Goal: Task Accomplishment & Management: Complete application form

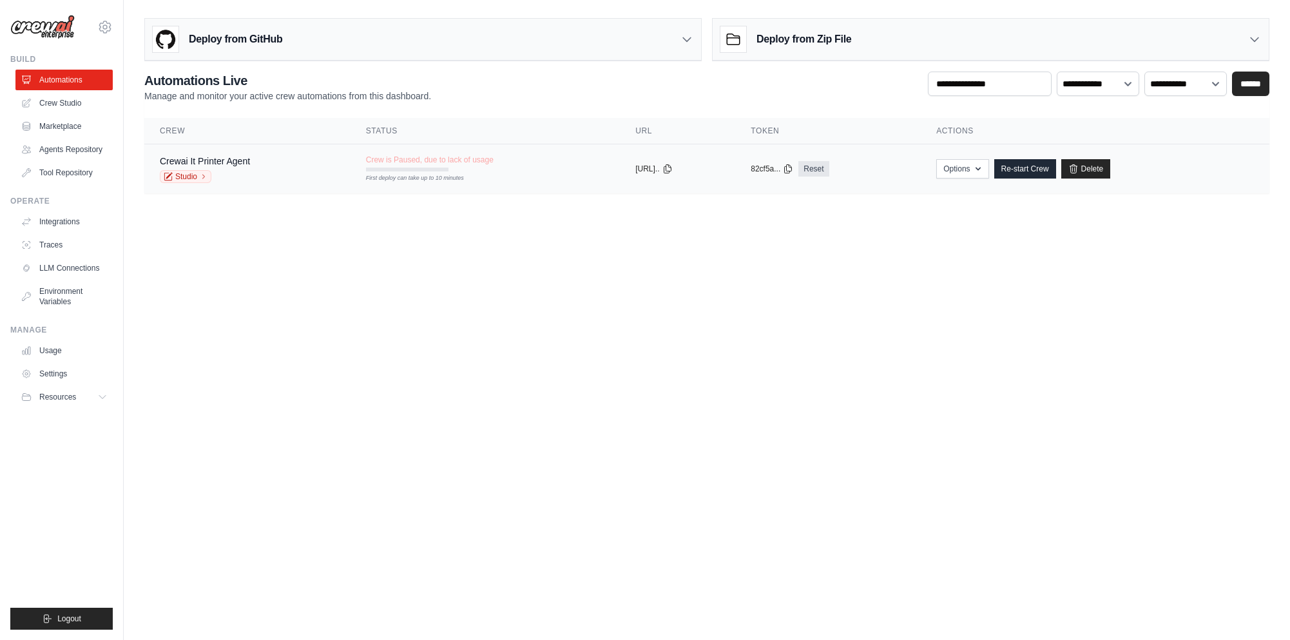
click at [460, 164] on span "Crew is Paused, due to lack of usage" at bounding box center [430, 160] width 128 height 10
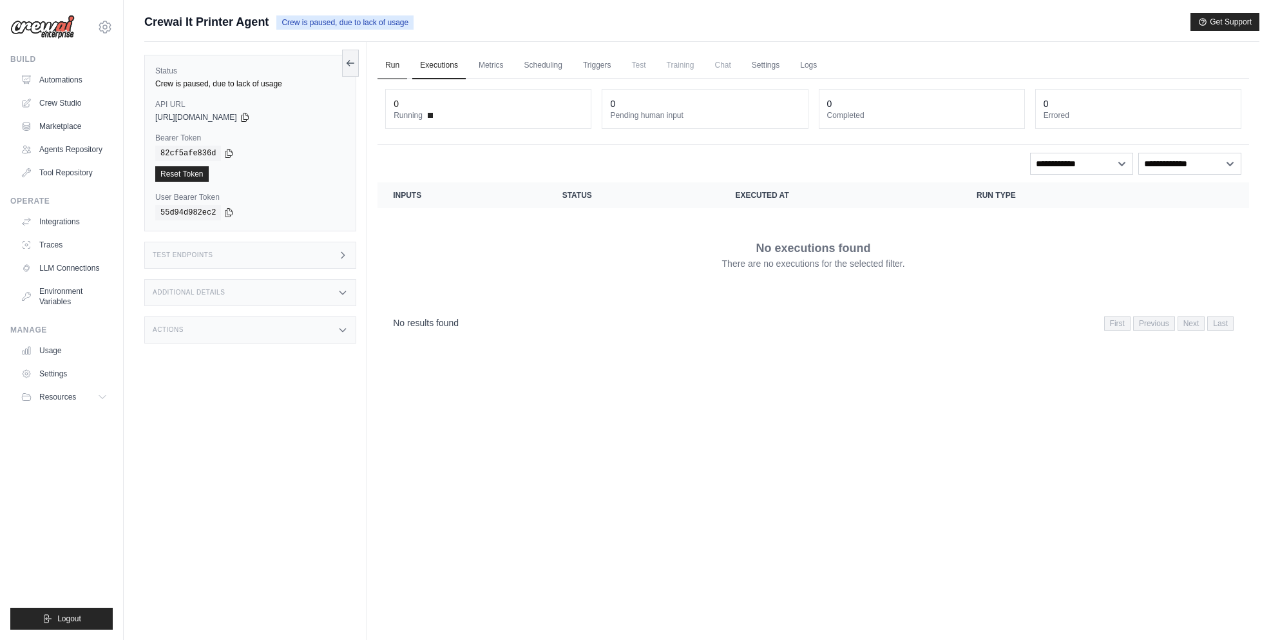
click at [398, 70] on link "Run" at bounding box center [392, 65] width 30 height 27
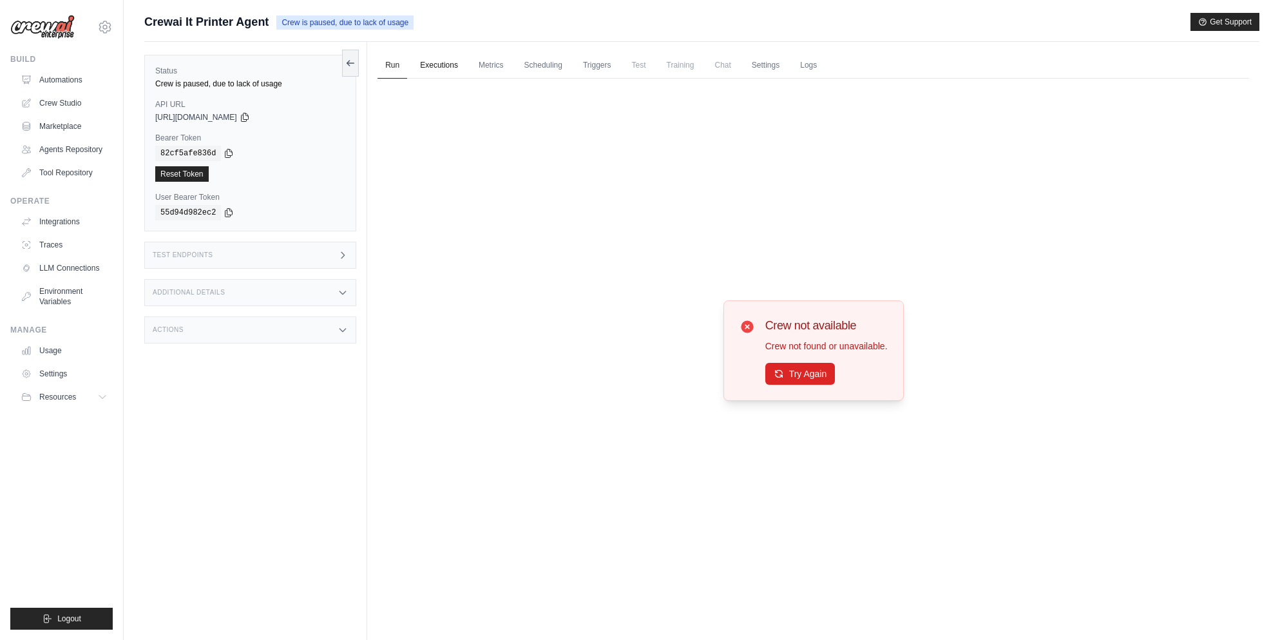
click at [443, 66] on link "Executions" at bounding box center [438, 65] width 53 height 27
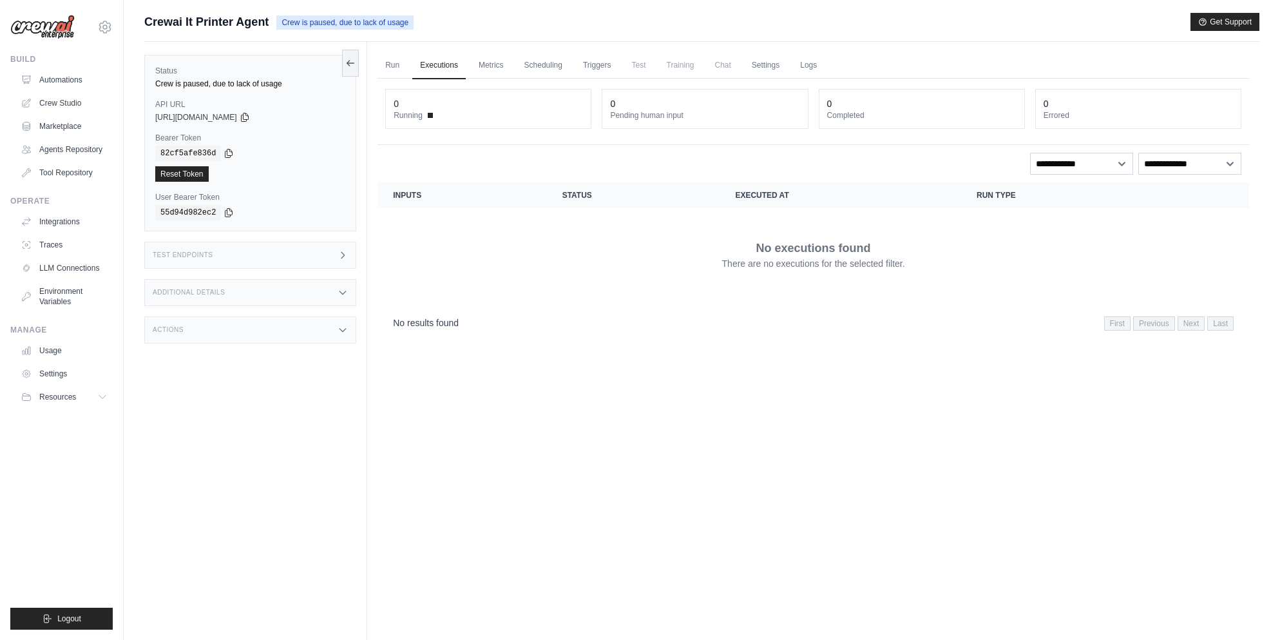
click at [340, 256] on icon at bounding box center [343, 255] width 10 height 10
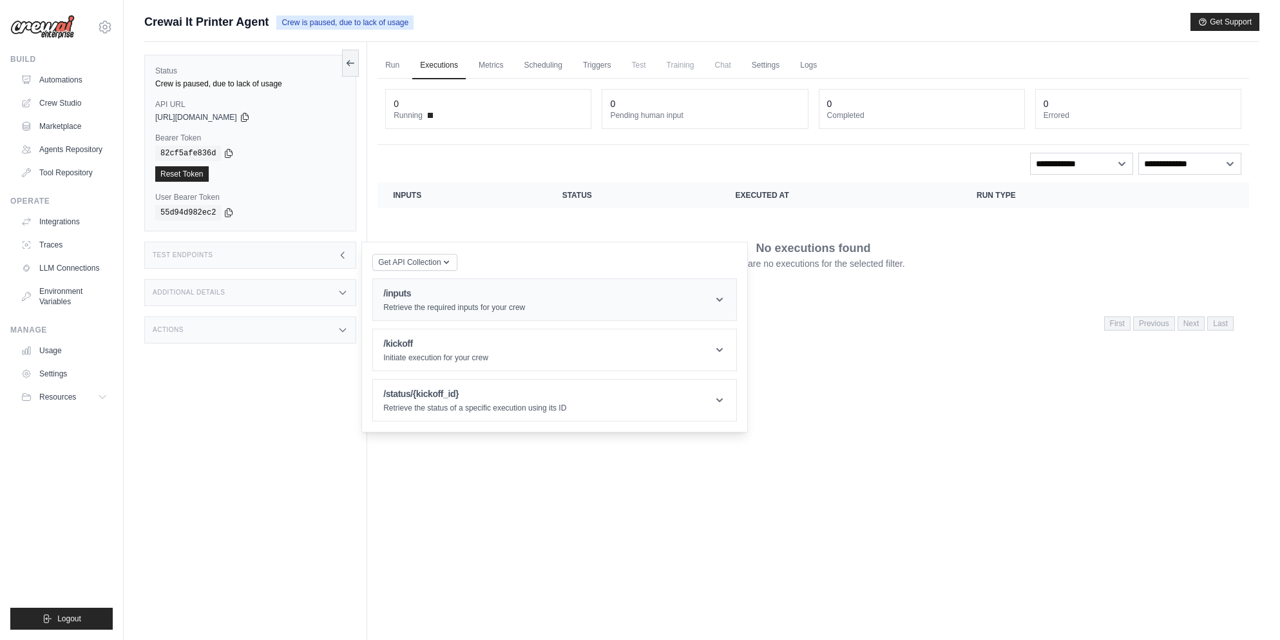
click at [665, 305] on header "/inputs Retrieve the required inputs for your crew" at bounding box center [554, 299] width 363 height 41
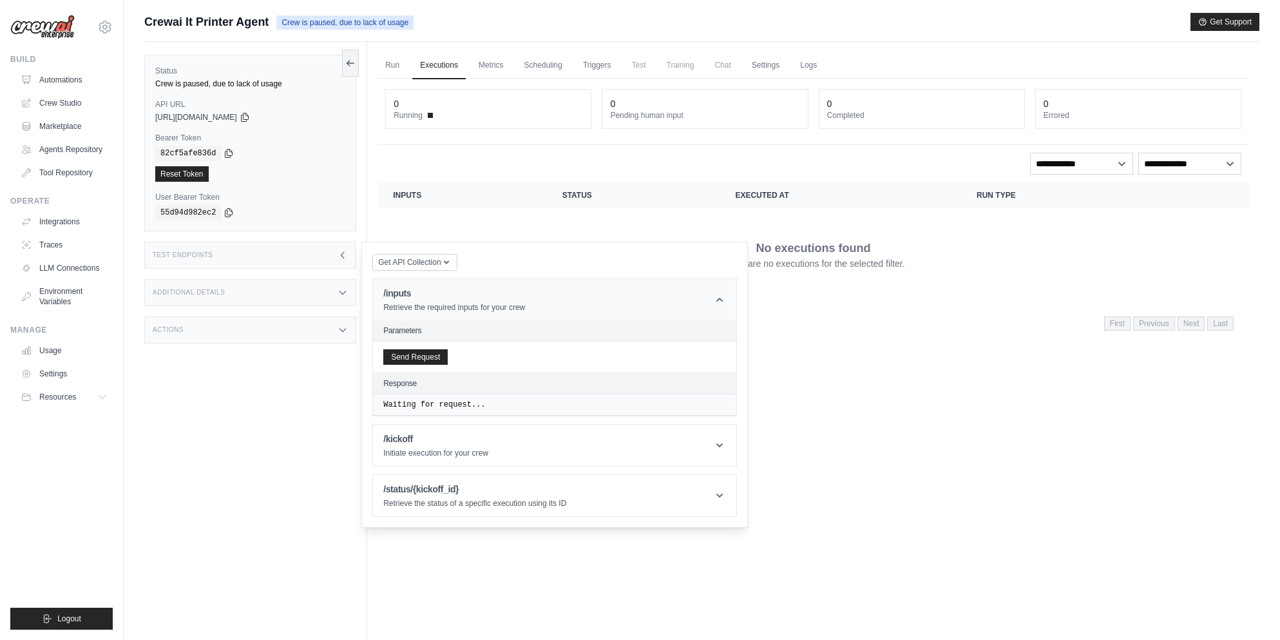
click at [696, 296] on header "/inputs Retrieve the required inputs for your crew" at bounding box center [554, 299] width 363 height 41
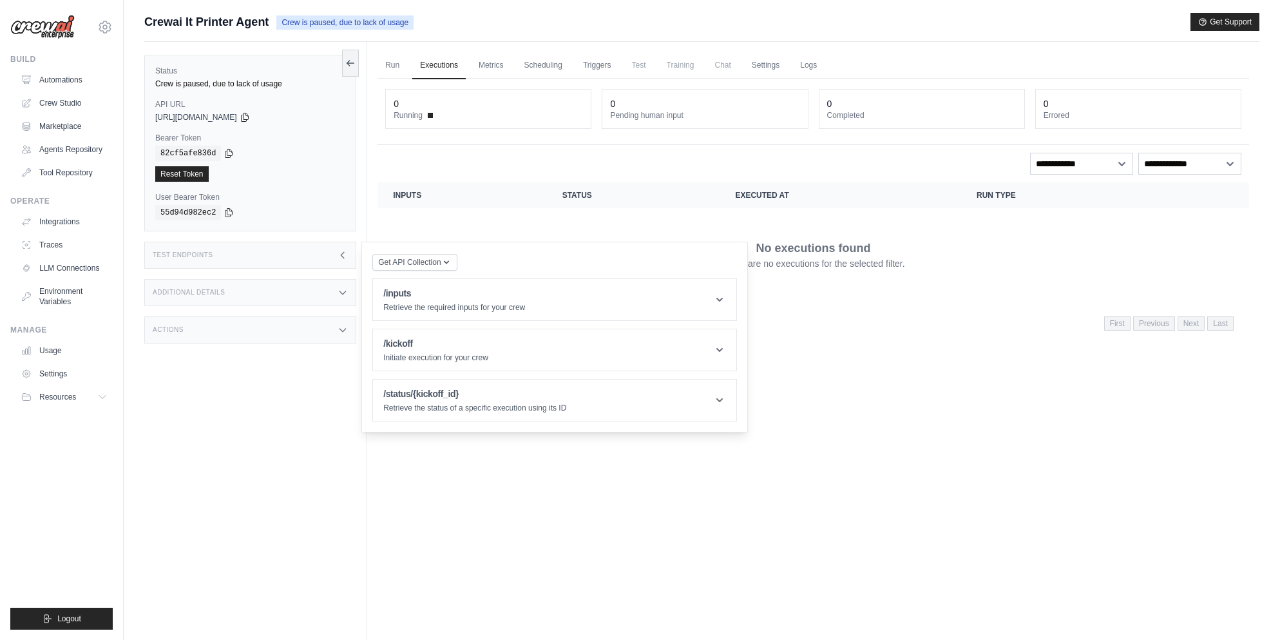
click at [291, 375] on div "Status Crew is paused, due to lack of usage API URL copied https://crewai-it-pr…" at bounding box center [255, 362] width 223 height 640
click at [895, 368] on div "Run Executions Metrics Scheduling Triggers Test Training Chat Settings Logs 0 R…" at bounding box center [813, 362] width 892 height 640
click at [419, 262] on span "Get API Collection" at bounding box center [409, 261] width 62 height 10
click at [893, 349] on div "Run Executions Metrics Scheduling Triggers Test Training Chat Settings Logs 0 R…" at bounding box center [813, 362] width 892 height 640
click at [68, 218] on link "Integrations" at bounding box center [65, 221] width 97 height 21
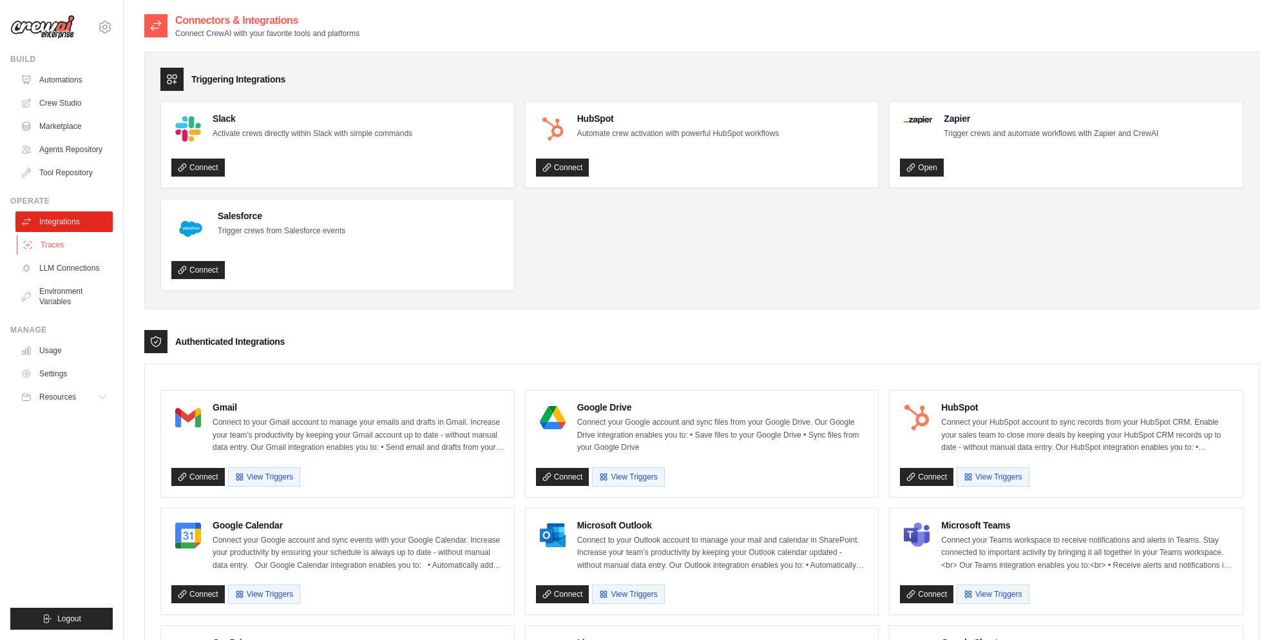
click at [62, 245] on link "Traces" at bounding box center [65, 244] width 97 height 21
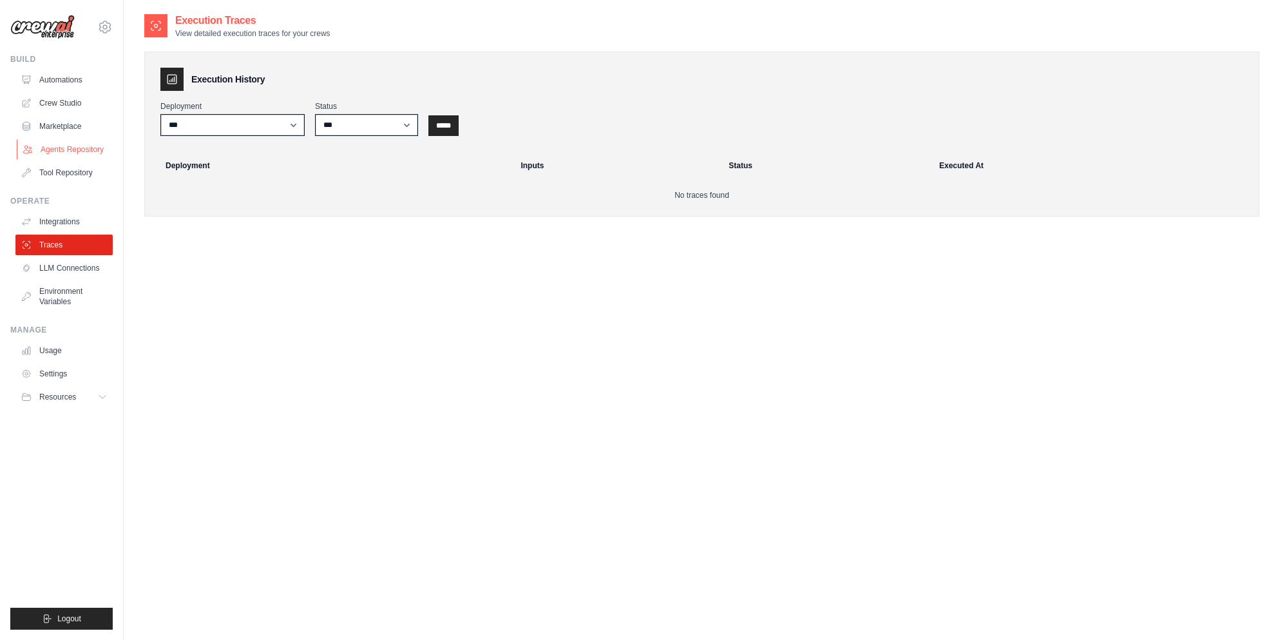
click at [64, 149] on link "Agents Repository" at bounding box center [65, 149] width 97 height 21
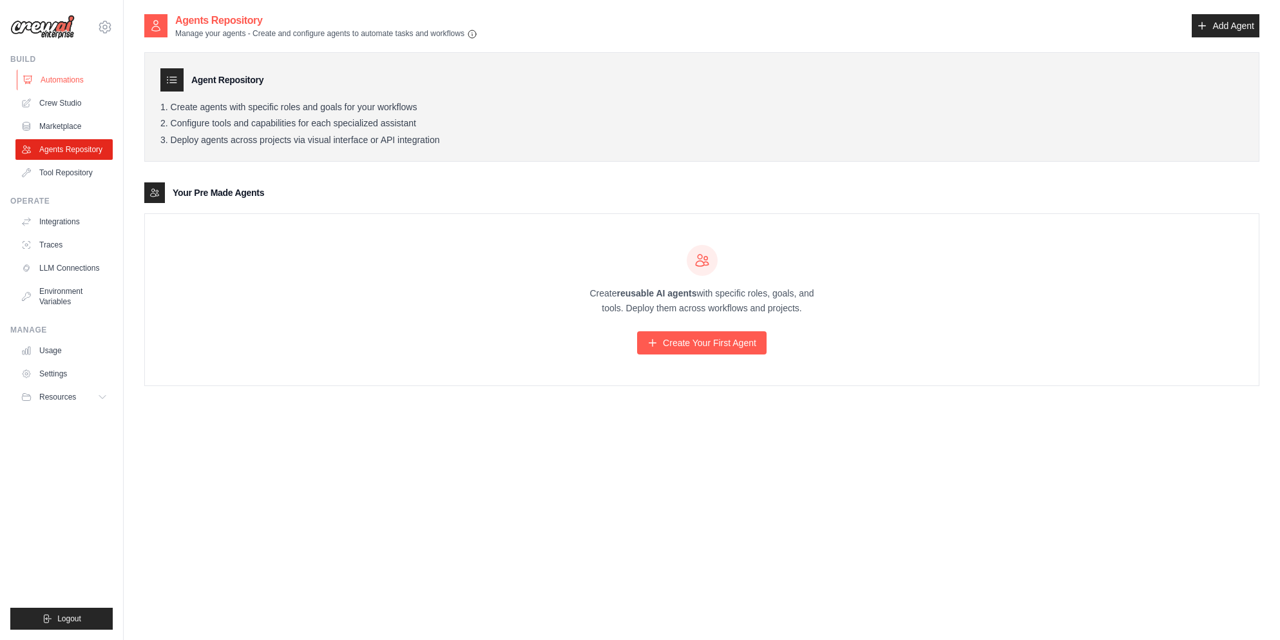
click at [66, 76] on link "Automations" at bounding box center [65, 80] width 97 height 21
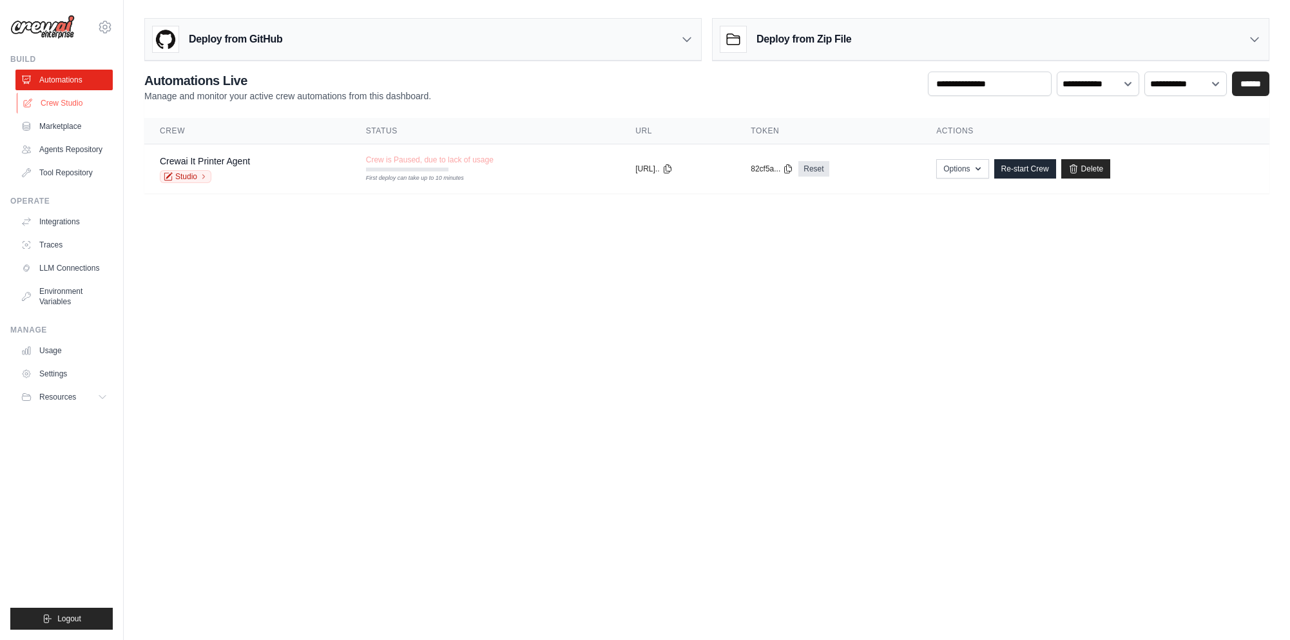
click at [70, 99] on link "Crew Studio" at bounding box center [65, 103] width 97 height 21
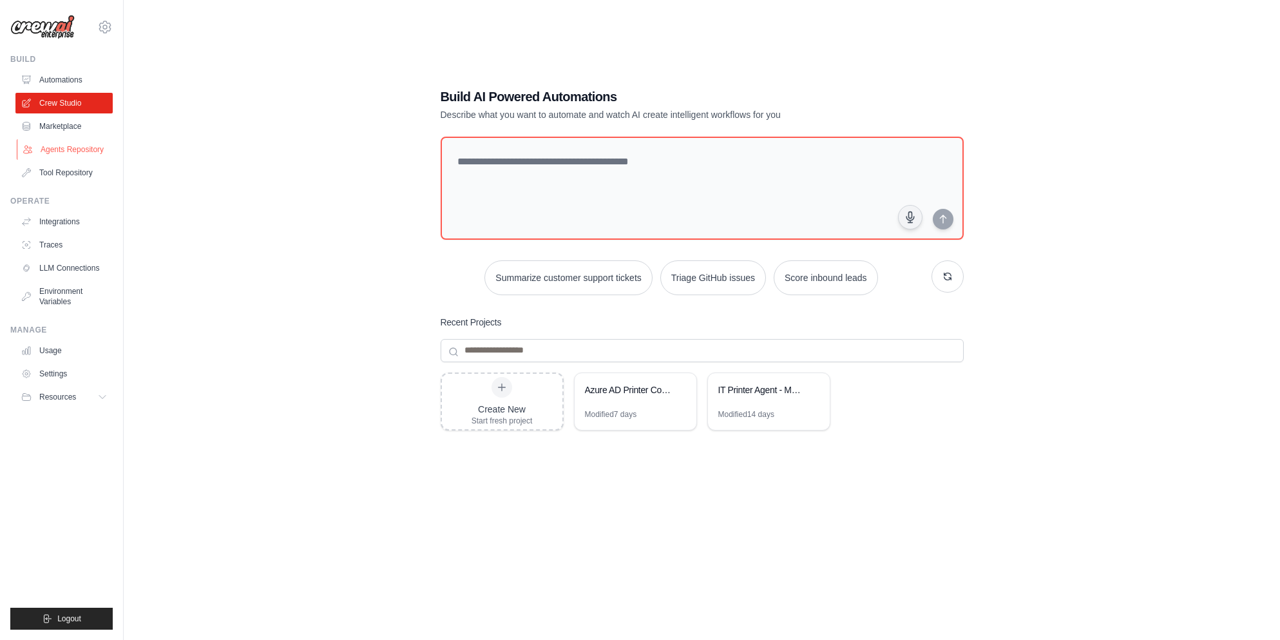
click at [71, 151] on link "Agents Repository" at bounding box center [65, 149] width 97 height 21
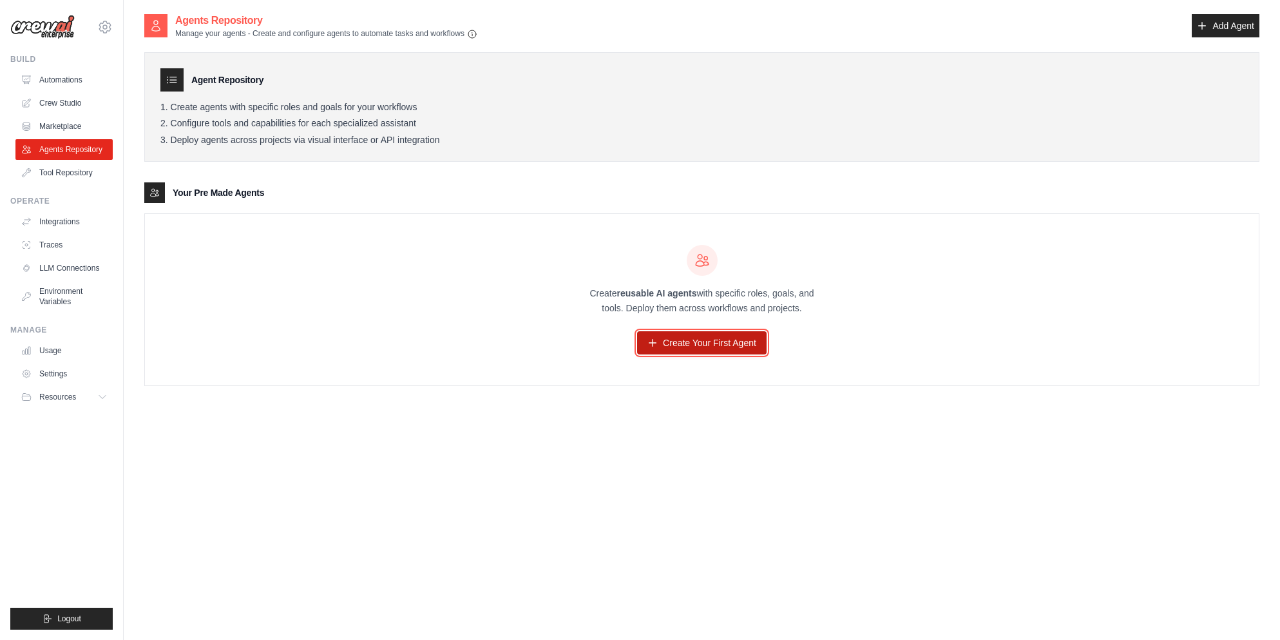
click at [717, 343] on link "Create Your First Agent" at bounding box center [701, 342] width 129 height 23
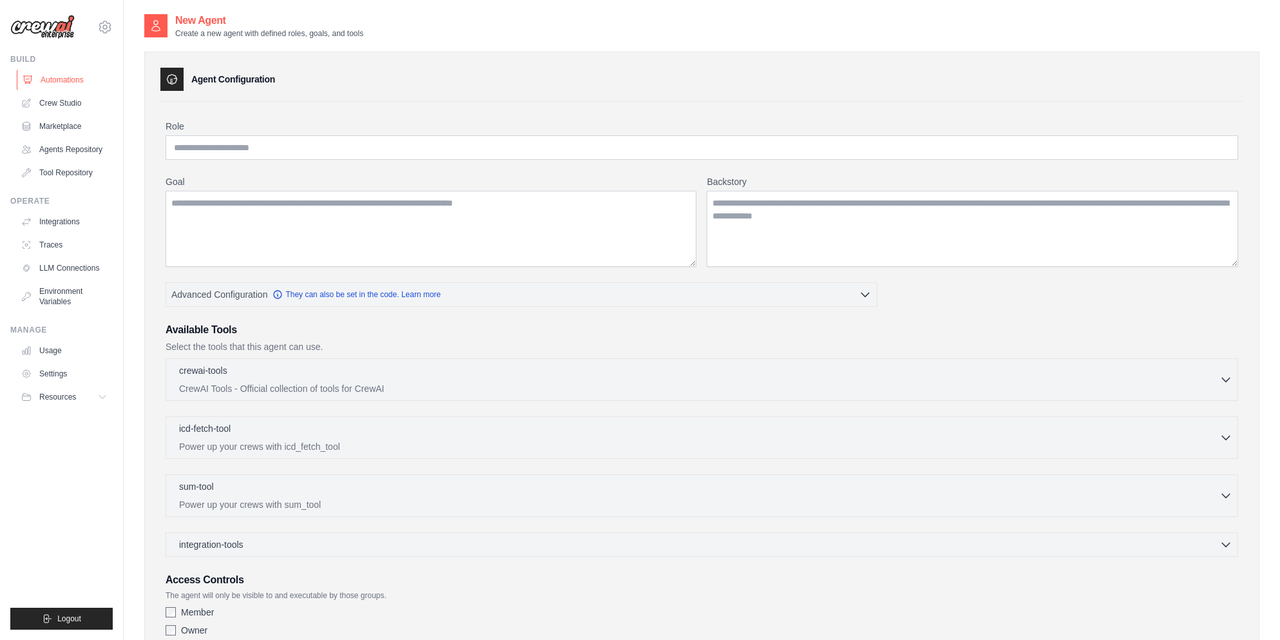
click at [63, 77] on link "Automations" at bounding box center [65, 80] width 97 height 21
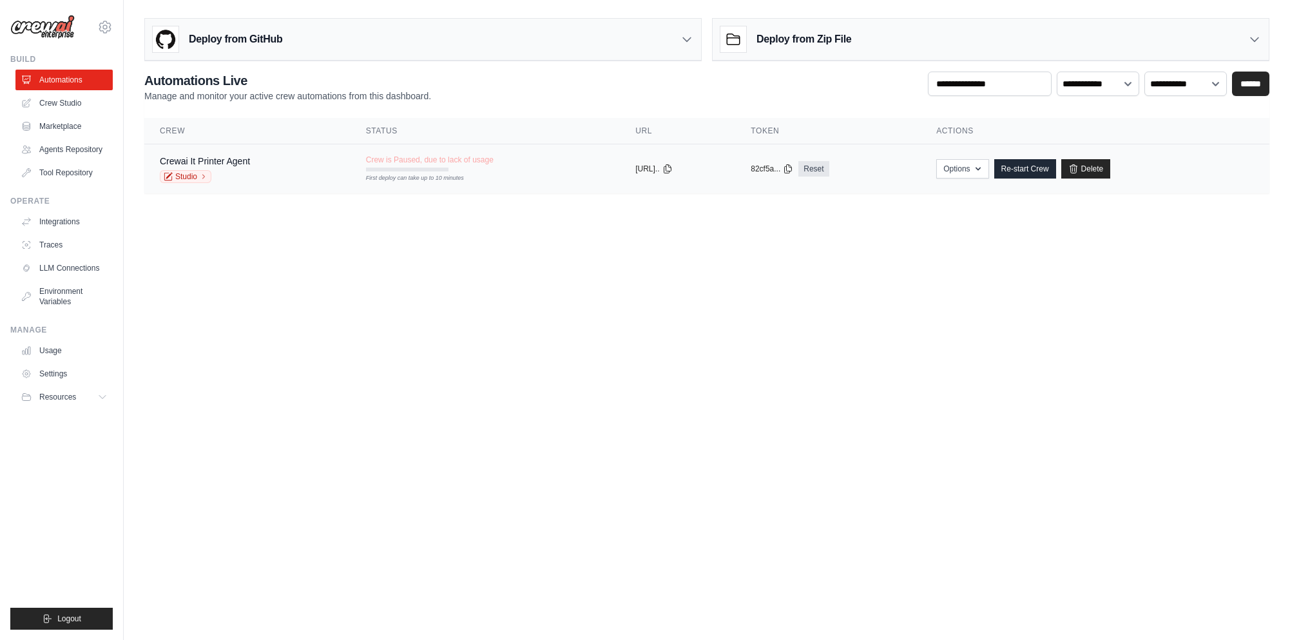
click at [251, 163] on div "Crewai It Printer Agent Studio" at bounding box center [247, 169] width 175 height 28
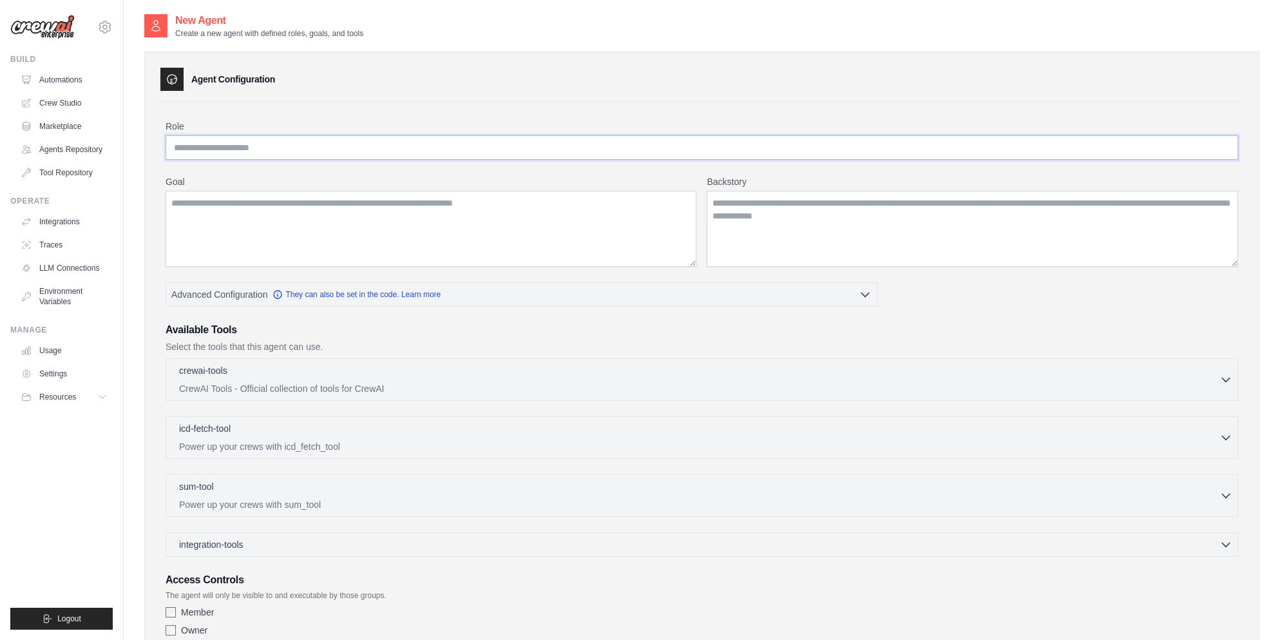
click at [422, 153] on input "Role" at bounding box center [702, 147] width 1073 height 24
type input "**********"
click at [776, 227] on textarea "Backstory" at bounding box center [972, 229] width 531 height 76
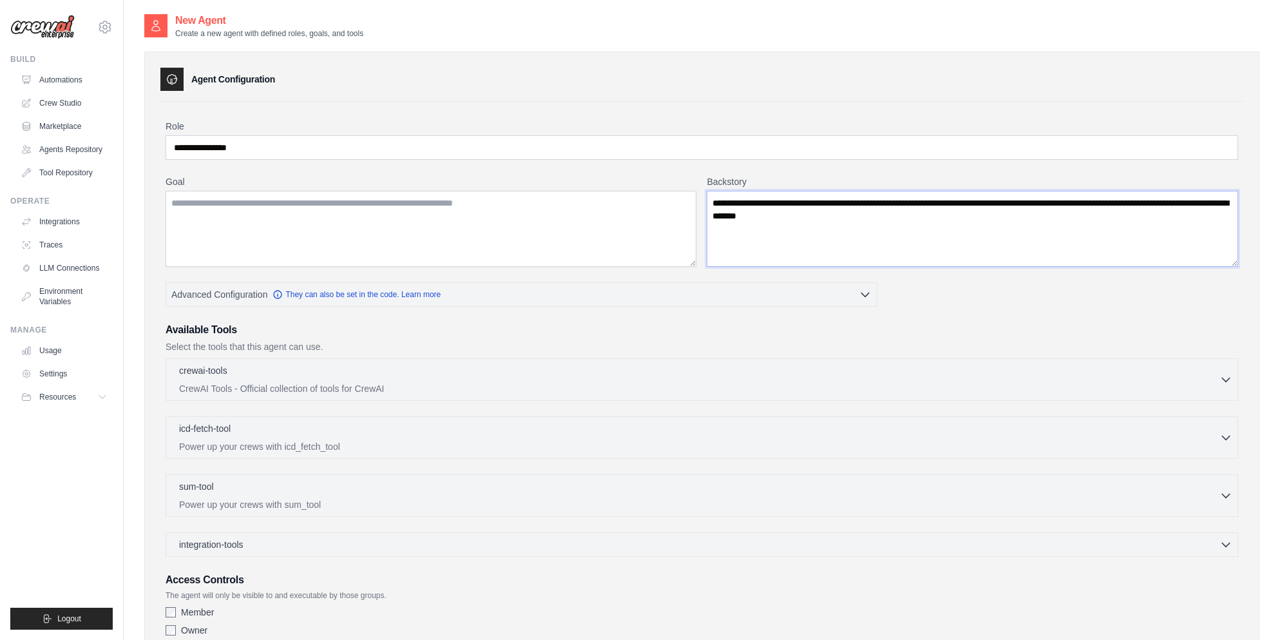
click at [787, 220] on textarea "**********" at bounding box center [972, 229] width 531 height 76
click at [791, 218] on textarea "**********" at bounding box center [972, 229] width 531 height 76
click at [1055, 218] on textarea "**********" at bounding box center [972, 229] width 531 height 76
type textarea "**********"
click at [589, 211] on textarea "Goal" at bounding box center [431, 229] width 531 height 76
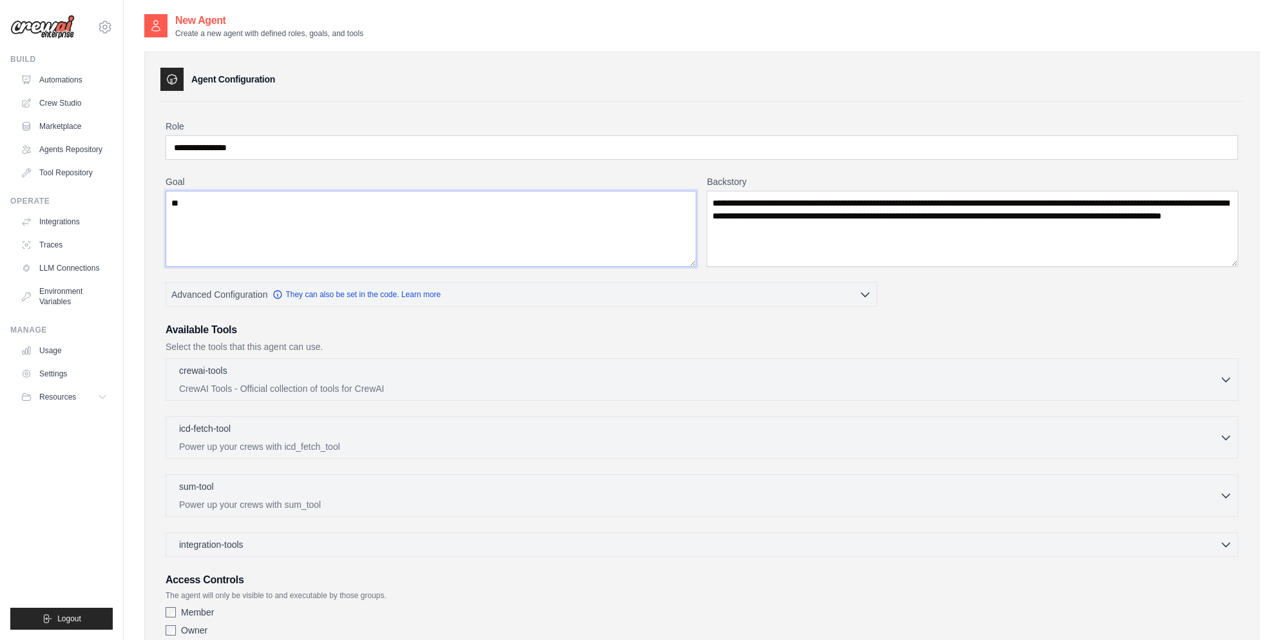
type textarea "*"
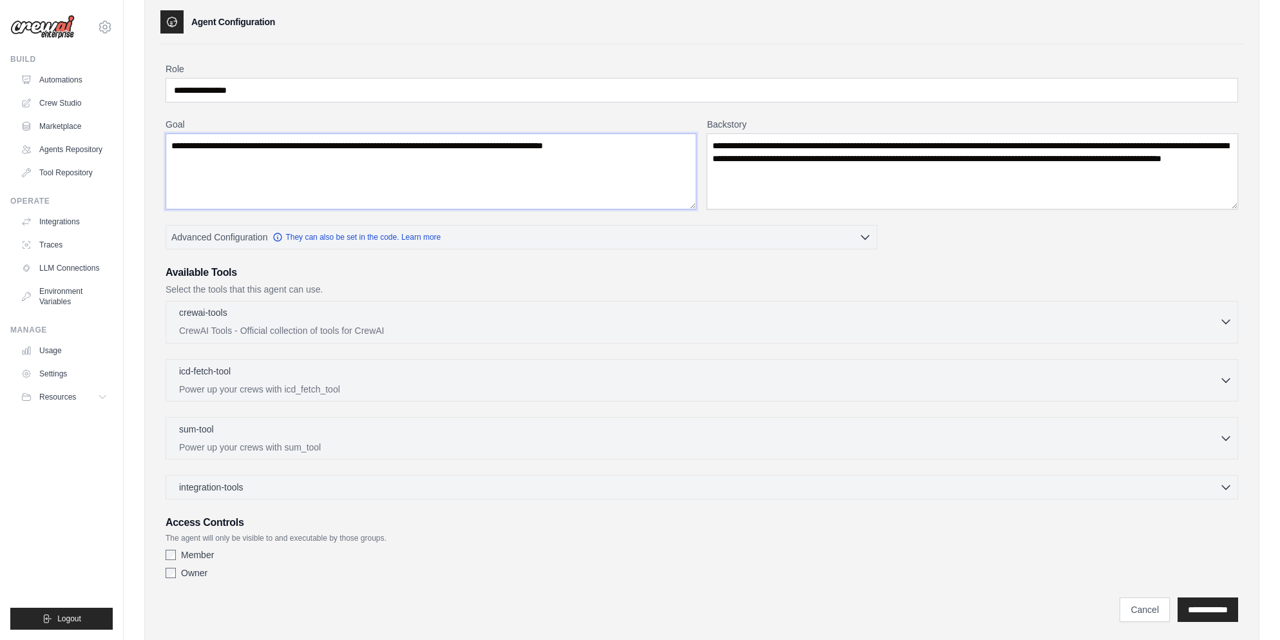
scroll to position [86, 0]
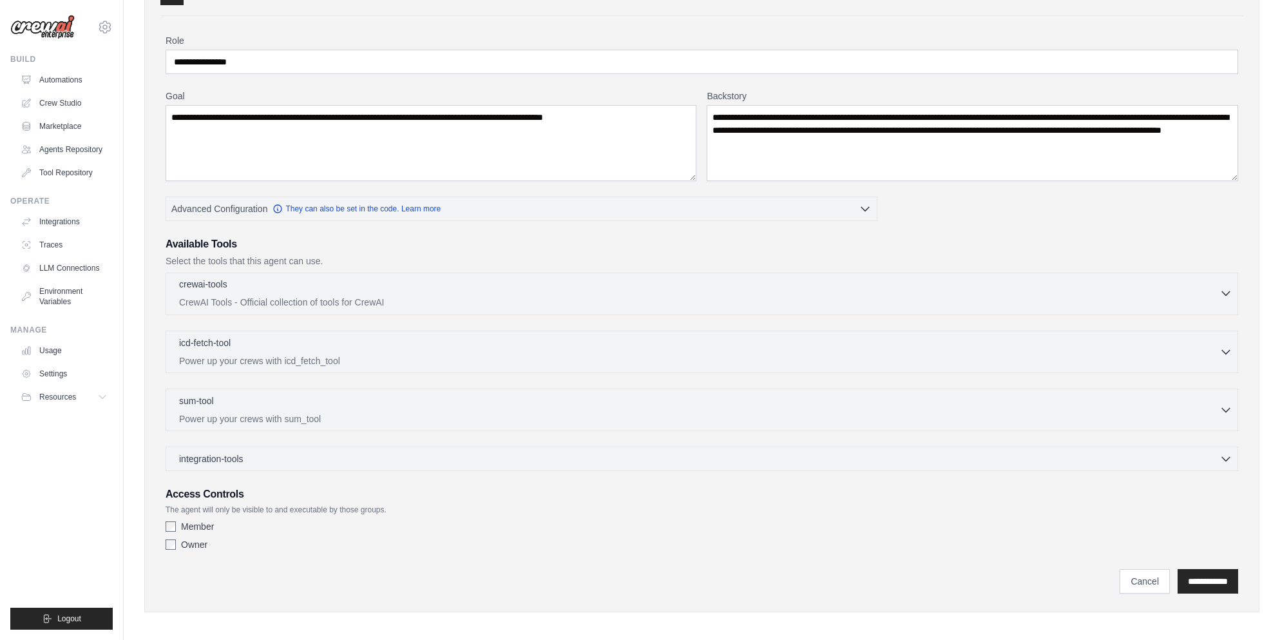
click at [1139, 294] on div "crewai-tools 0 selected CrewAI Tools - Official collection of tools for CrewAI" at bounding box center [699, 293] width 1040 height 31
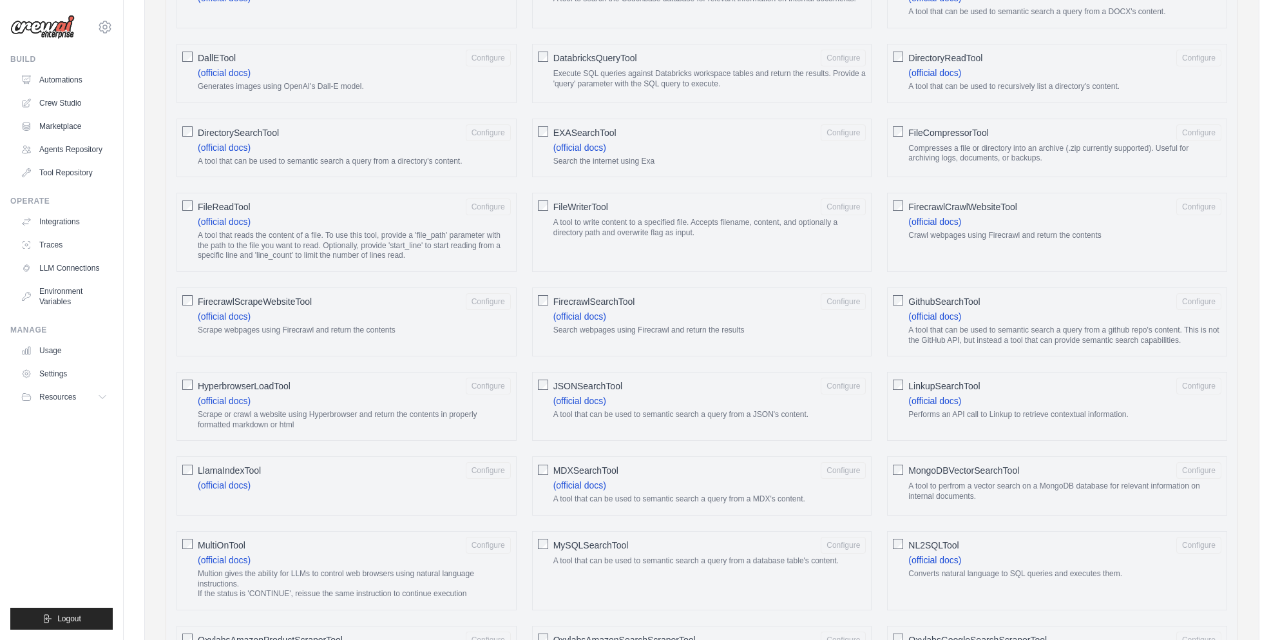
scroll to position [258, 0]
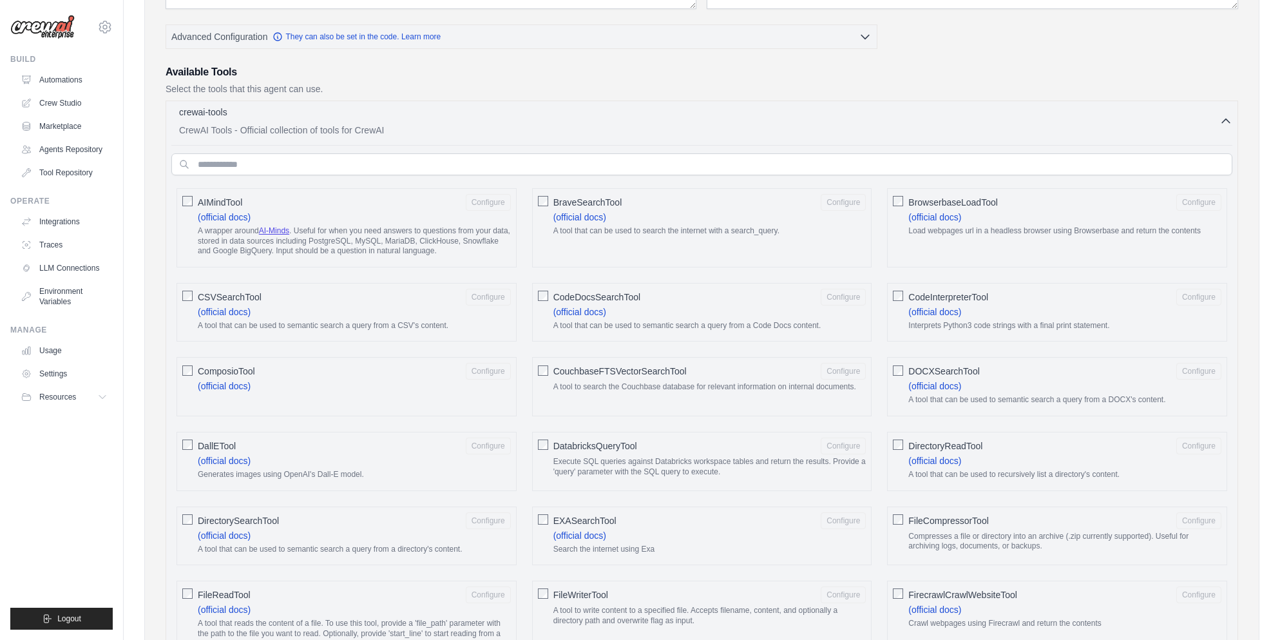
click at [1209, 128] on p "CrewAI Tools - Official collection of tools for CrewAI" at bounding box center [699, 130] width 1040 height 13
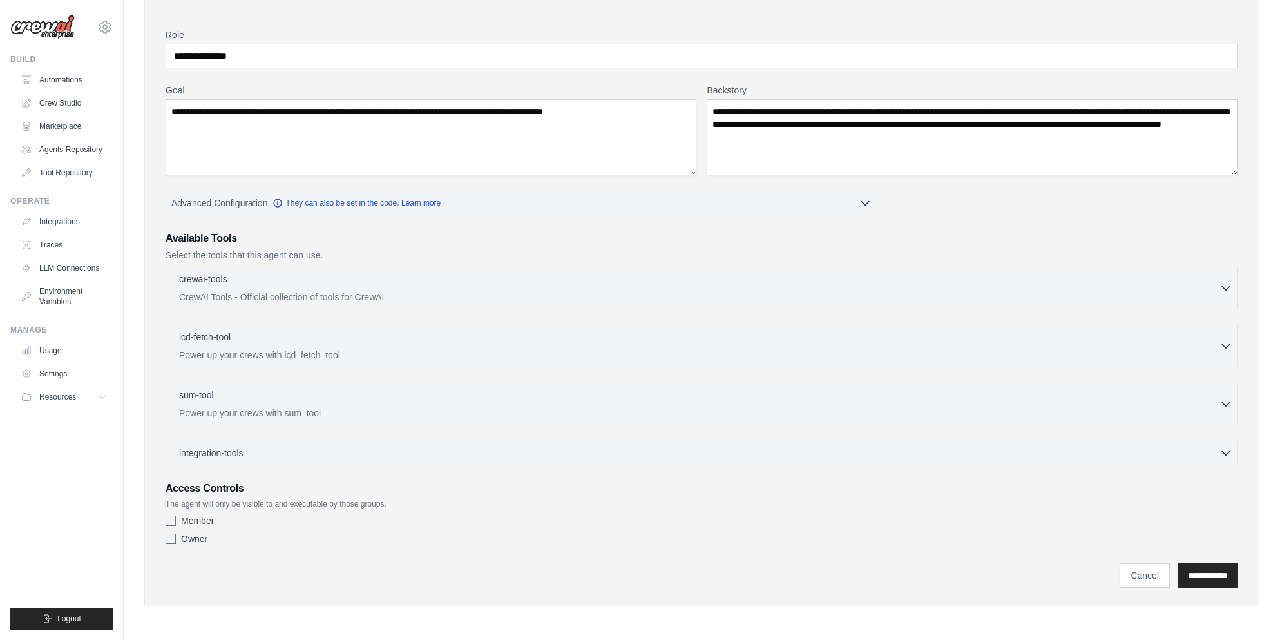
click at [618, 446] on div "integration-tools 0 selected Gmail HubSpot Microsoft Teams" at bounding box center [702, 453] width 1073 height 24
click at [617, 453] on div "integration-tools 0 selected" at bounding box center [705, 452] width 1053 height 13
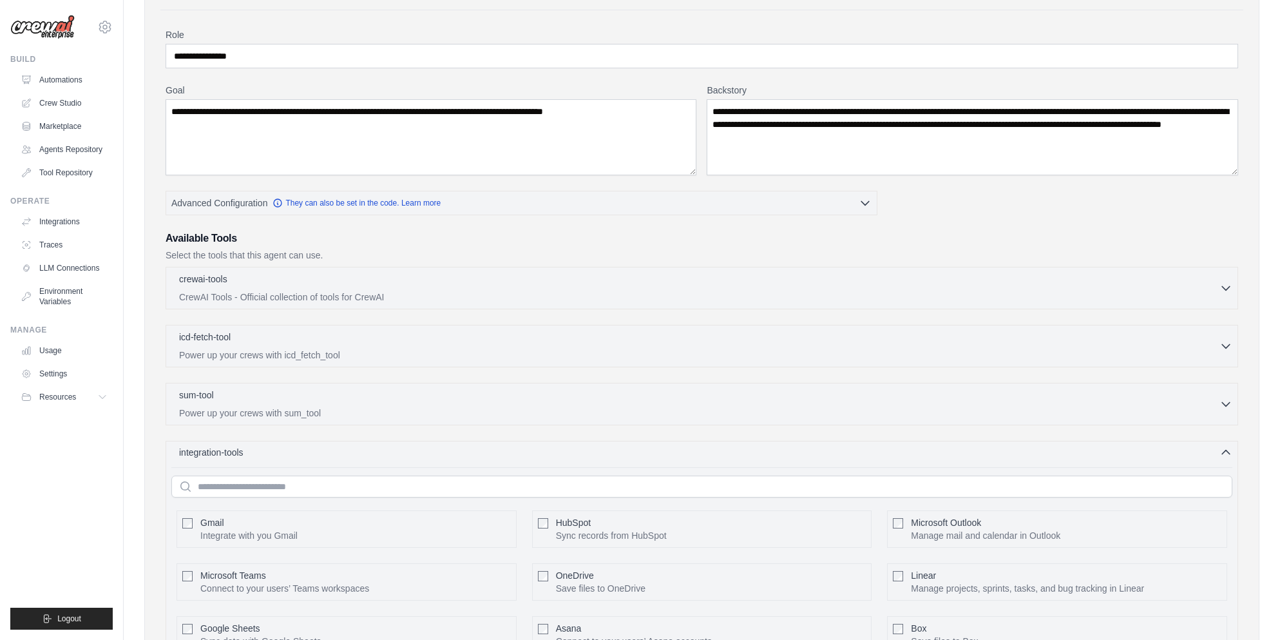
click at [617, 453] on div "integration-tools 0 selected" at bounding box center [705, 452] width 1053 height 13
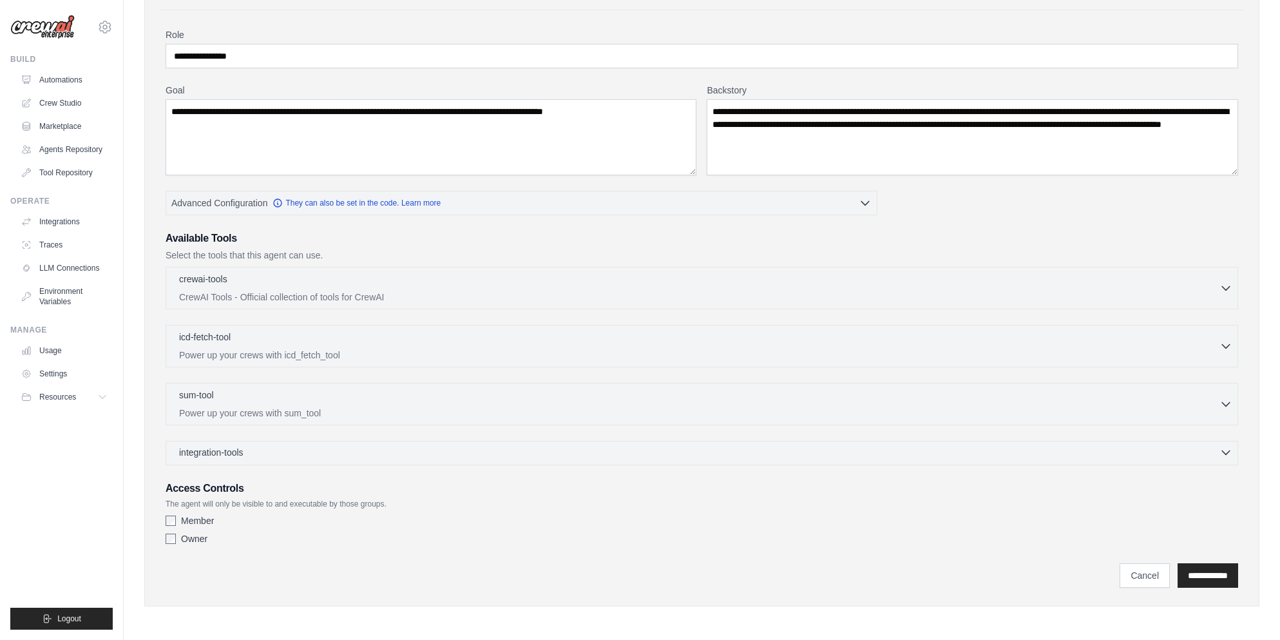
click at [617, 453] on div "integration-tools 0 selected" at bounding box center [705, 452] width 1053 height 13
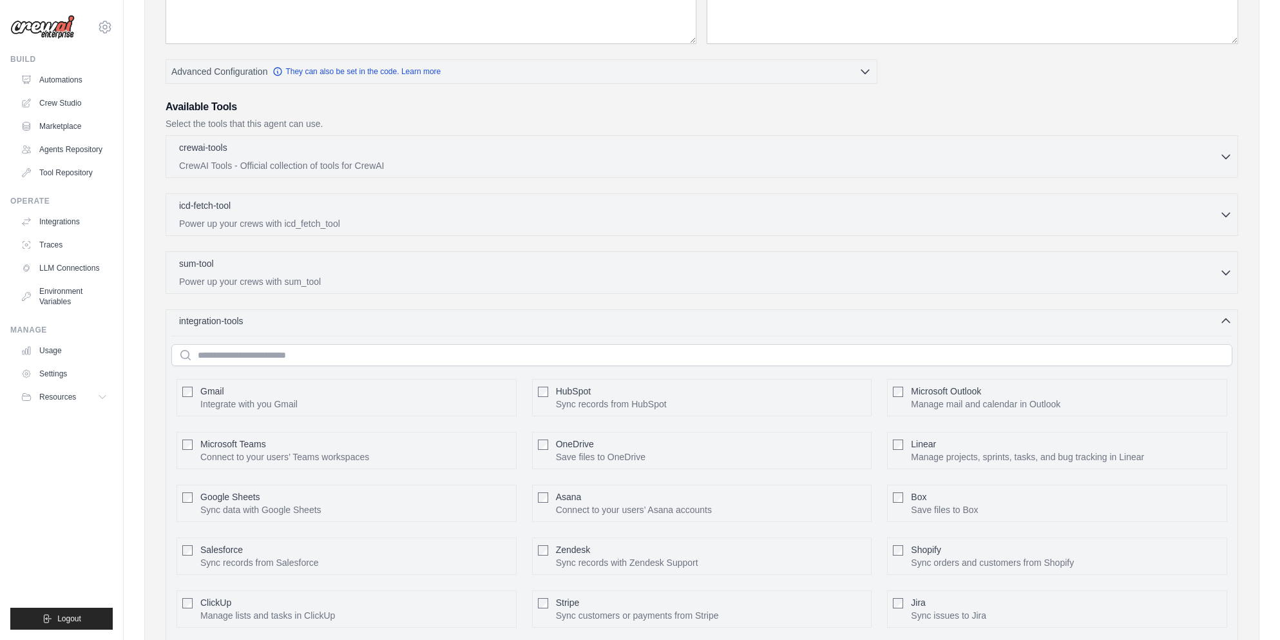
scroll to position [263, 0]
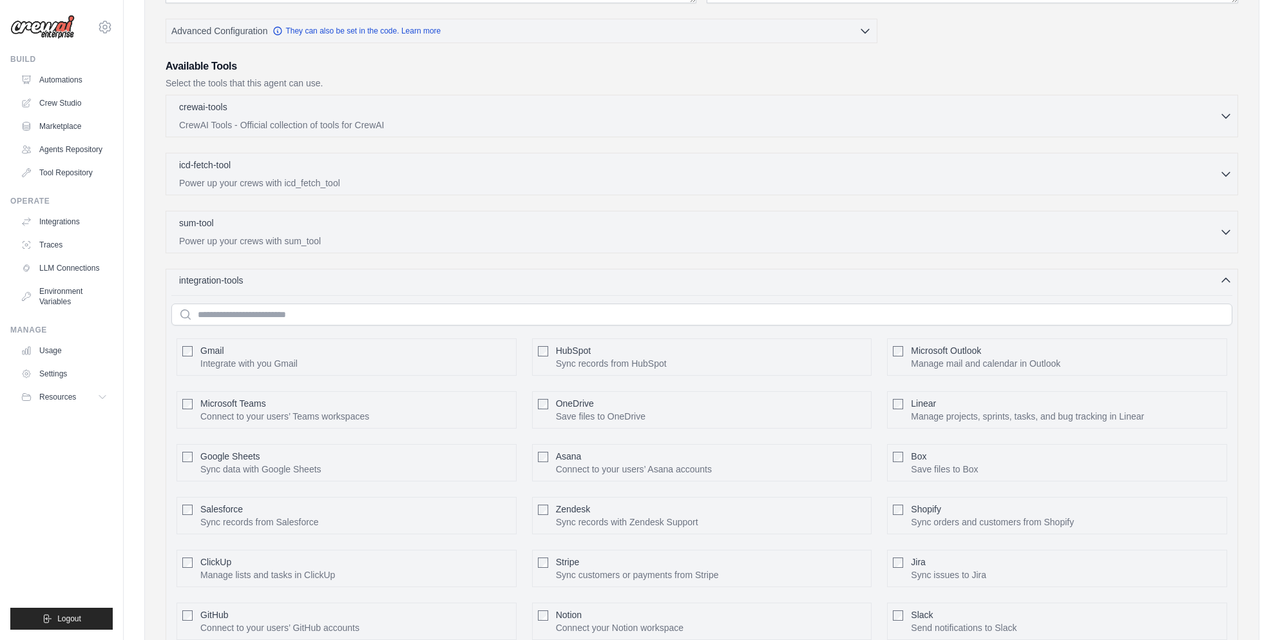
click at [1142, 285] on div "integration-tools 0 selected" at bounding box center [705, 280] width 1053 height 13
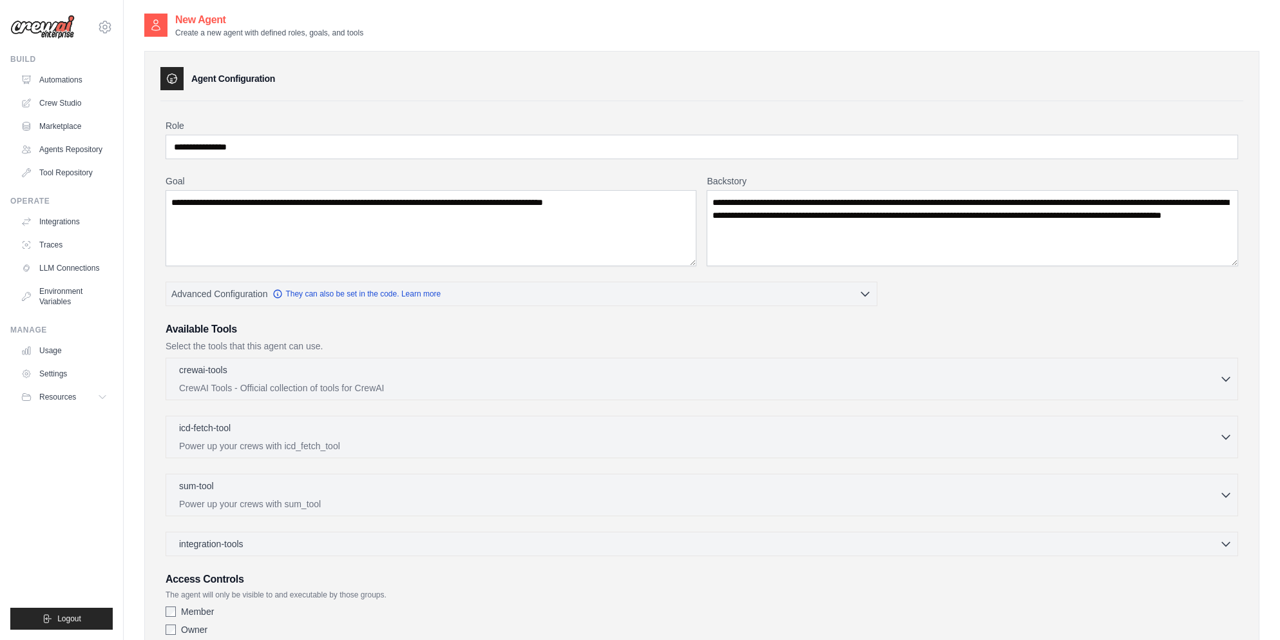
scroll to position [0, 0]
click at [663, 211] on textarea "**********" at bounding box center [431, 229] width 531 height 76
click at [628, 204] on textarea "**********" at bounding box center [431, 229] width 531 height 76
click at [639, 219] on textarea "**********" at bounding box center [431, 229] width 531 height 76
click at [383, 220] on textarea "**********" at bounding box center [431, 229] width 531 height 76
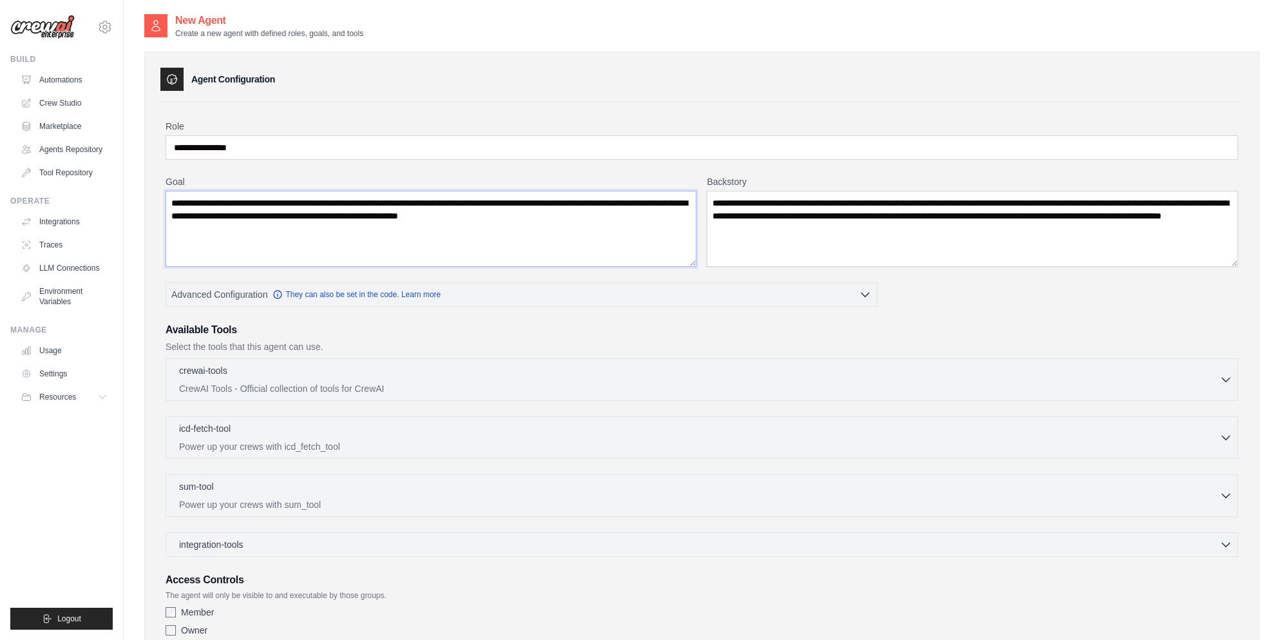
click at [612, 214] on textarea "**********" at bounding box center [431, 229] width 531 height 76
type textarea "**********"
drag, startPoint x: 792, startPoint y: 216, endPoint x: 796, endPoint y: 228, distance: 12.8
click at [792, 215] on textarea "**********" at bounding box center [972, 229] width 531 height 76
type textarea "**********"
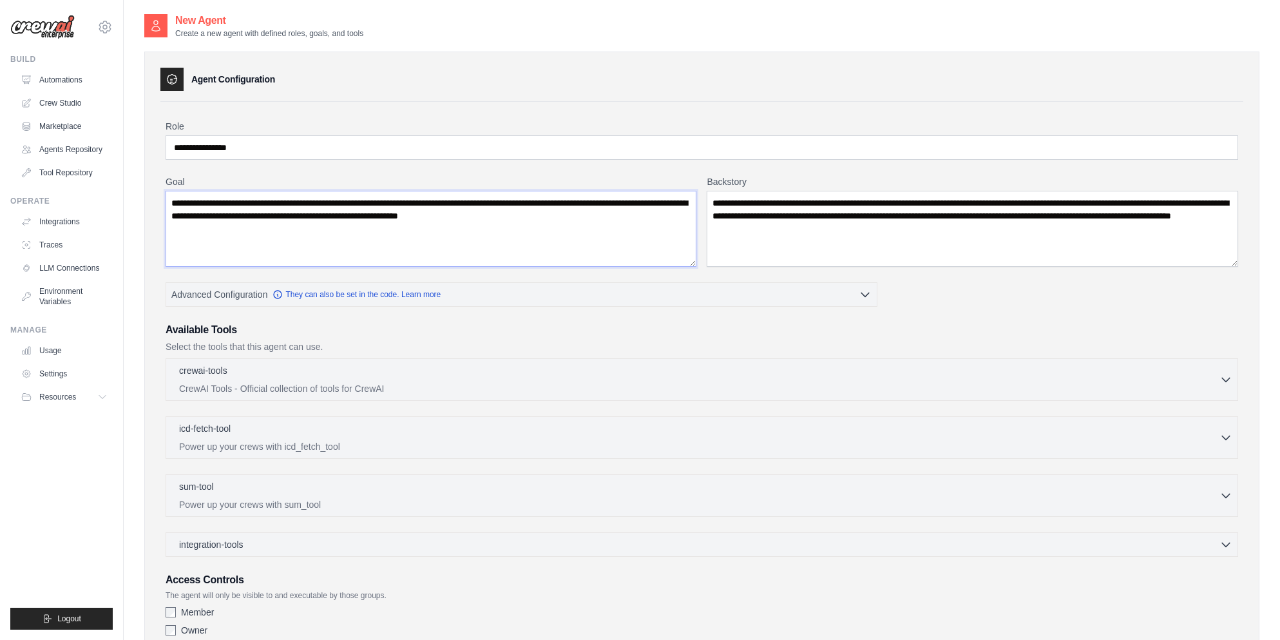
click at [644, 219] on textarea "**********" at bounding box center [431, 229] width 531 height 76
type textarea "**********"
click at [924, 231] on textarea "**********" at bounding box center [972, 229] width 531 height 76
paste textarea "**********"
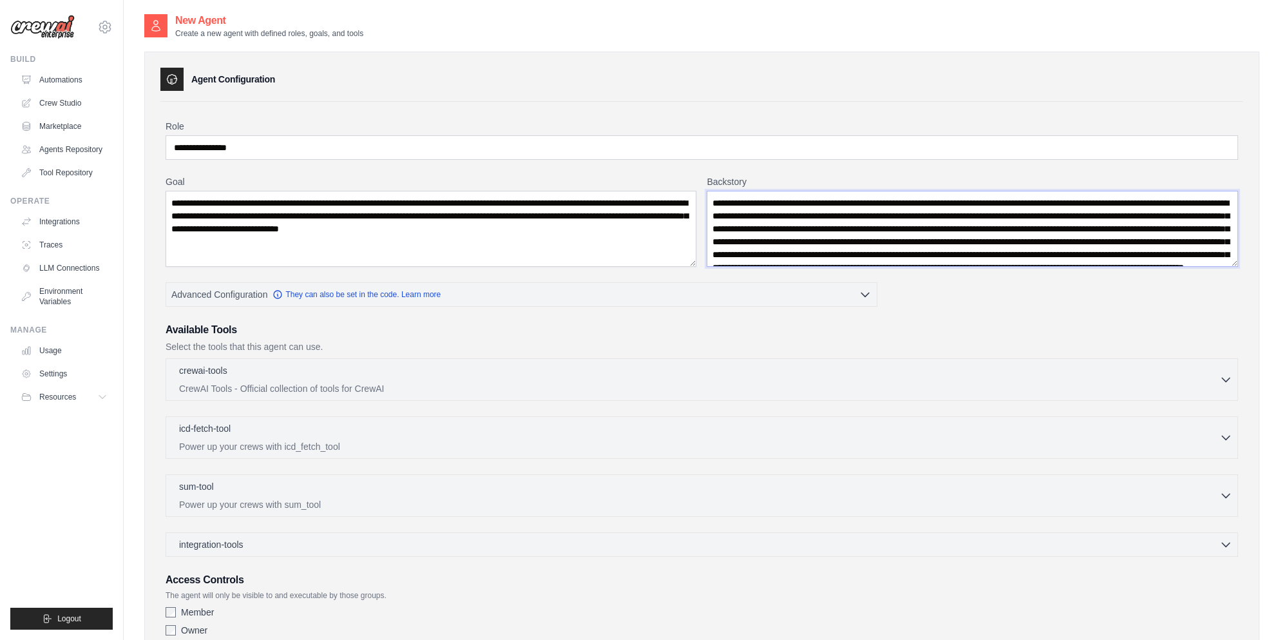
scroll to position [32, 0]
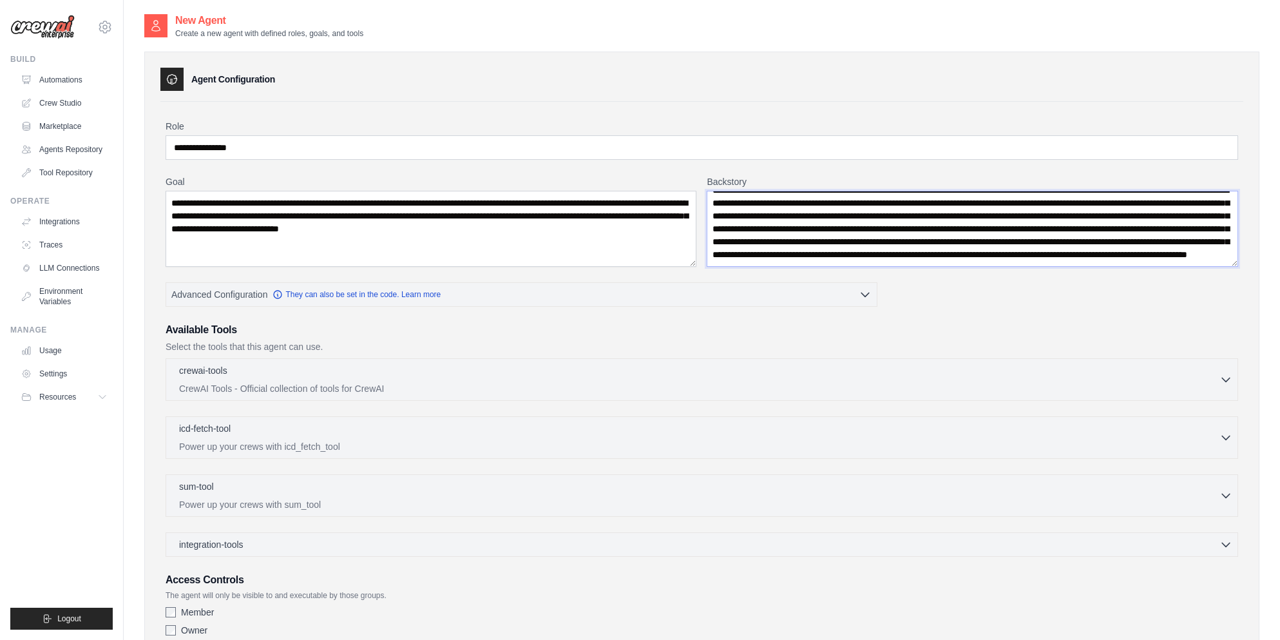
paste textarea "**********"
click at [1075, 253] on textarea "**********" at bounding box center [972, 229] width 531 height 76
click at [1143, 249] on textarea "**********" at bounding box center [972, 229] width 531 height 76
click at [1209, 249] on textarea "**********" at bounding box center [972, 229] width 531 height 76
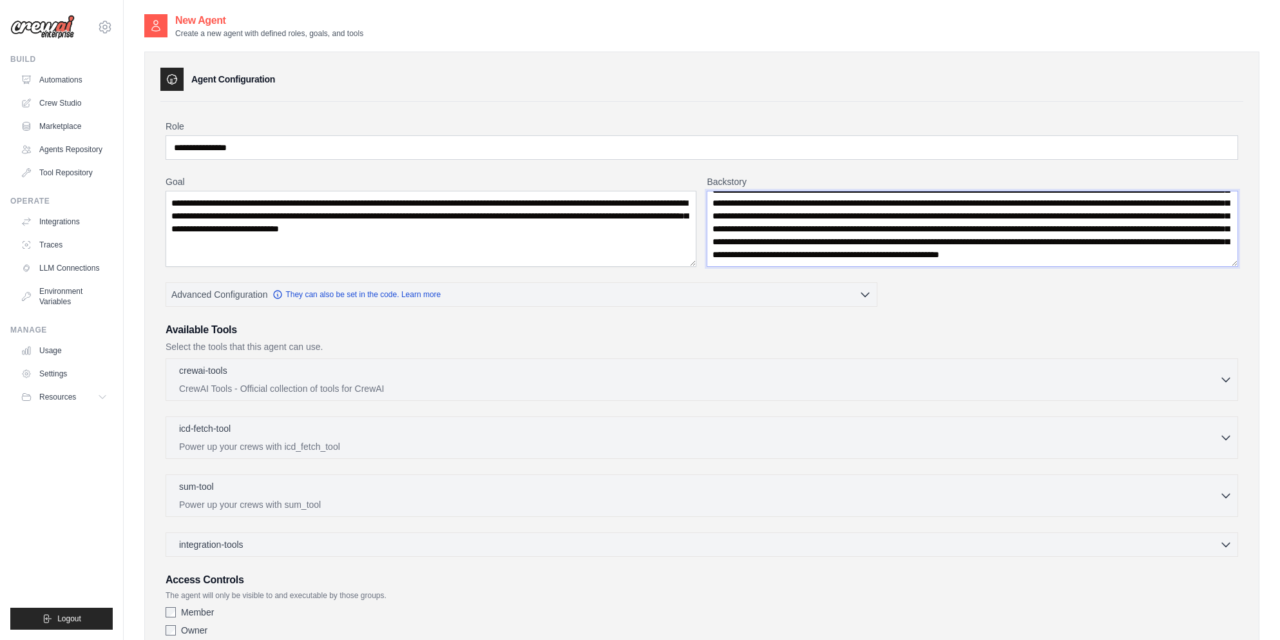
type textarea "**********"
click at [173, 144] on input "**********" at bounding box center [702, 147] width 1073 height 24
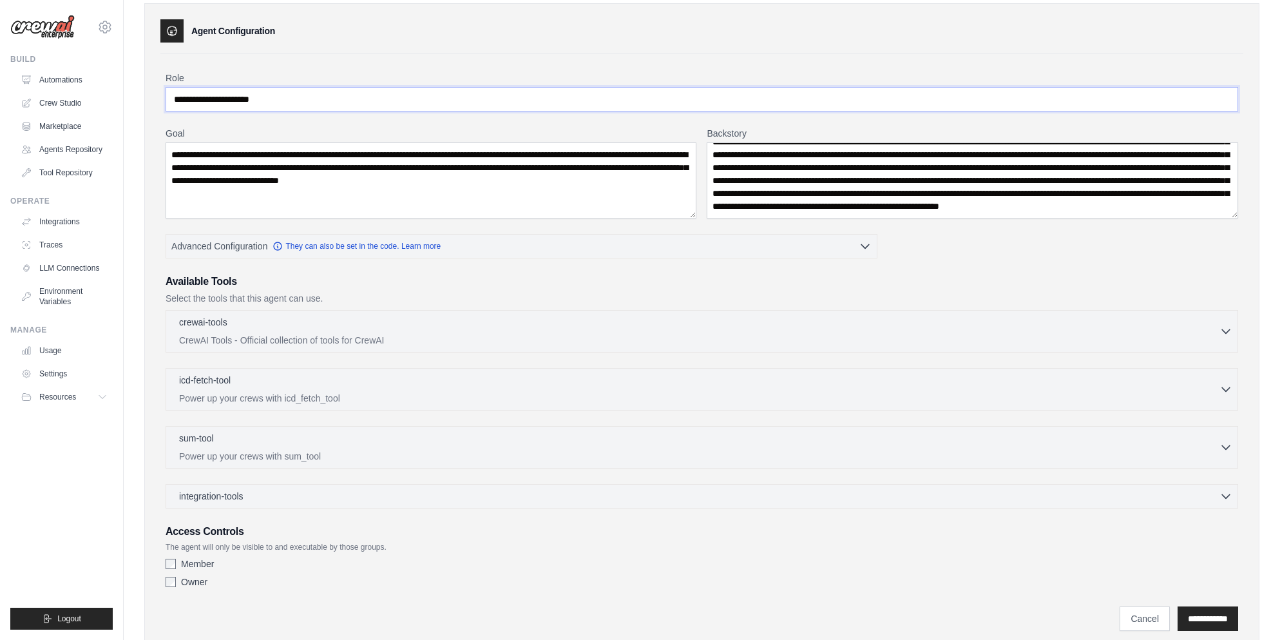
scroll to position [91, 0]
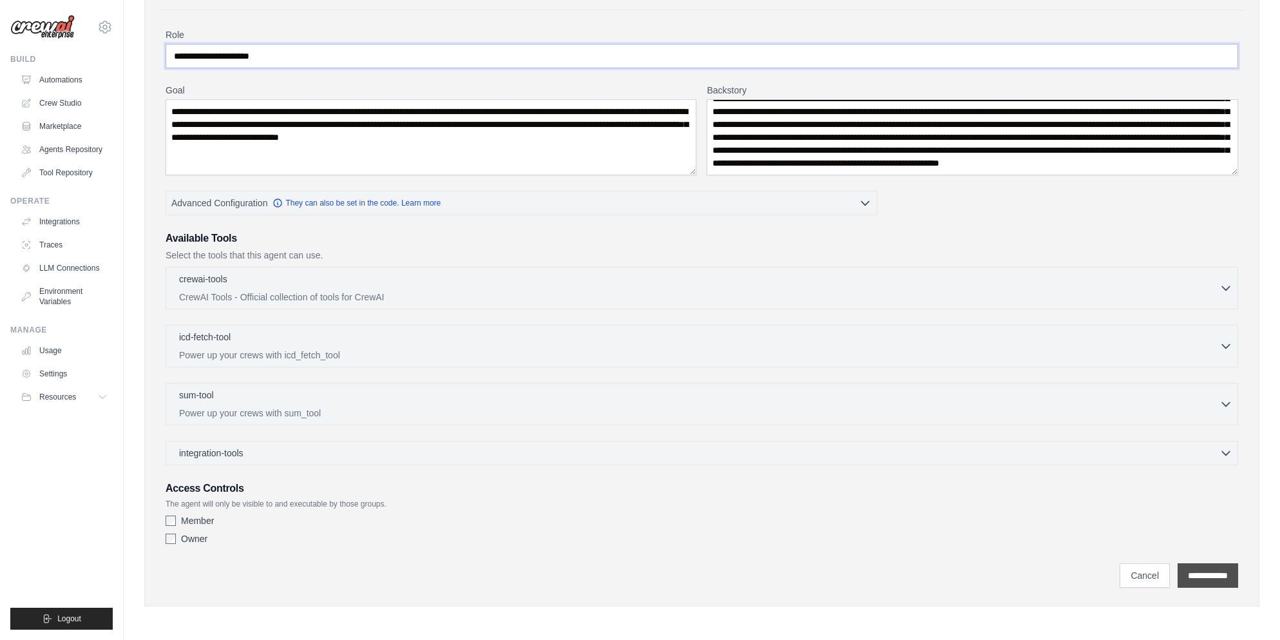
type input "**********"
click at [1193, 568] on input "**********" at bounding box center [1208, 575] width 61 height 24
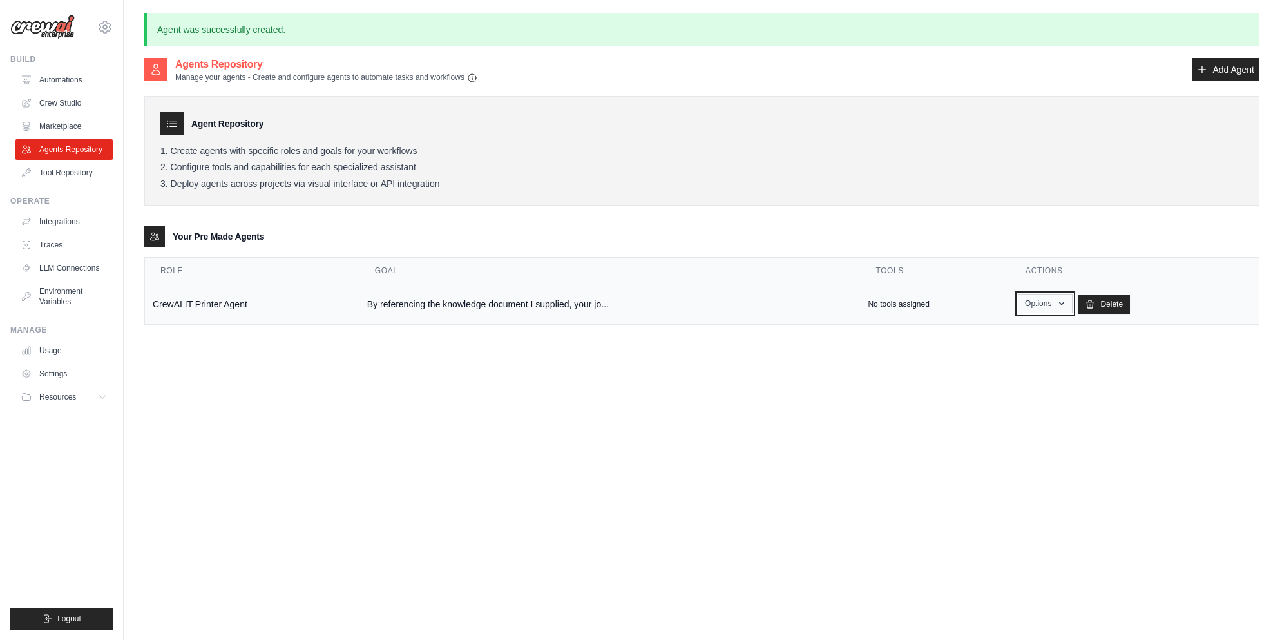
click at [1064, 298] on icon "button" at bounding box center [1061, 303] width 10 height 10
click at [960, 393] on div "Agents Repository Manage your agents - Create and configure agents to automate …" at bounding box center [701, 377] width 1115 height 640
click at [912, 300] on p "No tools assigned" at bounding box center [898, 304] width 61 height 10
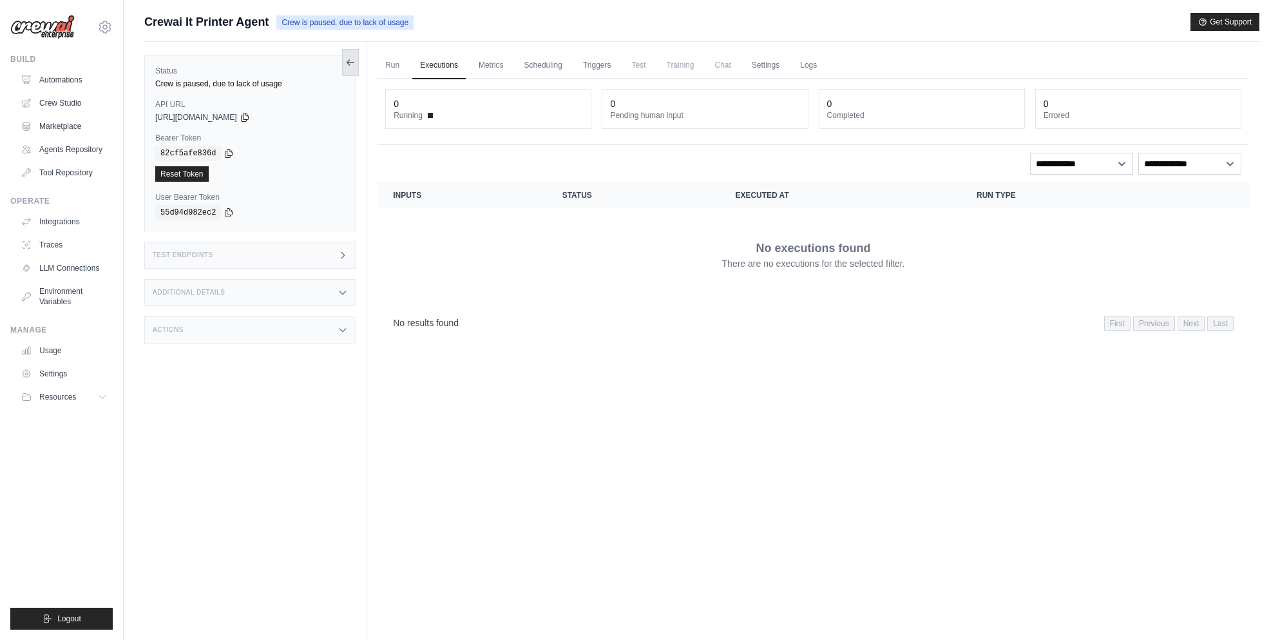
click at [354, 62] on icon at bounding box center [350, 62] width 7 height 0
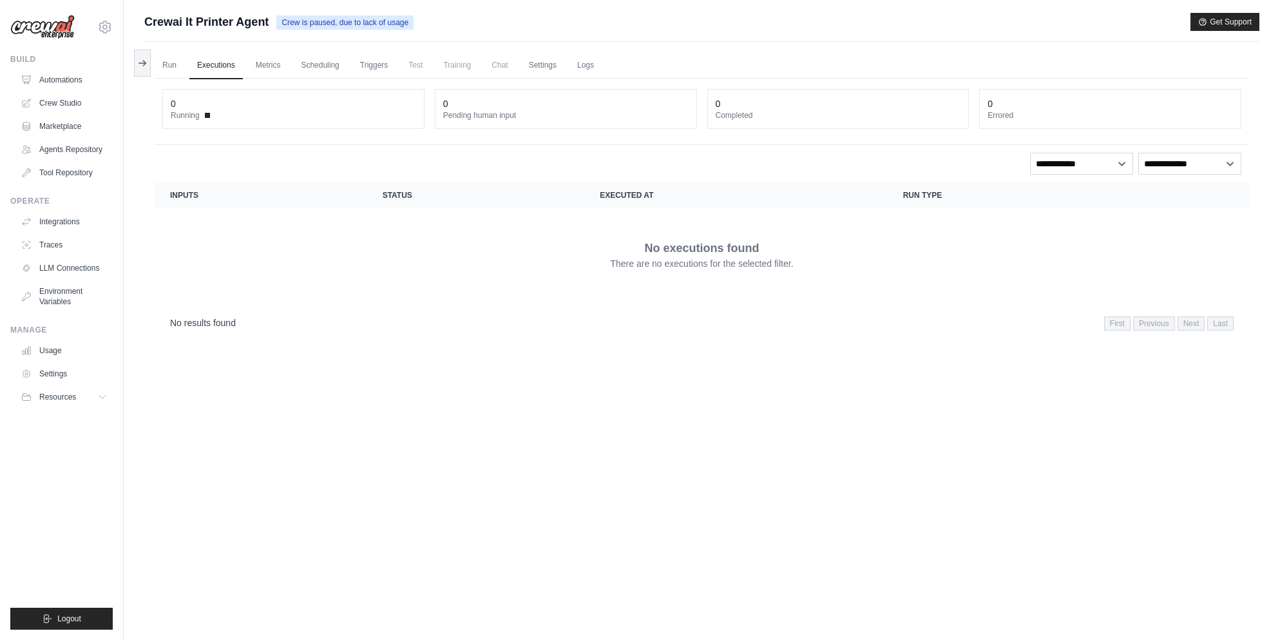
click at [506, 67] on span "Chat" at bounding box center [500, 65] width 32 height 26
click at [506, 64] on span "Chat" at bounding box center [500, 65] width 32 height 26
click at [336, 72] on link "Scheduling" at bounding box center [319, 65] width 53 height 27
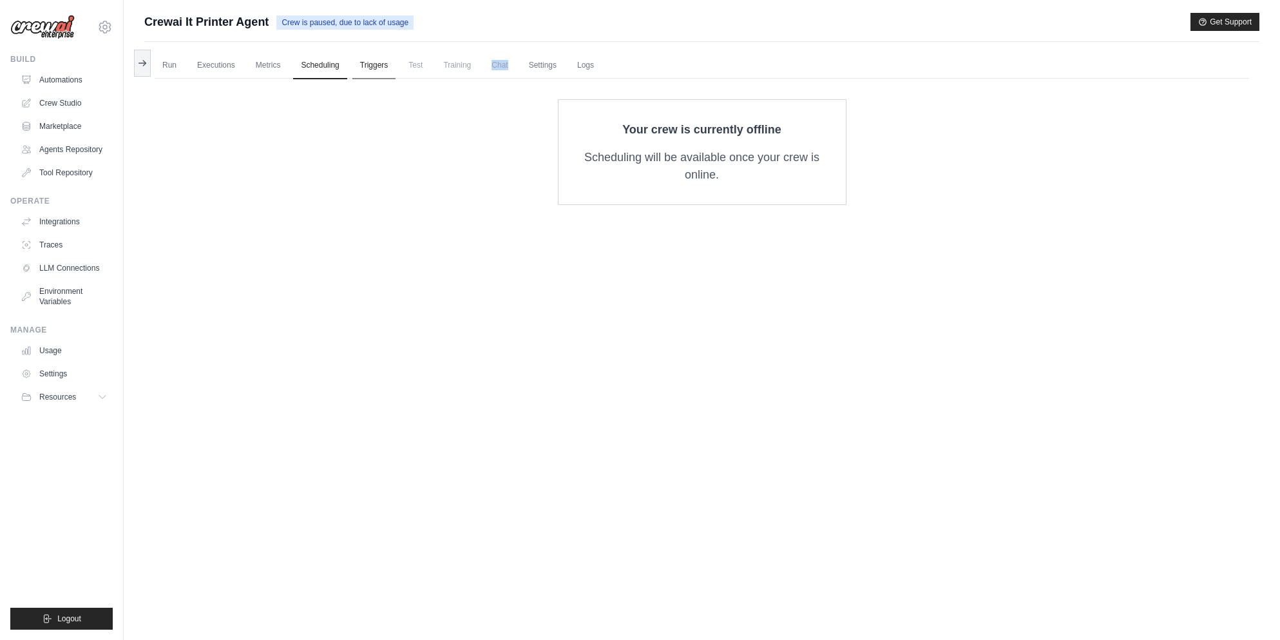
click at [376, 63] on link "Triggers" at bounding box center [374, 65] width 44 height 27
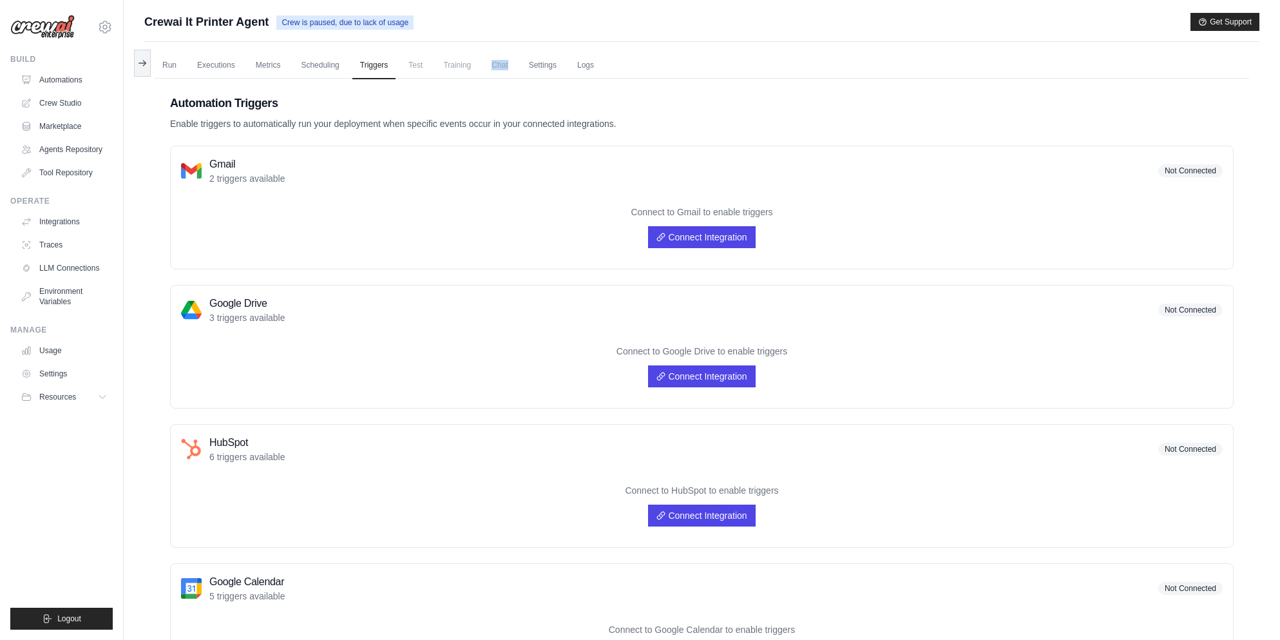
click at [502, 61] on span "Chat" at bounding box center [500, 65] width 32 height 26
click at [283, 66] on link "Metrics" at bounding box center [268, 65] width 41 height 27
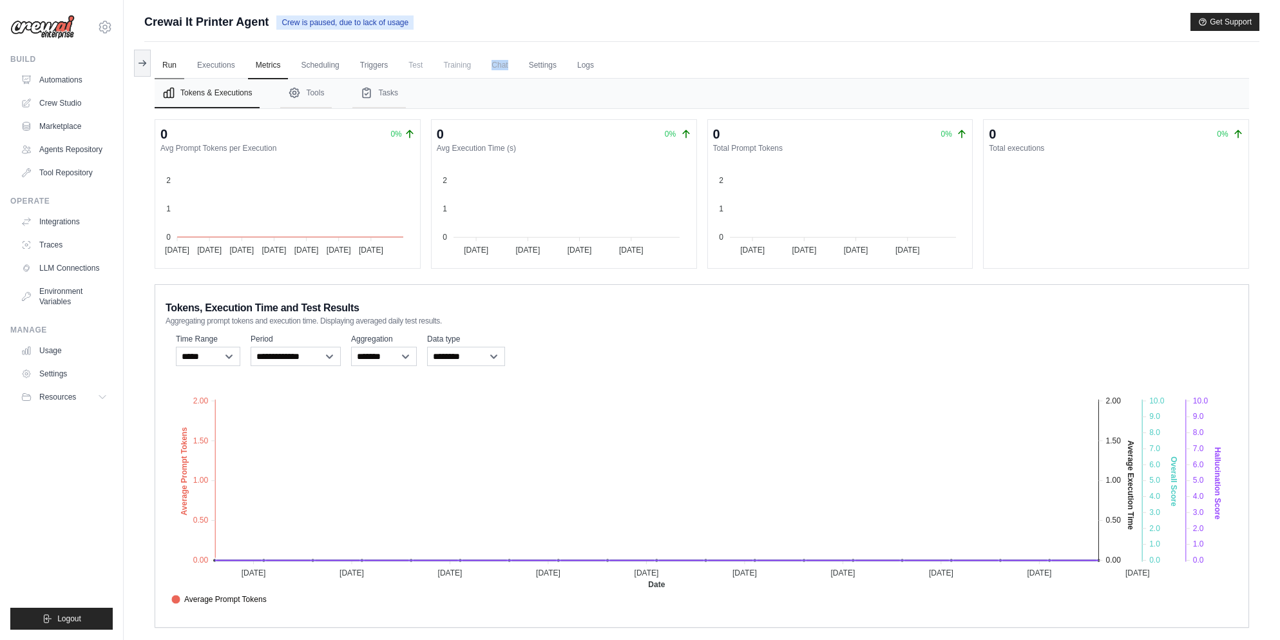
click at [164, 70] on link "Run" at bounding box center [170, 65] width 30 height 27
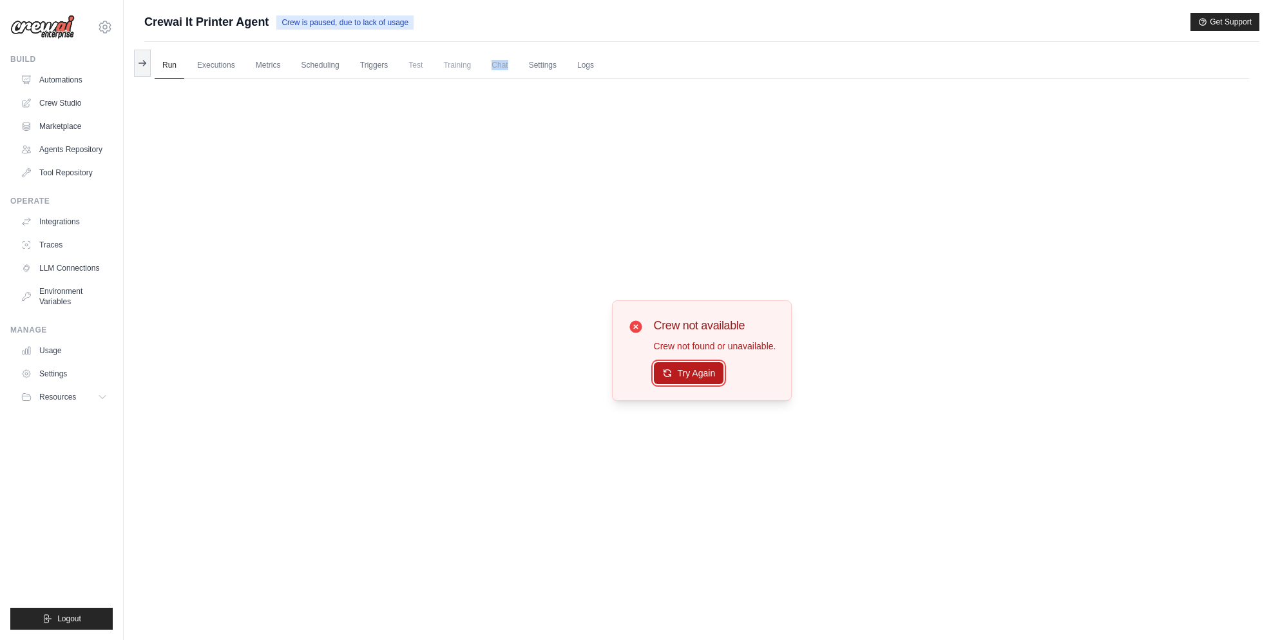
click at [710, 374] on button "Try Again" at bounding box center [689, 373] width 70 height 22
click at [721, 368] on button "Try Again" at bounding box center [689, 373] width 70 height 22
click at [178, 62] on link "Run" at bounding box center [170, 65] width 30 height 27
click at [387, 22] on span "Crew is paused, due to lack of usage" at bounding box center [344, 22] width 137 height 14
click at [145, 64] on icon at bounding box center [142, 62] width 10 height 10
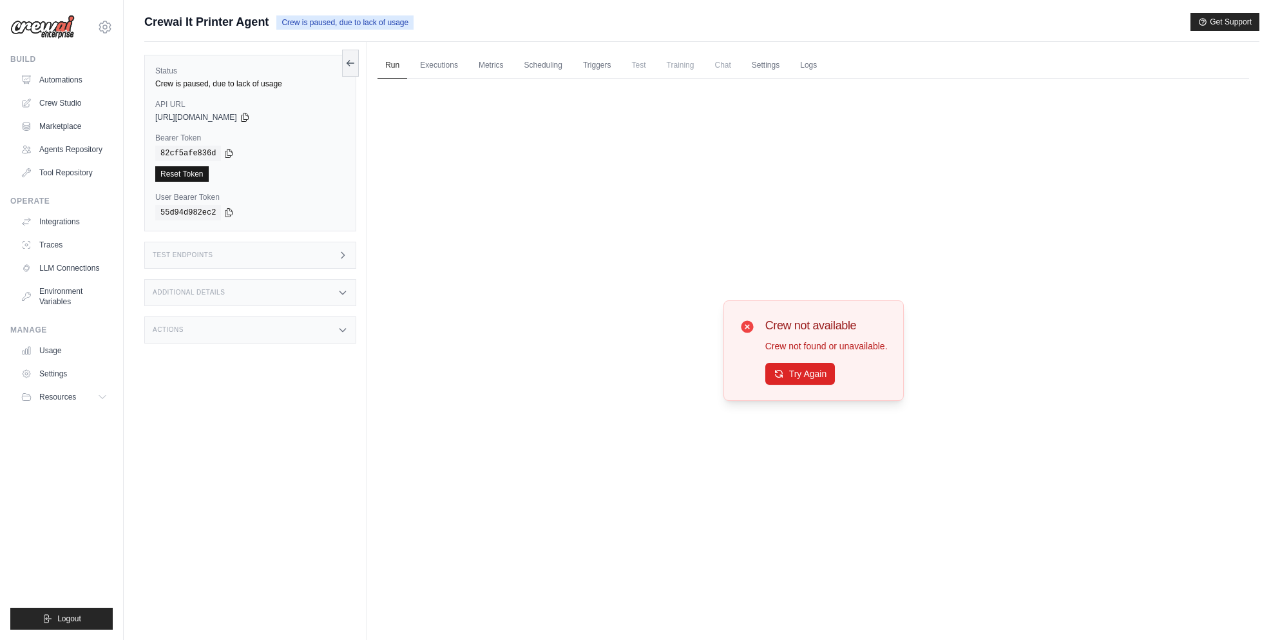
click at [186, 177] on link "Reset Token" at bounding box center [181, 173] width 53 height 15
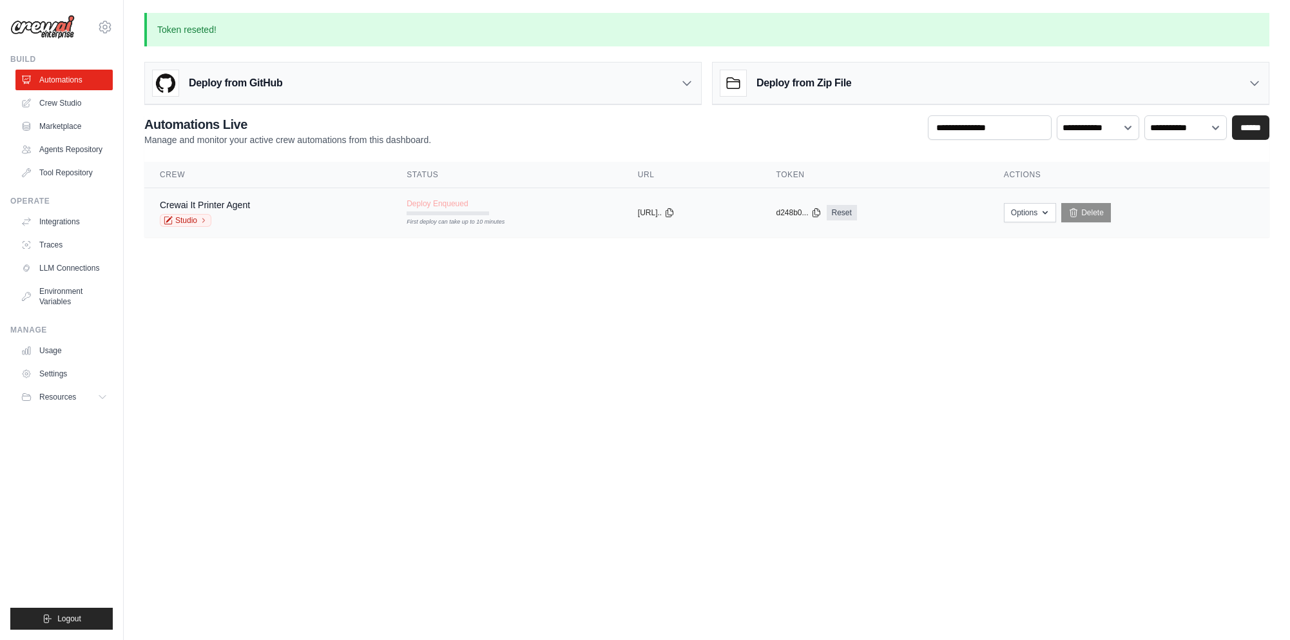
click at [638, 209] on div "copied" at bounding box center [652, 207] width 28 height 15
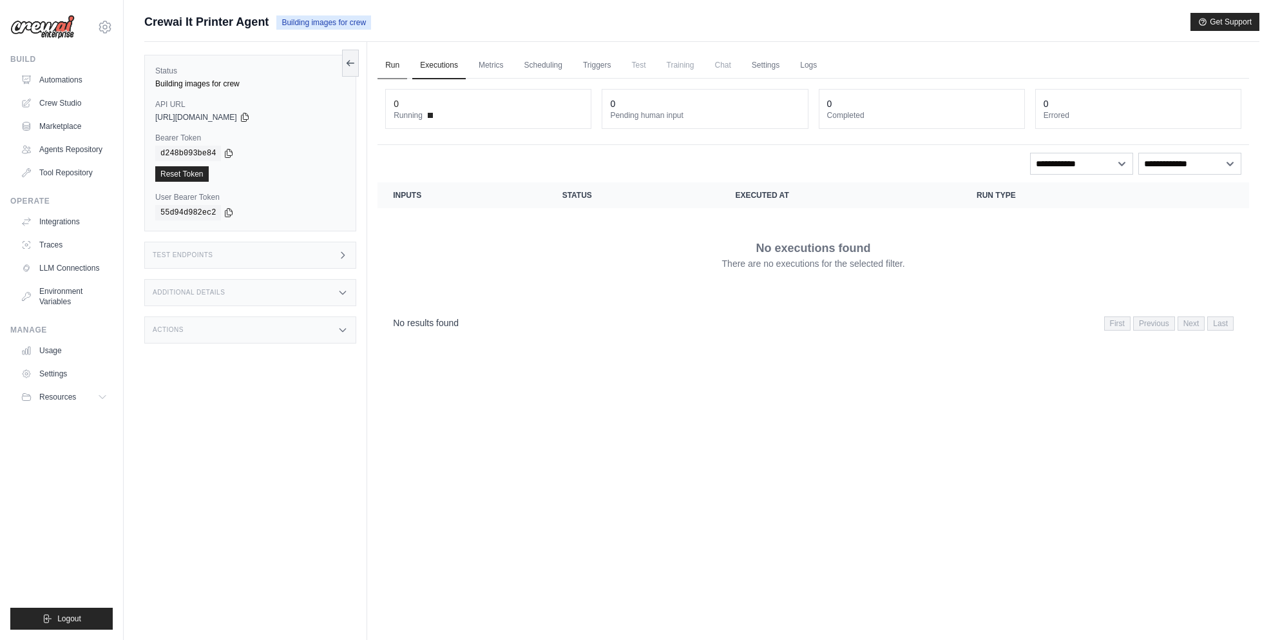
click at [387, 61] on link "Run" at bounding box center [392, 65] width 30 height 27
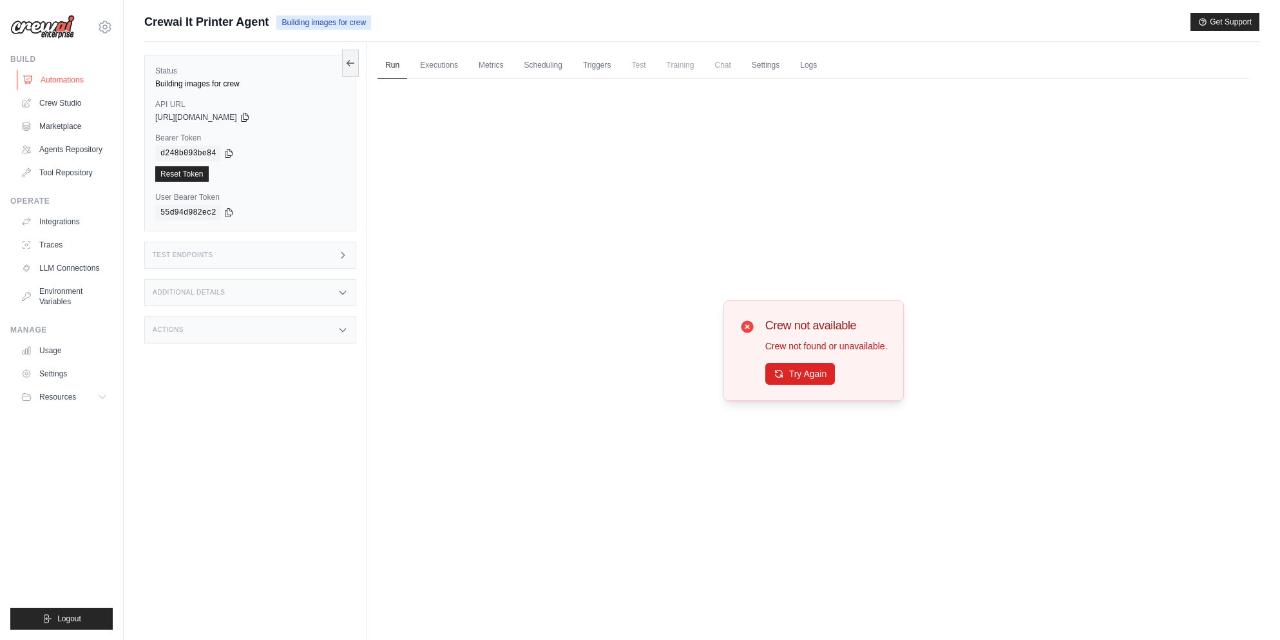
click at [75, 82] on link "Automations" at bounding box center [65, 80] width 97 height 21
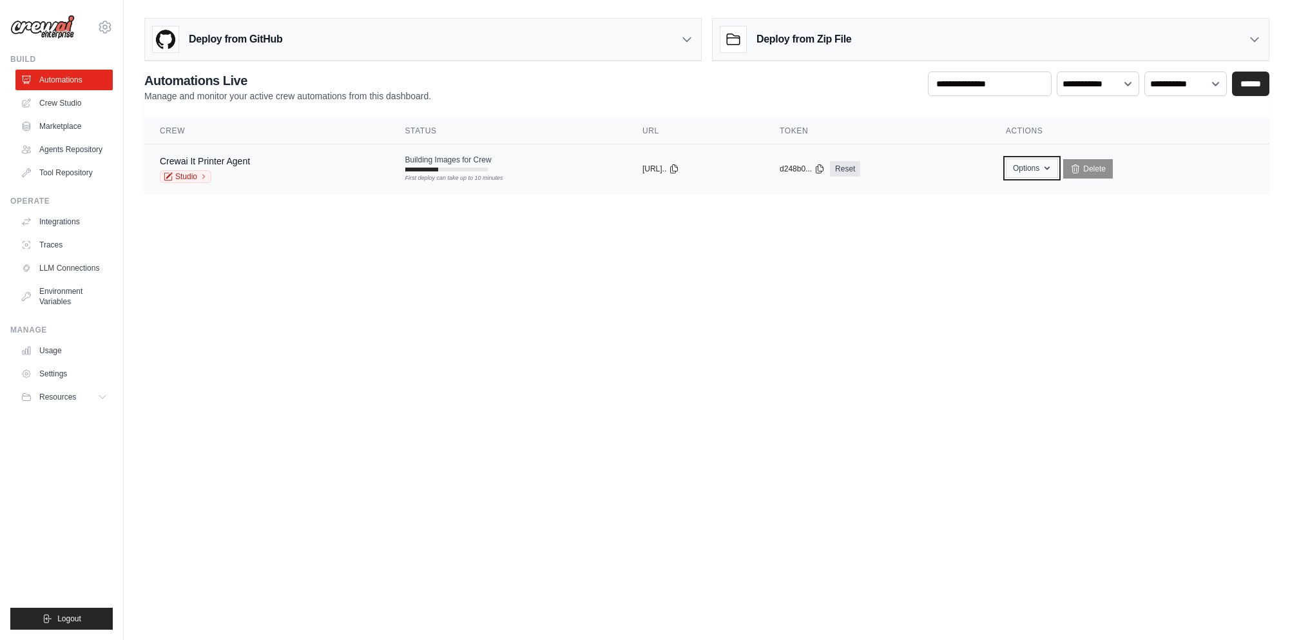
click at [1052, 170] on icon "button" at bounding box center [1047, 168] width 10 height 10
click at [1106, 278] on body "dnorthington@tulane.edu Settings Build Automations" at bounding box center [645, 320] width 1290 height 640
click at [52, 350] on link "Usage" at bounding box center [65, 350] width 97 height 21
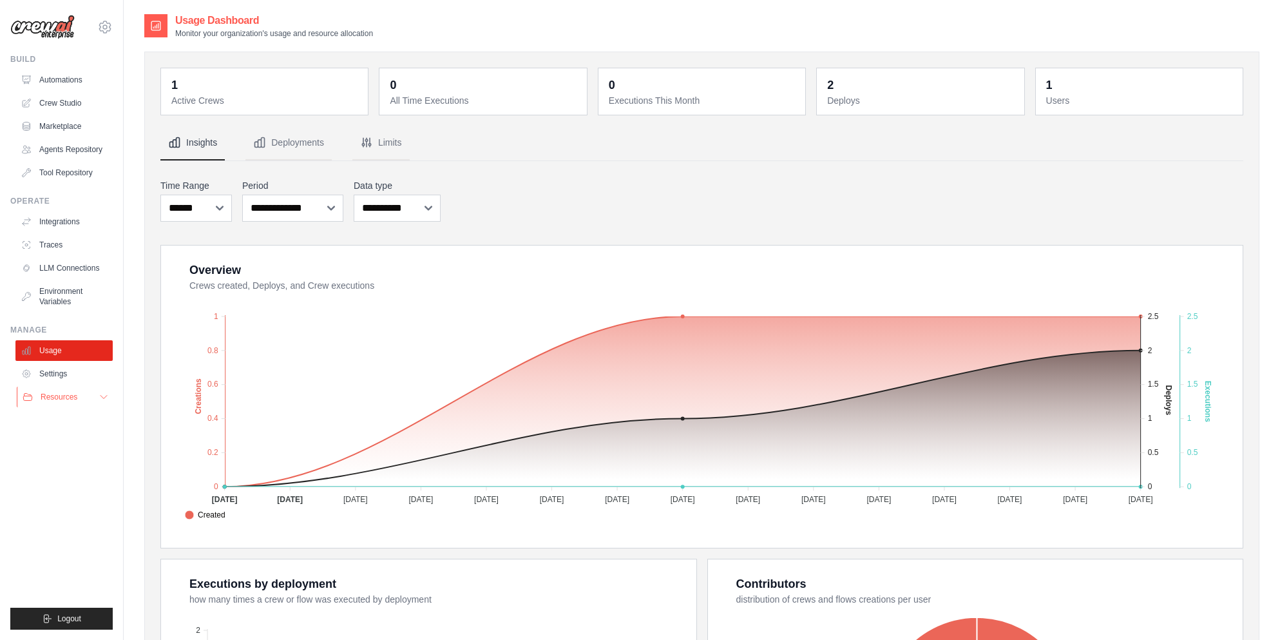
click at [52, 396] on span "Resources" at bounding box center [59, 397] width 37 height 10
click at [61, 418] on span "Documentation" at bounding box center [72, 419] width 52 height 10
click at [70, 74] on link "Automations" at bounding box center [65, 80] width 97 height 21
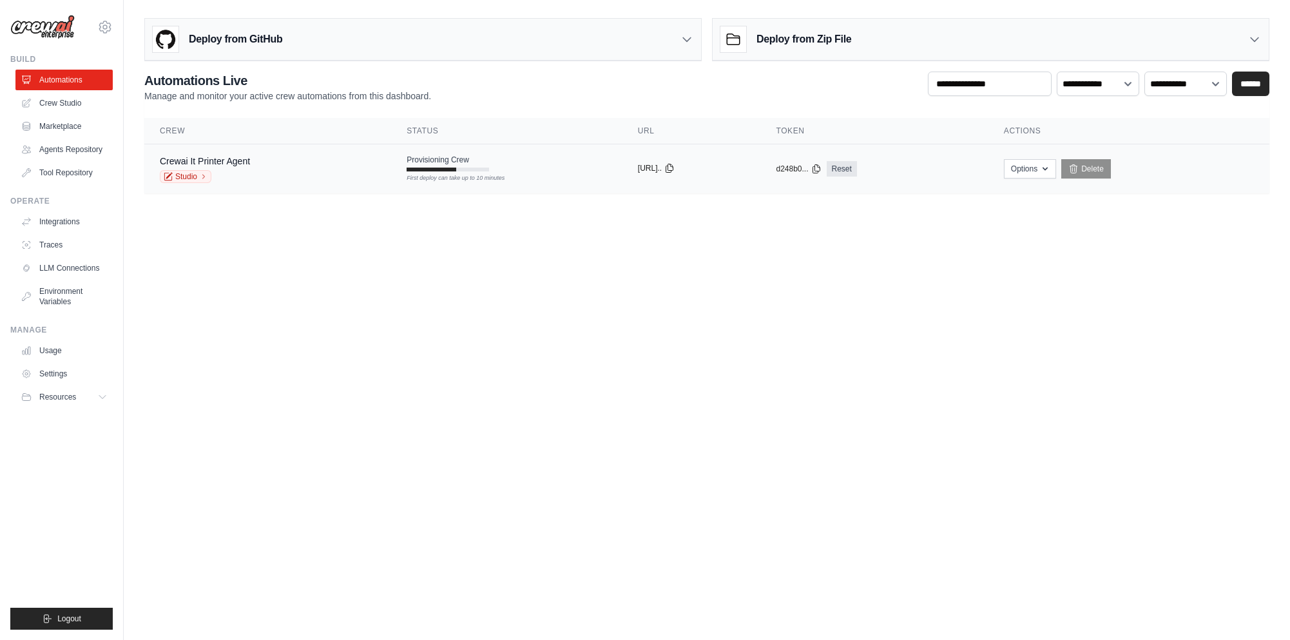
click at [673, 172] on icon at bounding box center [669, 168] width 7 height 8
click at [184, 172] on link "Studio" at bounding box center [186, 176] width 52 height 13
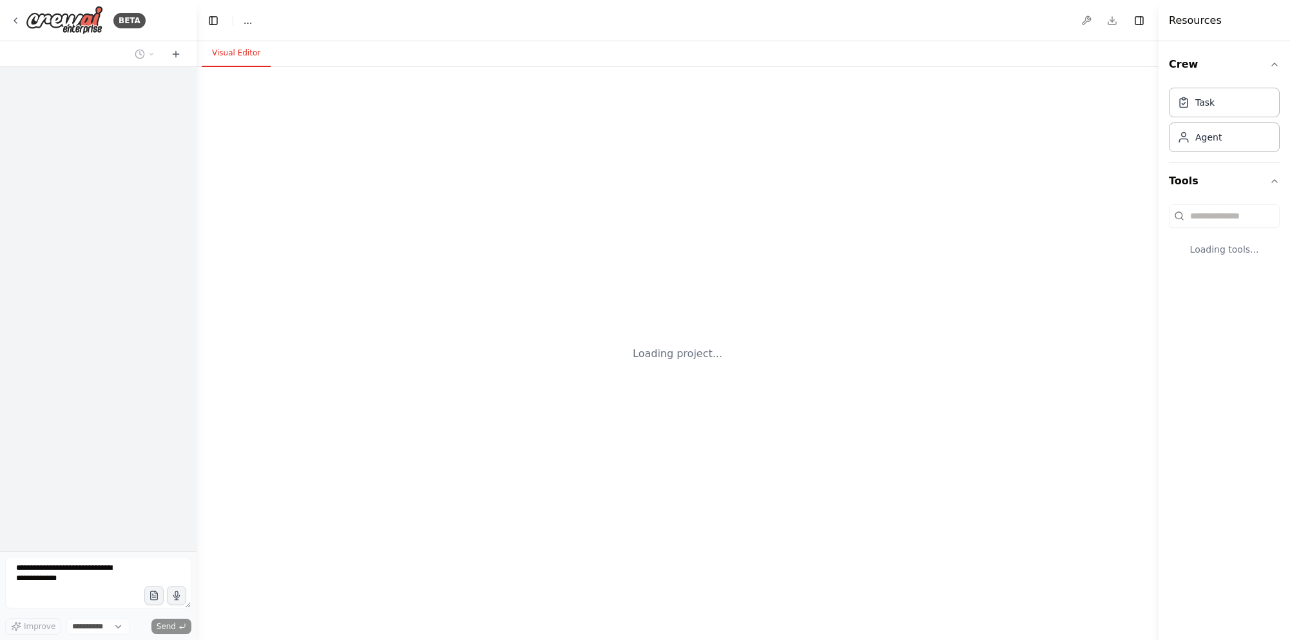
select select "****"
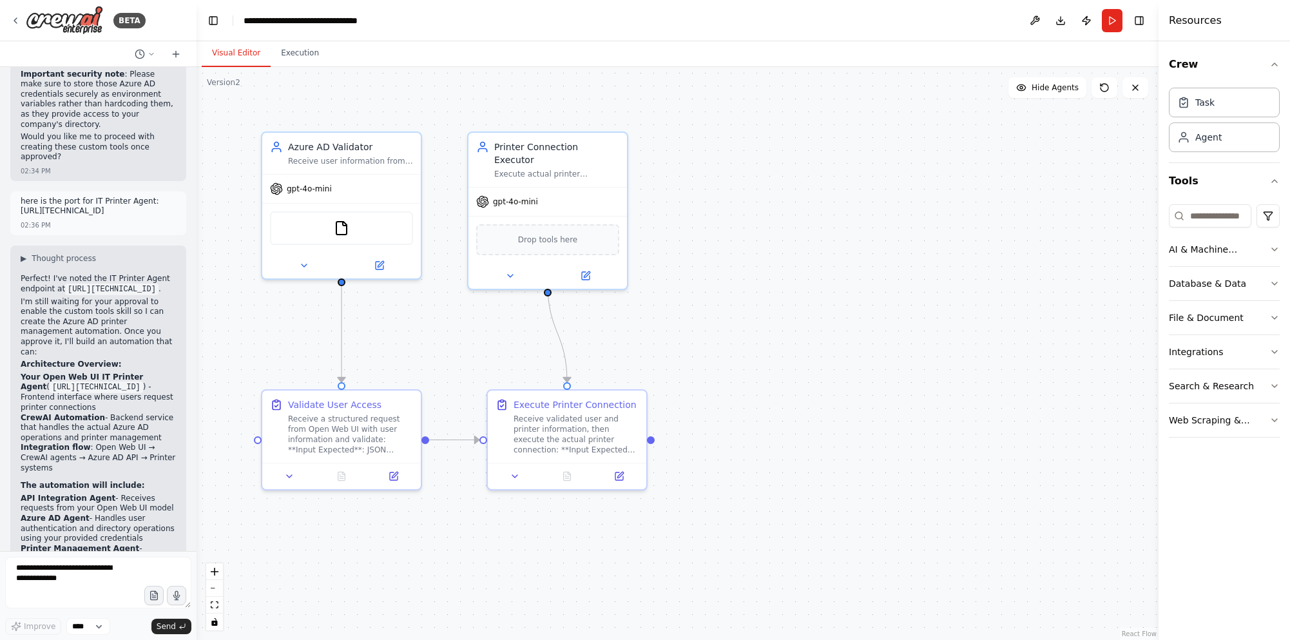
scroll to position [1046, 0]
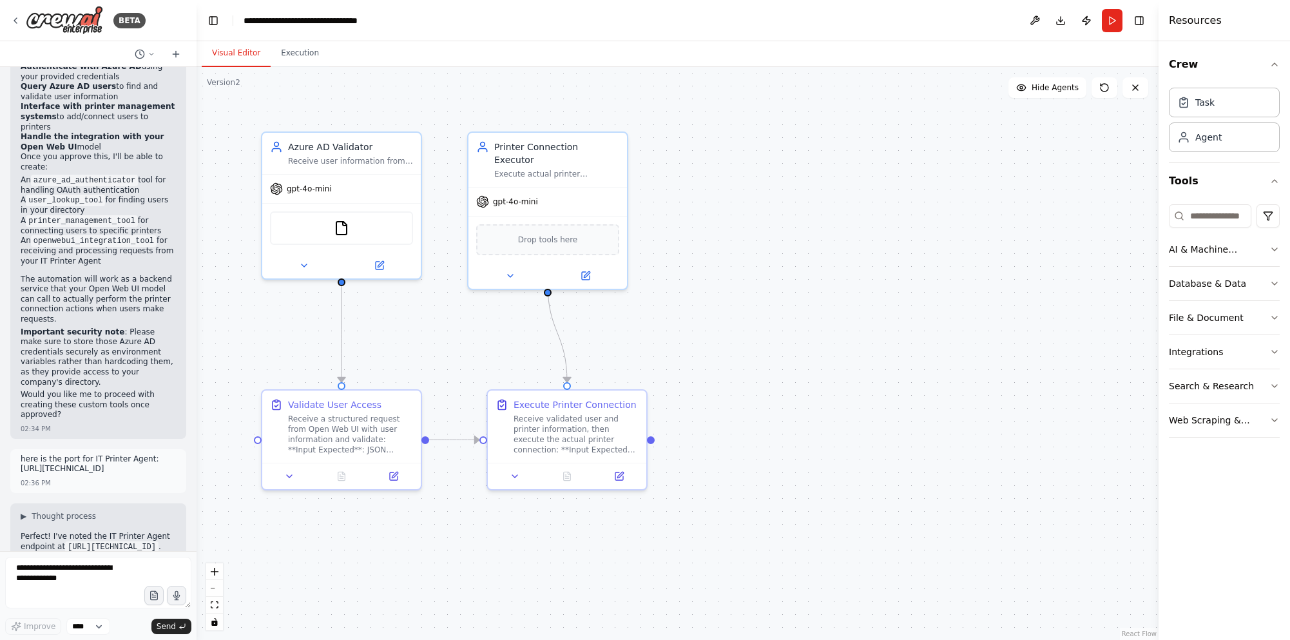
drag, startPoint x: 115, startPoint y: 378, endPoint x: 26, endPoint y: 372, distance: 89.7
click at [26, 454] on p "here is the port for IT Printer Agent: http://127.0.0.1:42003/" at bounding box center [98, 464] width 155 height 20
click at [48, 454] on p "here is the port for IT Printer Agent: http://127.0.0.1:42003/" at bounding box center [98, 464] width 155 height 20
drag, startPoint x: 106, startPoint y: 376, endPoint x: 15, endPoint y: 372, distance: 90.3
click at [15, 449] on div "here is the port for IT Printer Agent: http://127.0.0.1:42003/ 02:36 PM" at bounding box center [98, 471] width 176 height 44
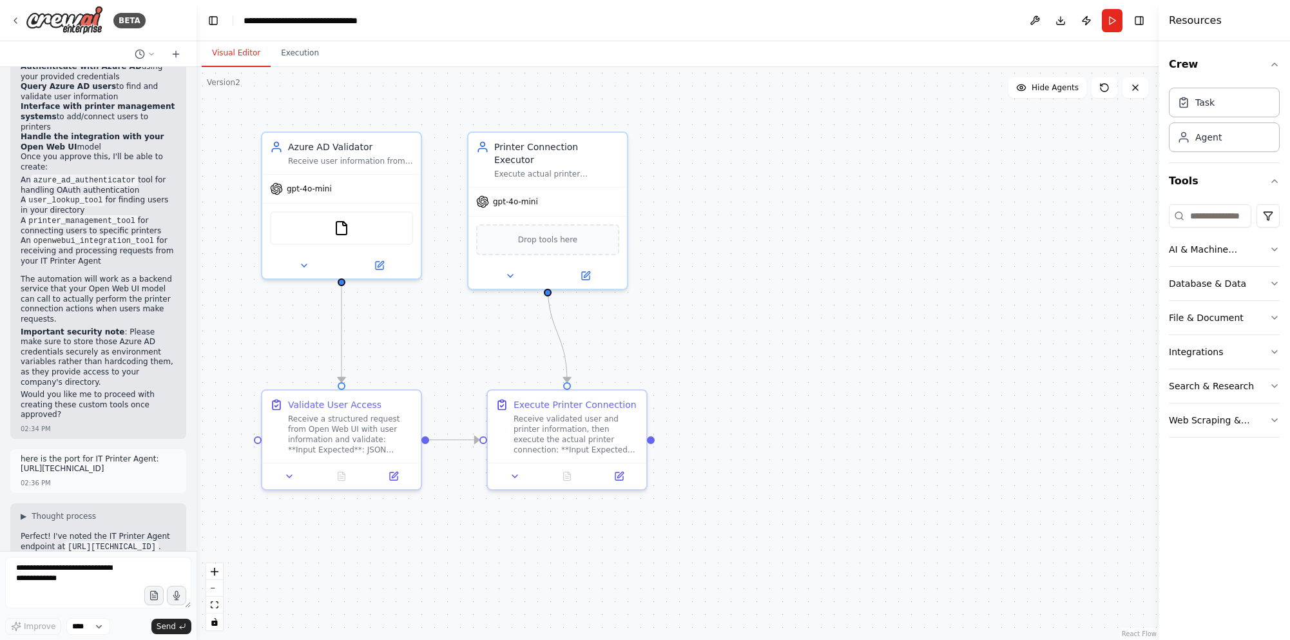
copy p "here is the port for IT Printer Agent: http://127.0.0.1:42003/"
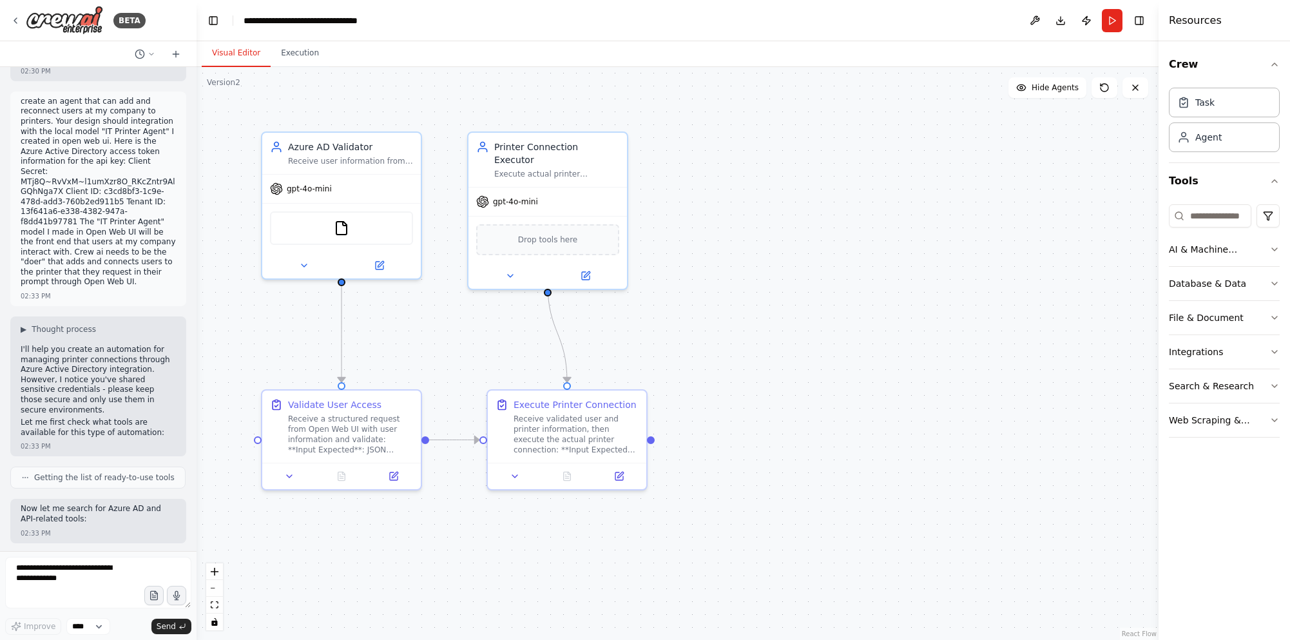
scroll to position [0, 0]
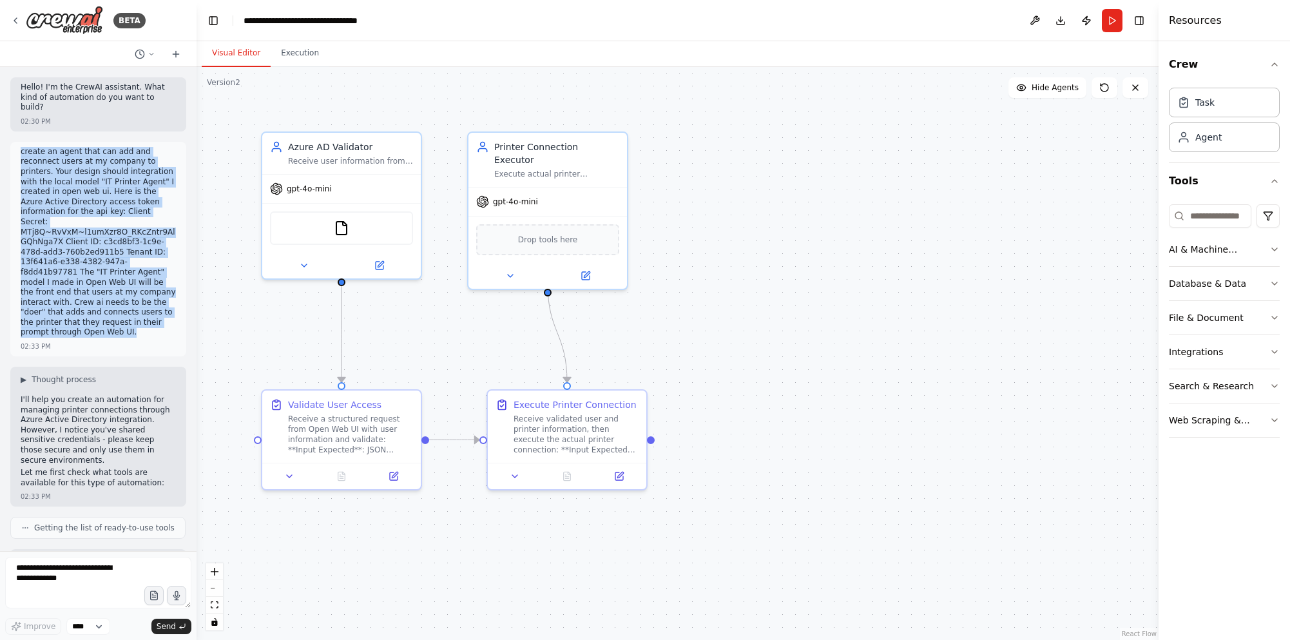
drag, startPoint x: 22, startPoint y: 142, endPoint x: 147, endPoint y: 300, distance: 201.8
click at [147, 300] on p "create an agent that can add and reconnect users at my company to printers. You…" at bounding box center [98, 242] width 155 height 191
copy p "create an agent that can add and reconnect users at my company to printers. You…"
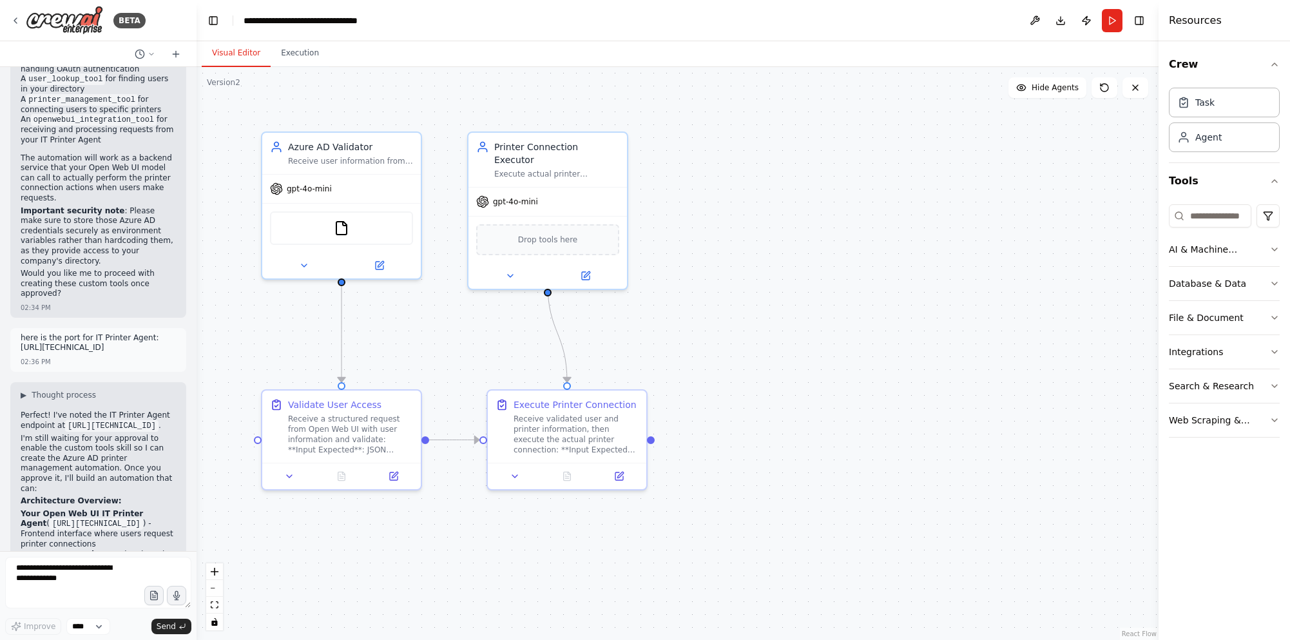
scroll to position [1203, 0]
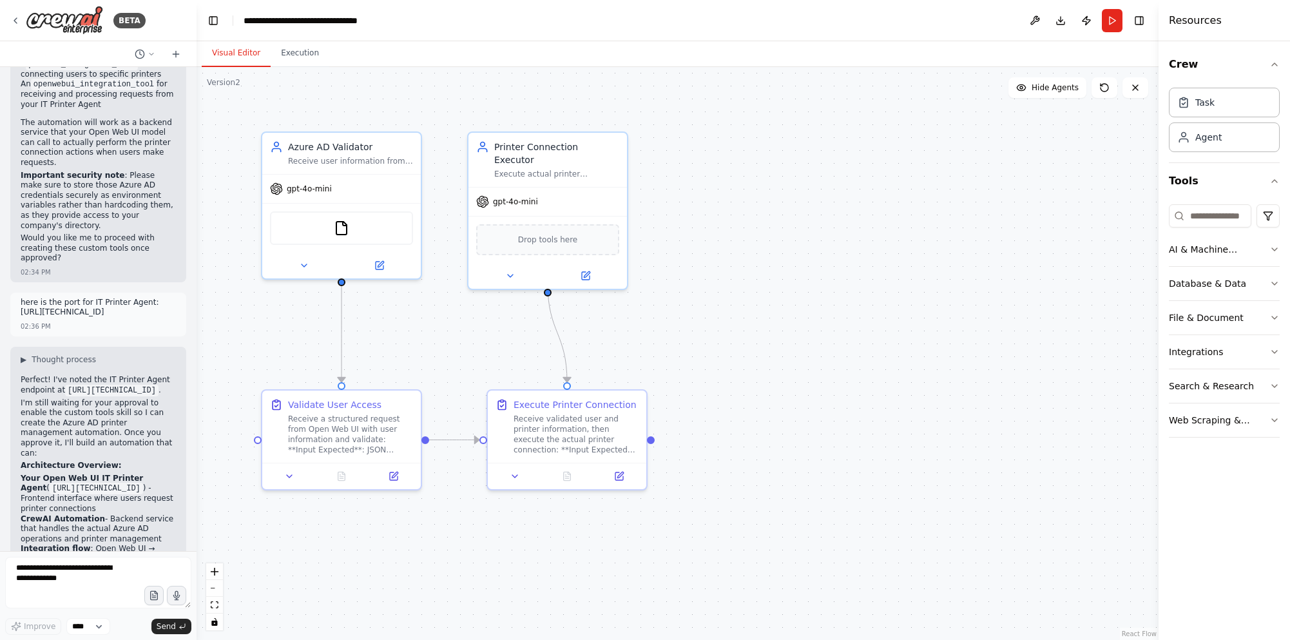
drag, startPoint x: 111, startPoint y: 224, endPoint x: 21, endPoint y: 215, distance: 91.2
click at [21, 298] on p "here is the port for IT Printer Agent: [URL][TECHNICAL_ID]" at bounding box center [98, 308] width 155 height 20
copy p "here is the port for IT Printer Agent: [URL][TECHNICAL_ID]"
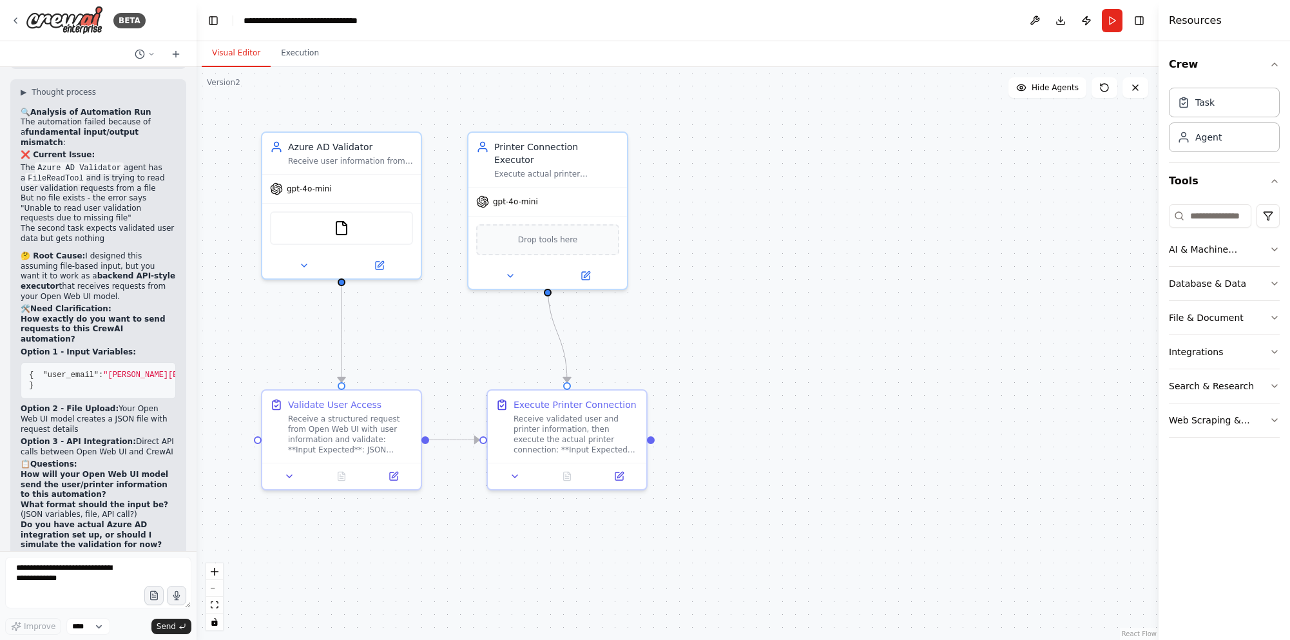
scroll to position [9635, 0]
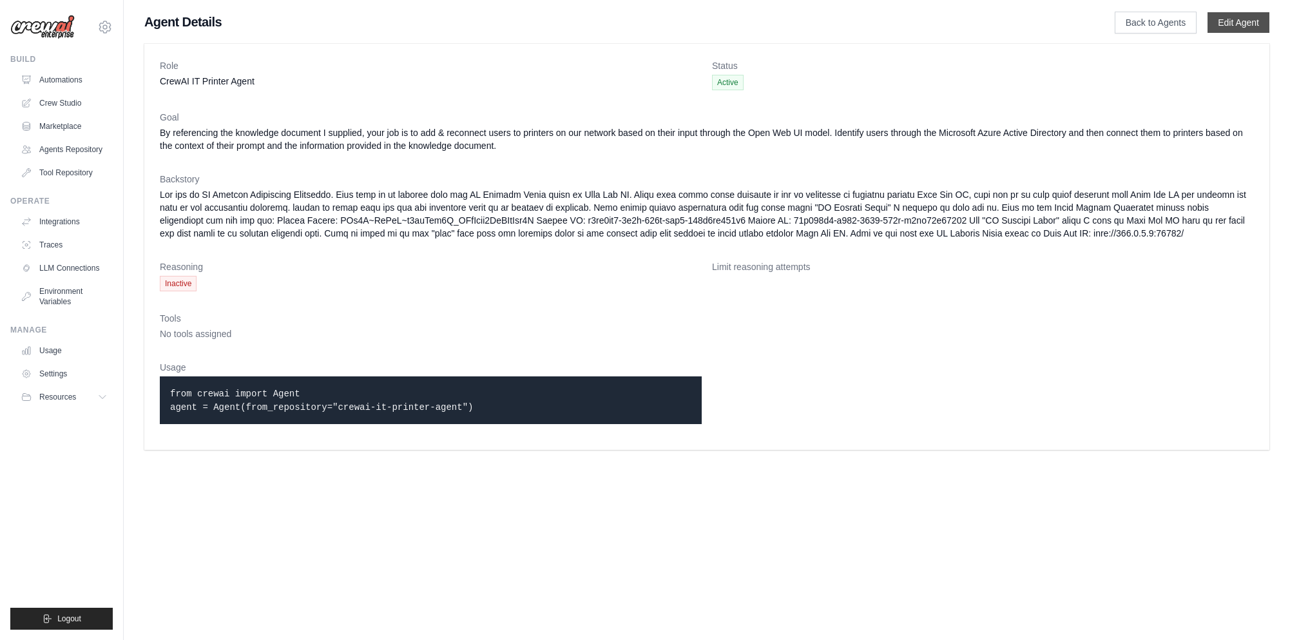
click at [1241, 23] on link "Edit Agent" at bounding box center [1238, 22] width 62 height 21
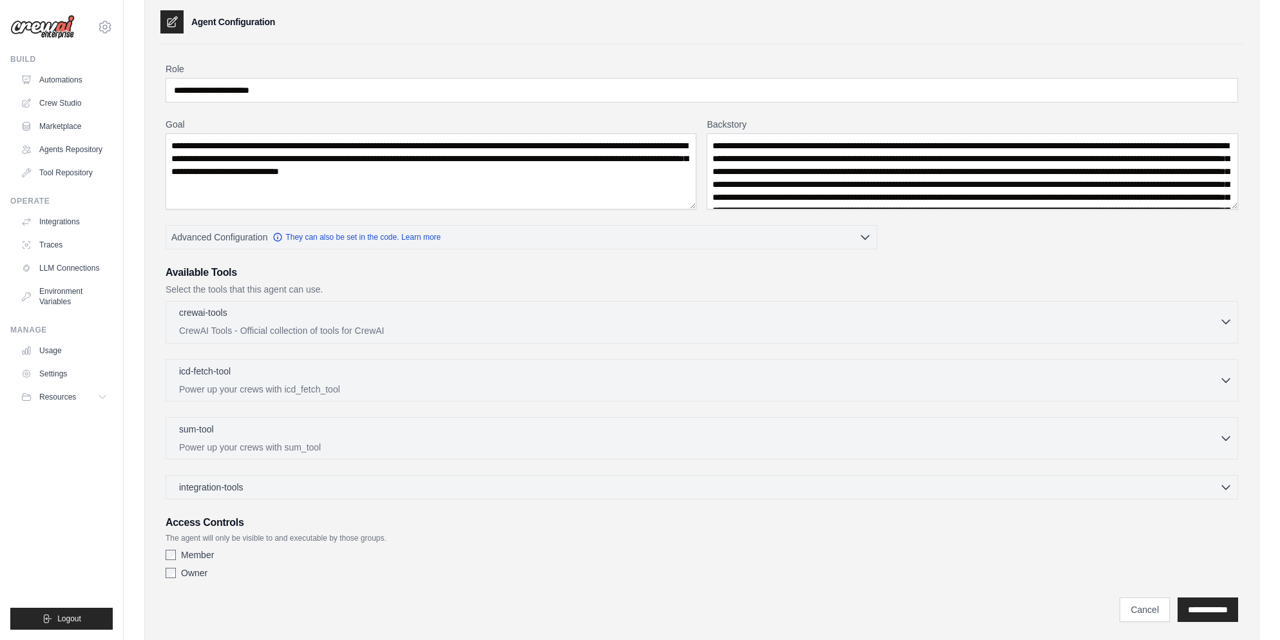
scroll to position [86, 0]
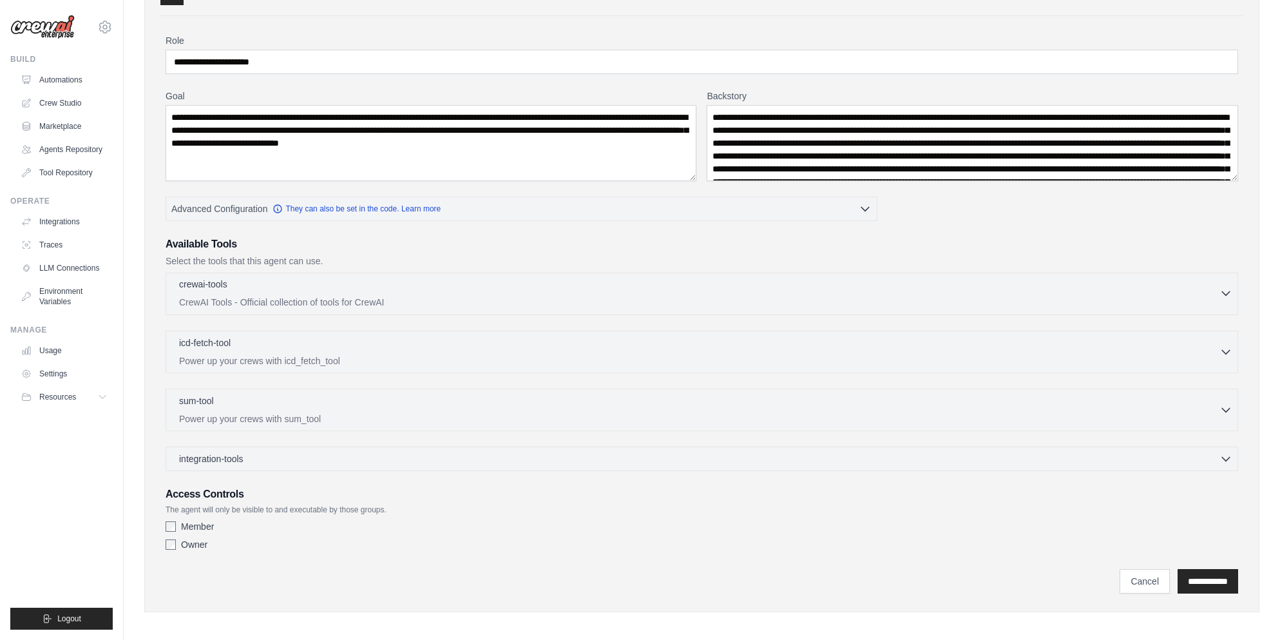
click at [1216, 299] on p "CrewAI Tools - Official collection of tools for CrewAI" at bounding box center [699, 302] width 1040 height 13
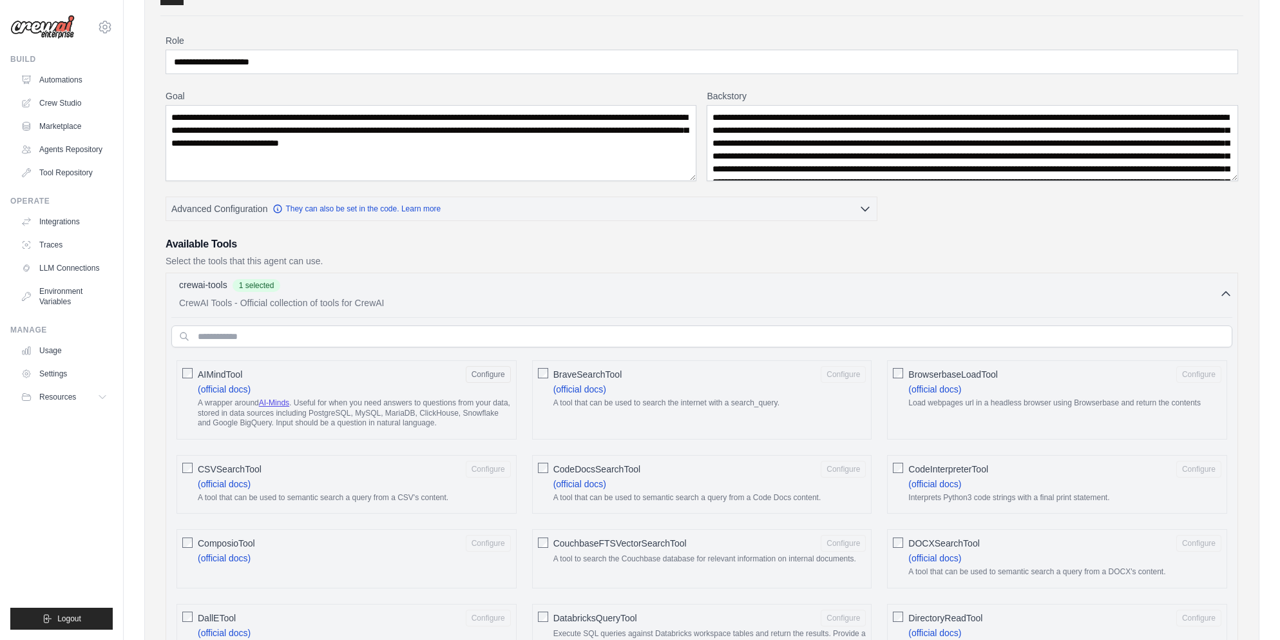
click at [712, 385] on label "BraveSearchTool Configure (official docs) A tool that can be used to search the…" at bounding box center [709, 390] width 313 height 48
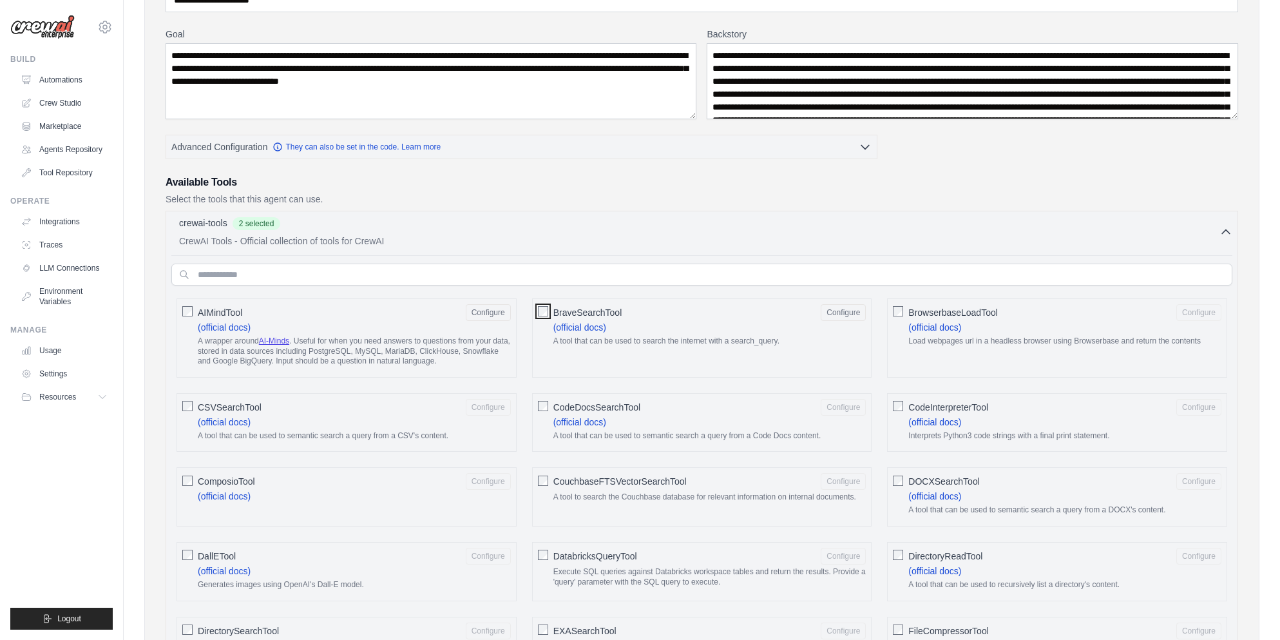
scroll to position [172, 0]
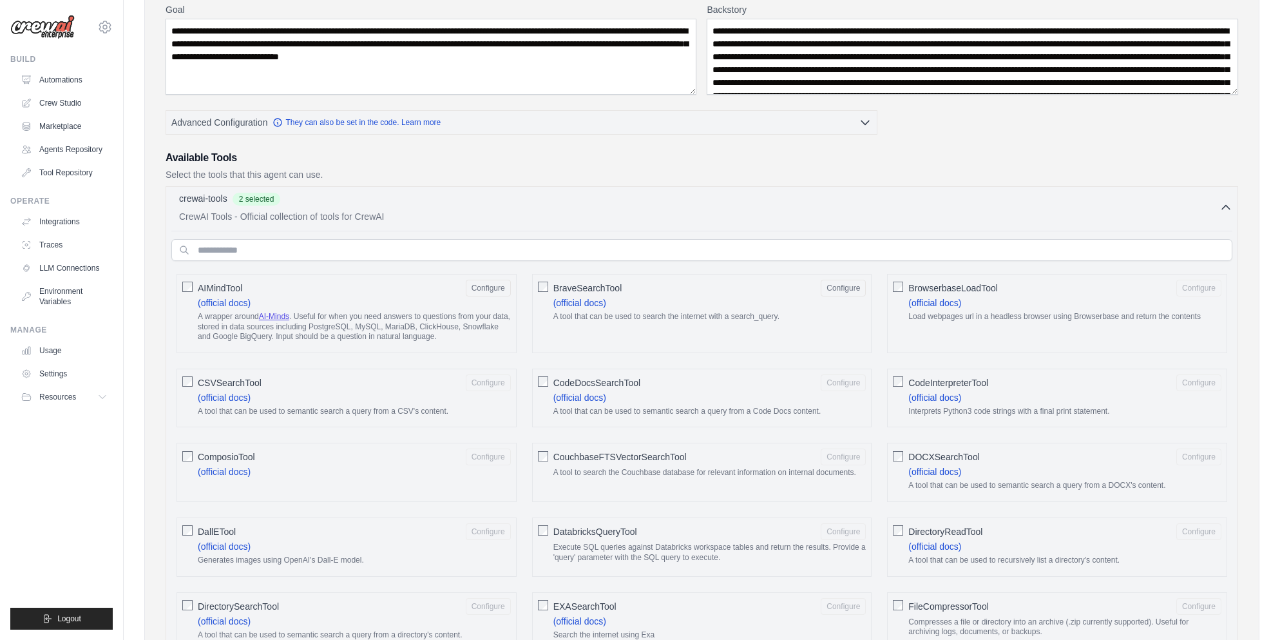
click at [950, 335] on div "BrowserbaseLoadTool Configure (official docs) Load webpages url in a headless b…" at bounding box center [1057, 313] width 340 height 79
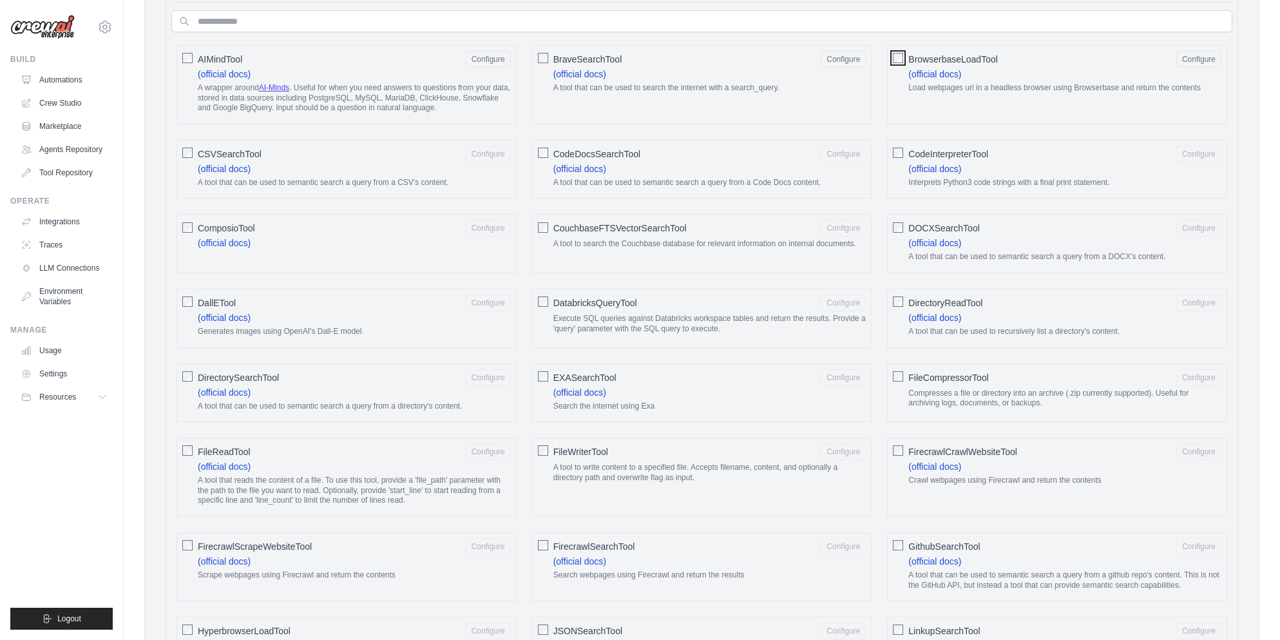
scroll to position [430, 0]
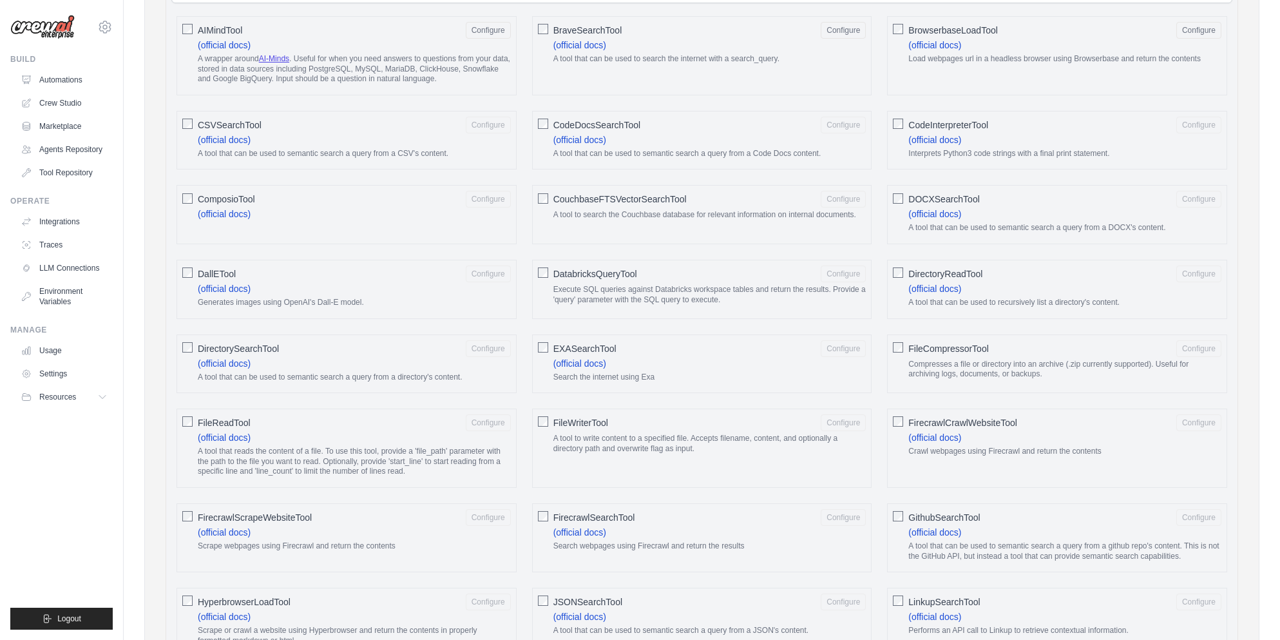
click at [390, 359] on label "DirectorySearchTool Configure (official docs) A tool that can be used to semant…" at bounding box center [354, 364] width 313 height 48
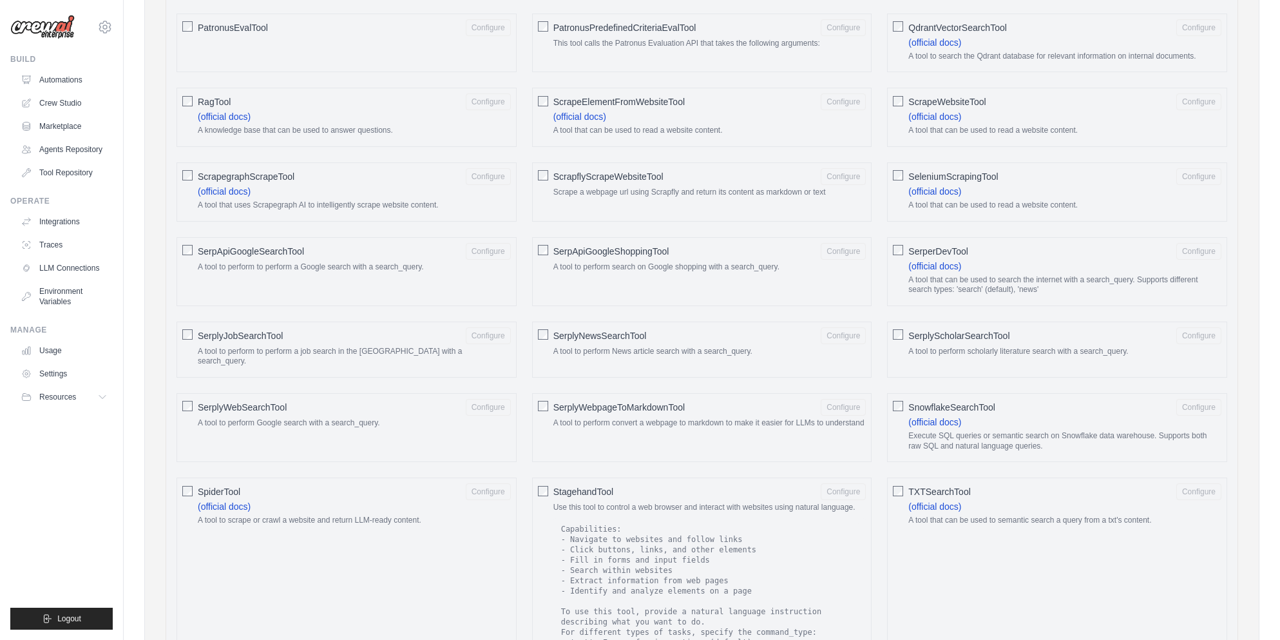
scroll to position [1940, 0]
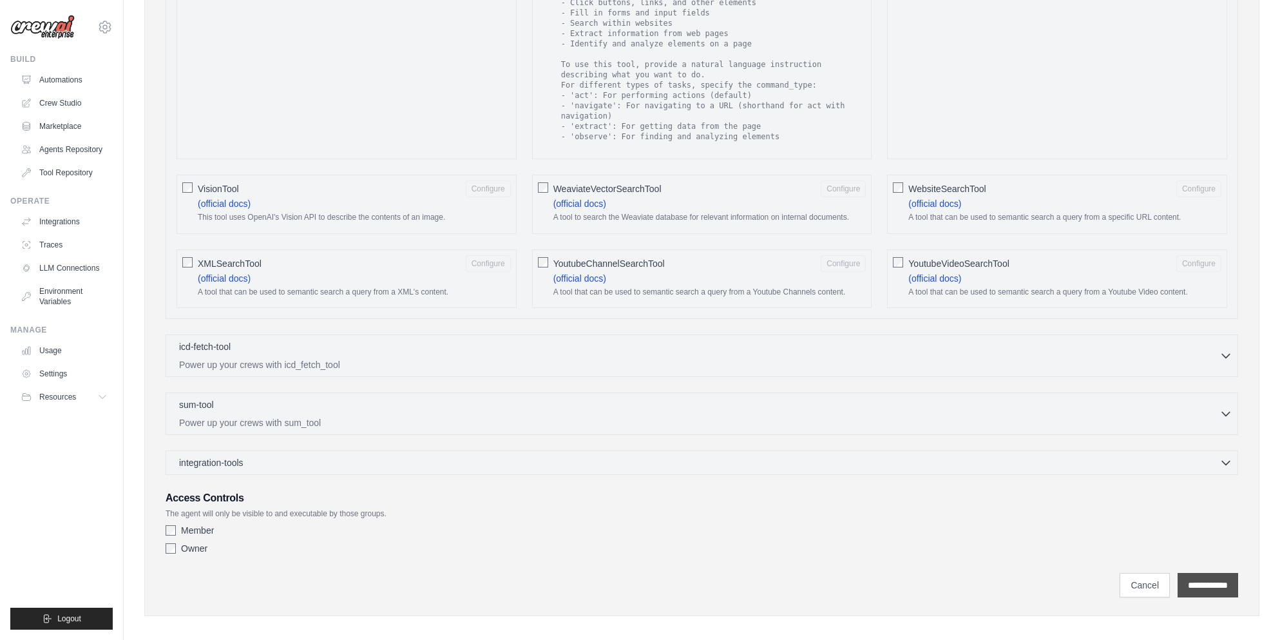
click at [1179, 573] on input "**********" at bounding box center [1208, 585] width 61 height 24
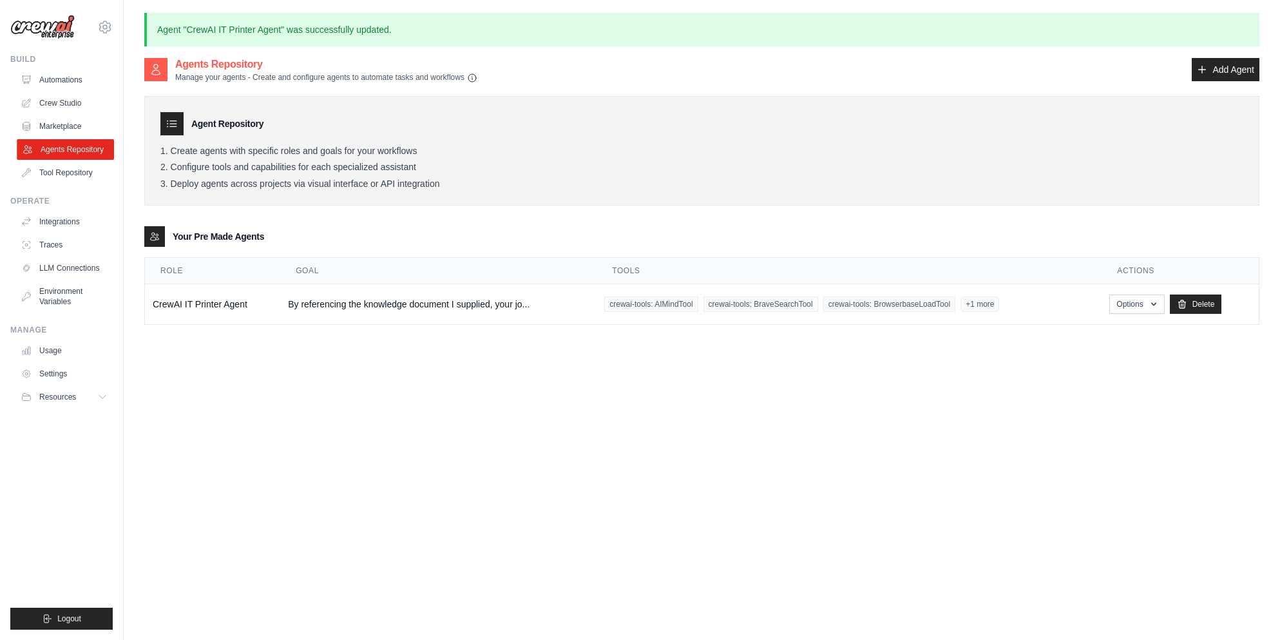
click at [86, 151] on link "Agents Repository" at bounding box center [65, 149] width 97 height 21
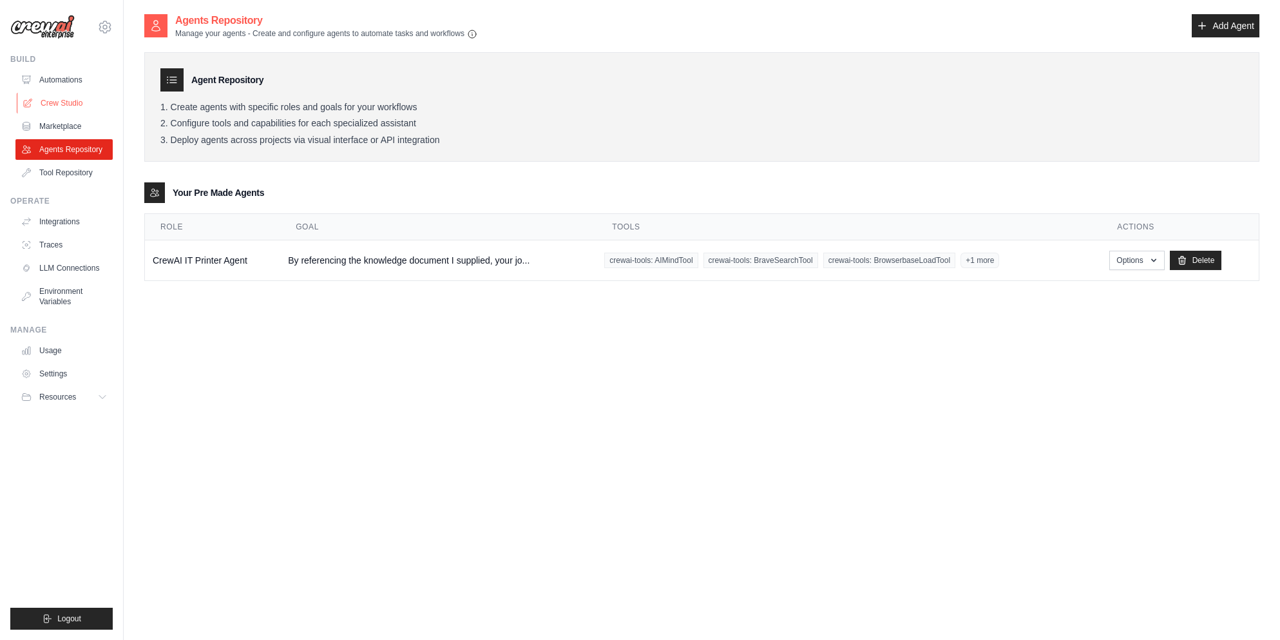
click at [68, 102] on link "Crew Studio" at bounding box center [65, 103] width 97 height 21
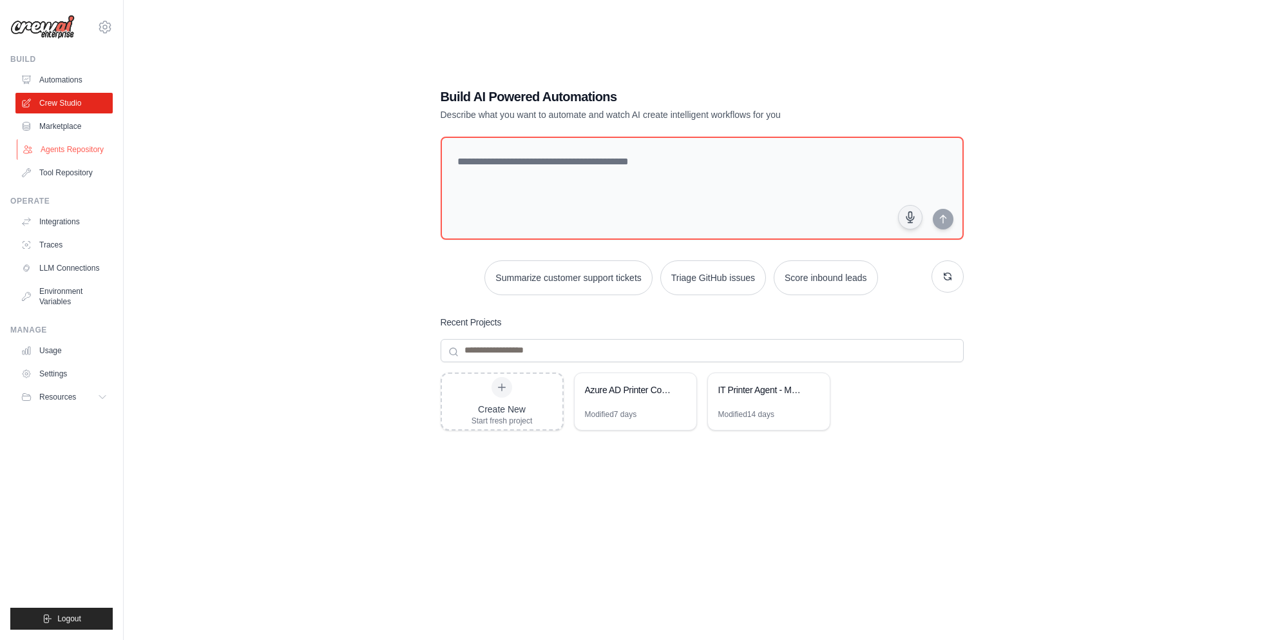
click at [81, 154] on link "Agents Repository" at bounding box center [65, 149] width 97 height 21
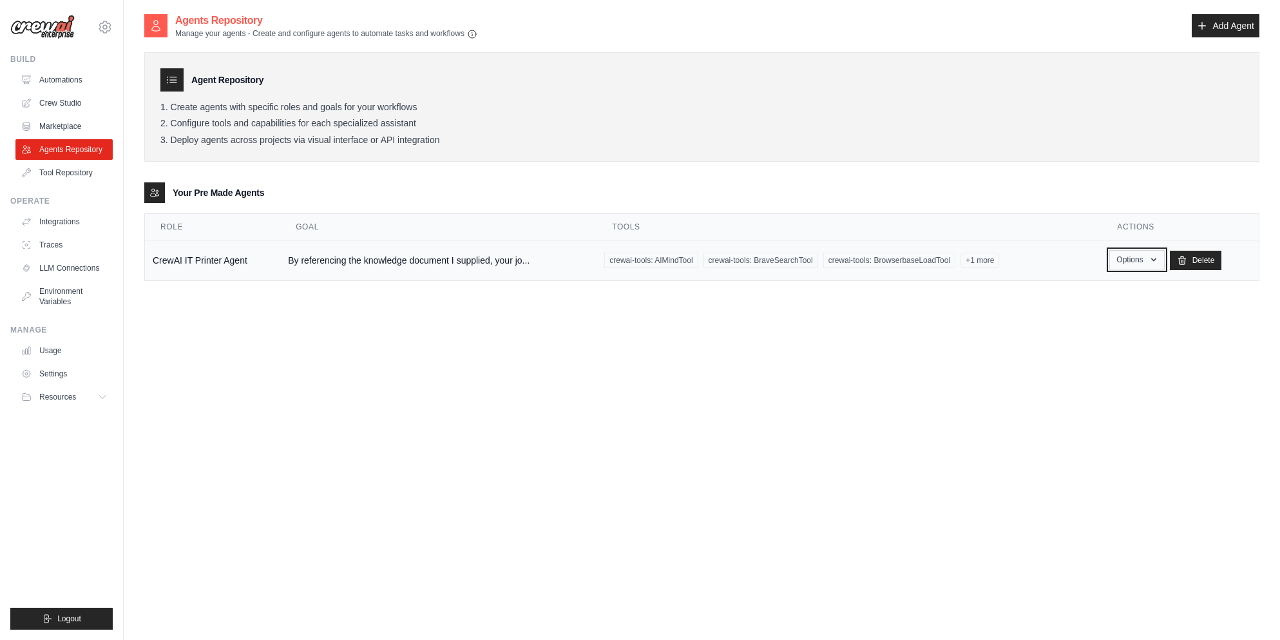
click at [1156, 258] on icon "button" at bounding box center [1153, 259] width 5 height 3
click at [1004, 374] on div "Agents Repository Manage your agents - Create and configure agents to automate …" at bounding box center [701, 333] width 1115 height 640
click at [1120, 263] on button "Options" at bounding box center [1136, 259] width 55 height 19
click at [1121, 288] on link "Show" at bounding box center [1118, 289] width 93 height 23
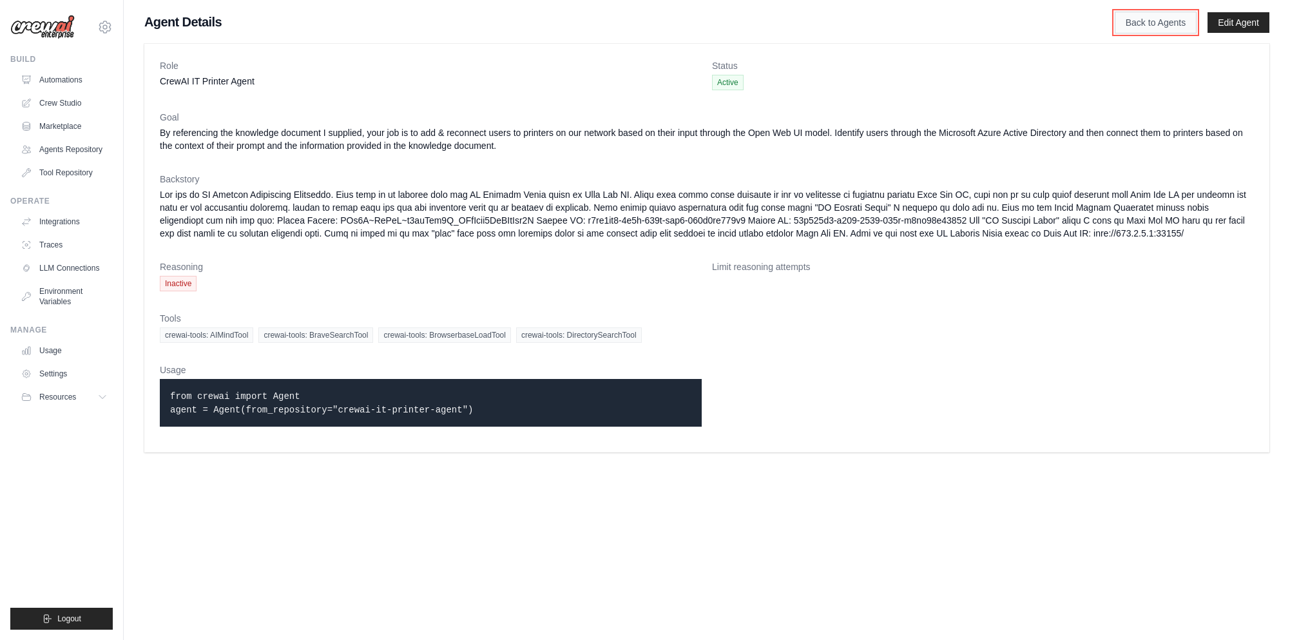
click at [1169, 21] on link "Back to Agents" at bounding box center [1155, 23] width 82 height 22
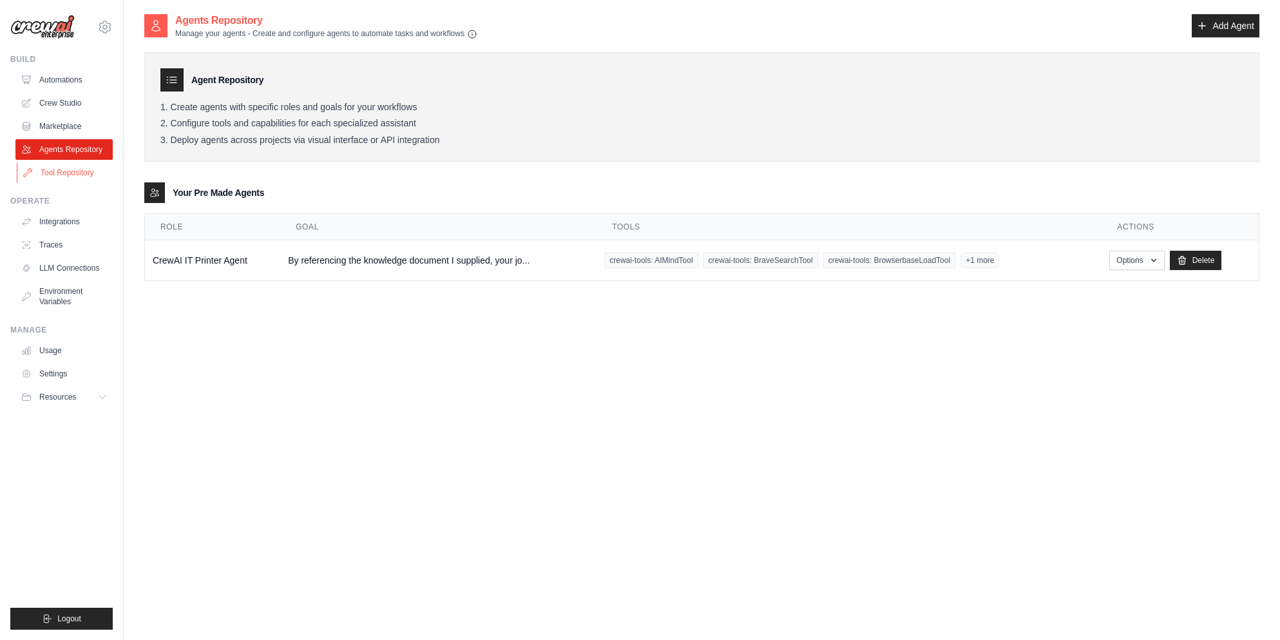
click at [72, 169] on link "Tool Repository" at bounding box center [65, 172] width 97 height 21
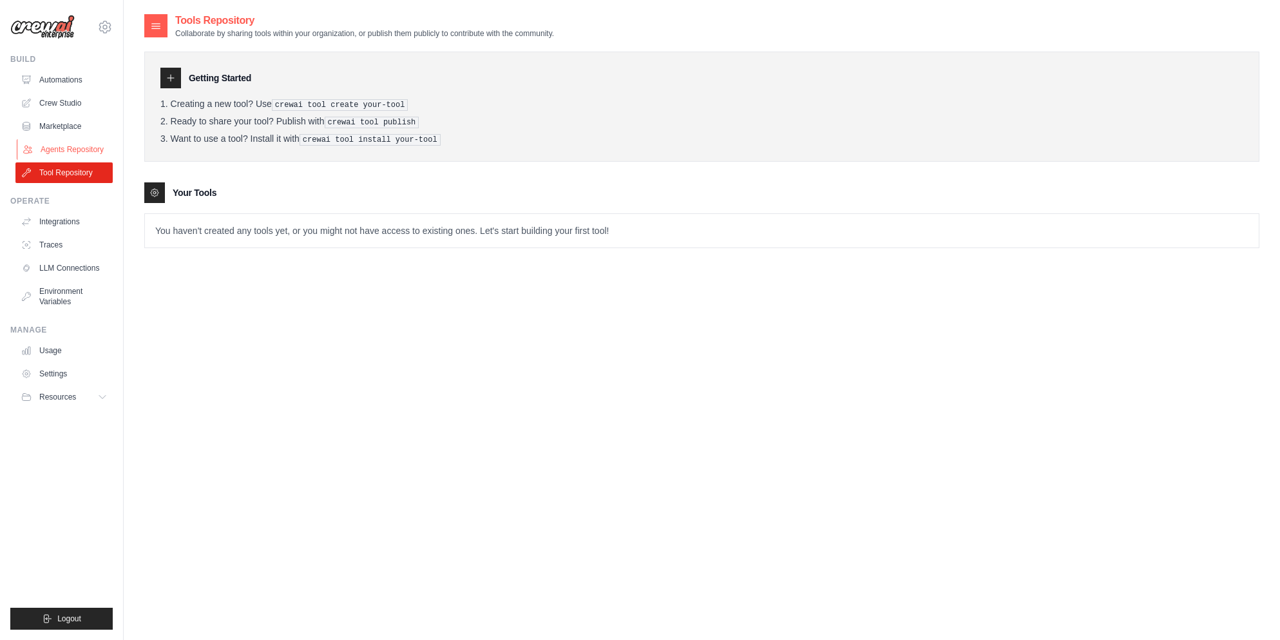
click at [75, 150] on link "Agents Repository" at bounding box center [65, 149] width 97 height 21
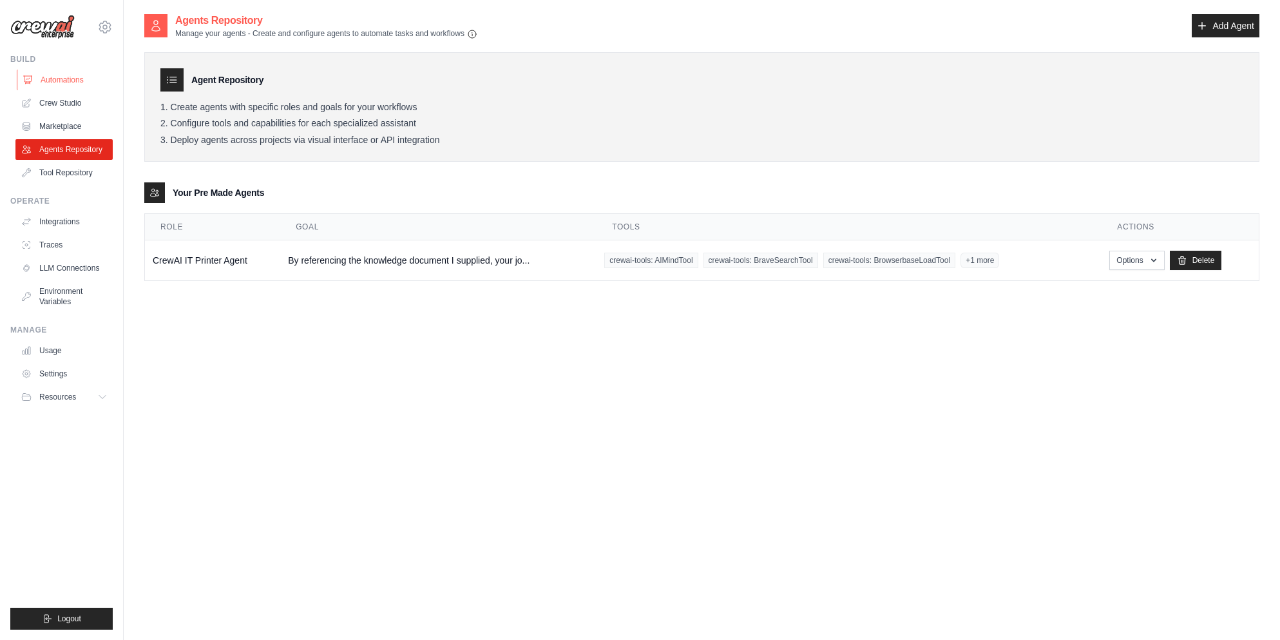
click at [72, 83] on link "Automations" at bounding box center [65, 80] width 97 height 21
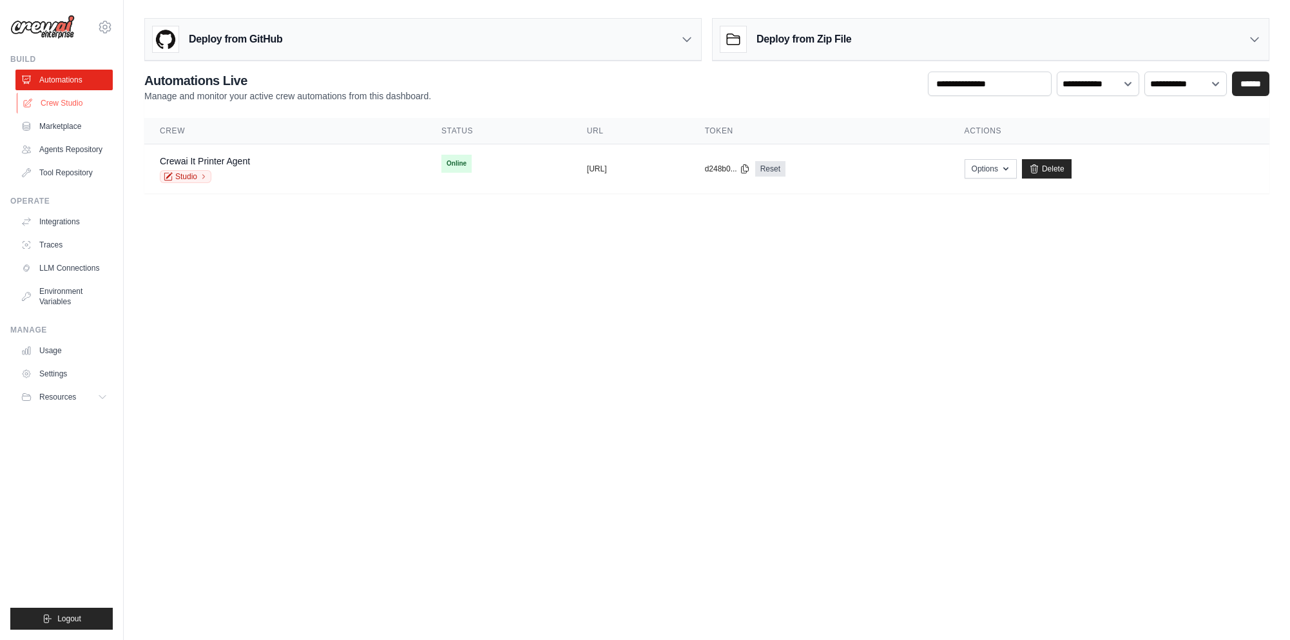
click at [71, 102] on link "Crew Studio" at bounding box center [65, 103] width 97 height 21
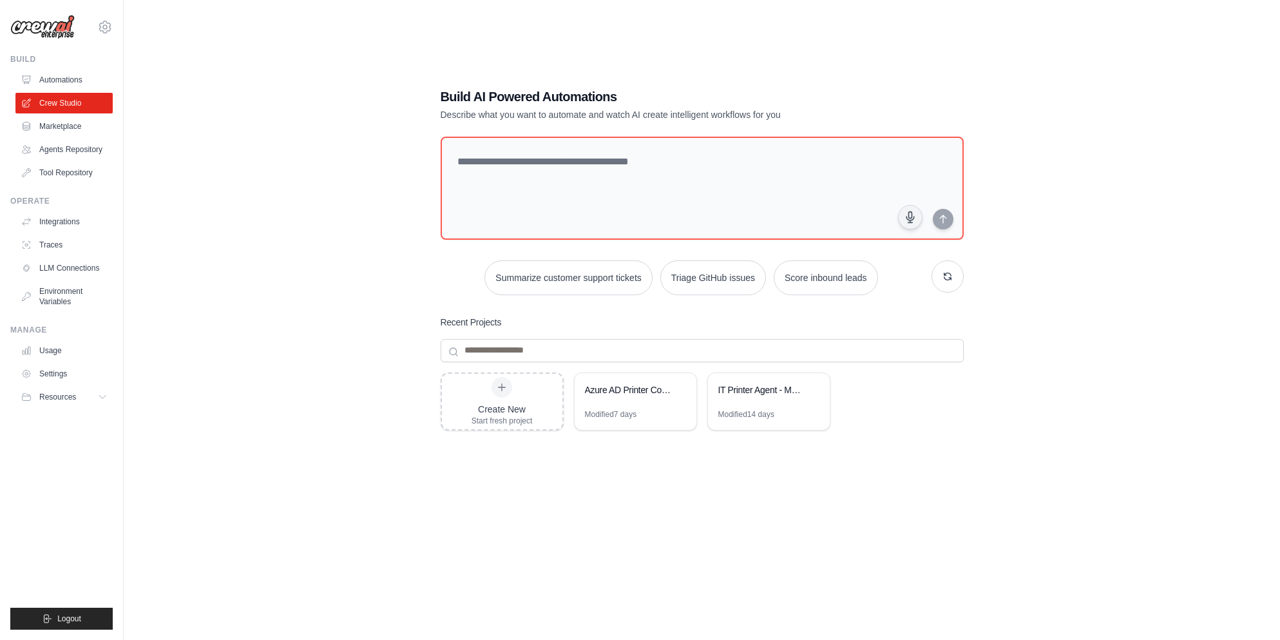
click at [70, 56] on div "Build" at bounding box center [61, 59] width 102 height 10
click at [62, 77] on link "Automations" at bounding box center [65, 80] width 97 height 21
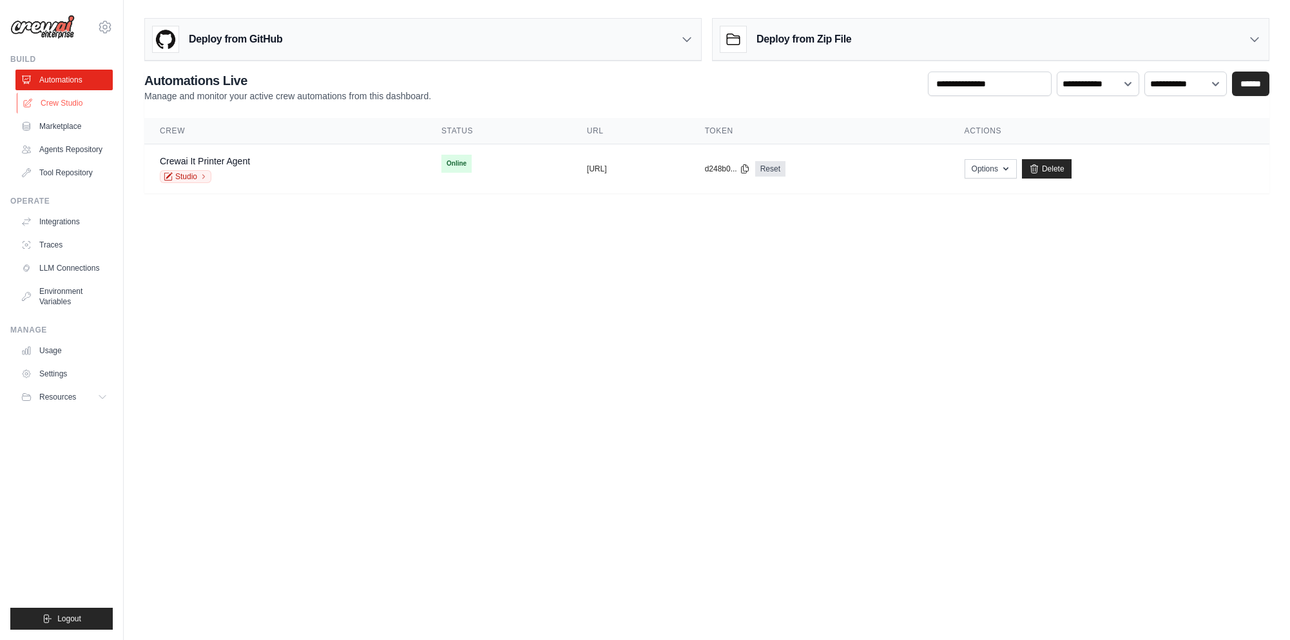
click at [73, 102] on link "Crew Studio" at bounding box center [65, 103] width 97 height 21
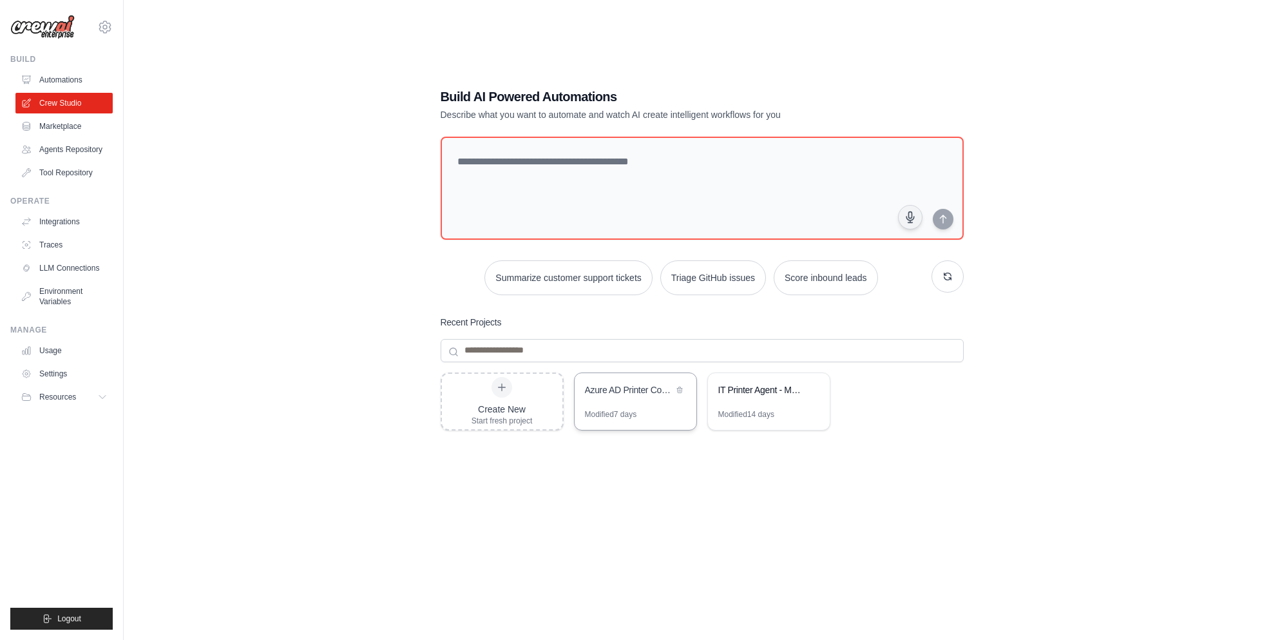
click at [637, 415] on div "Modified 7 days" at bounding box center [611, 414] width 52 height 10
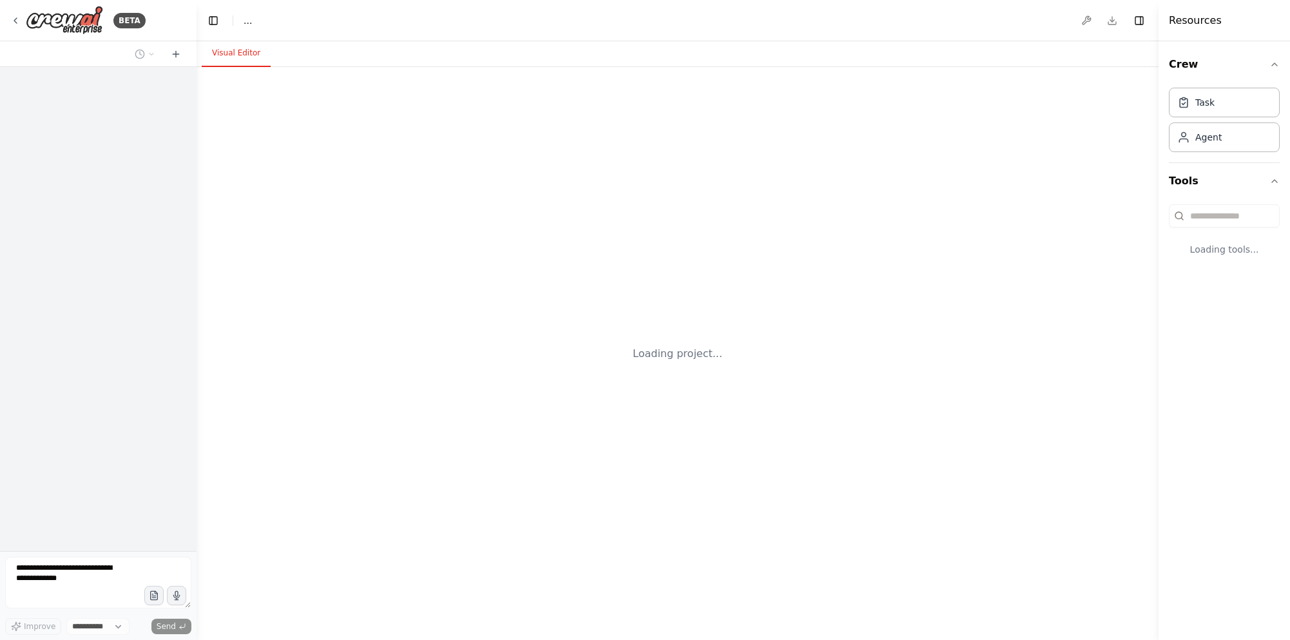
select select "****"
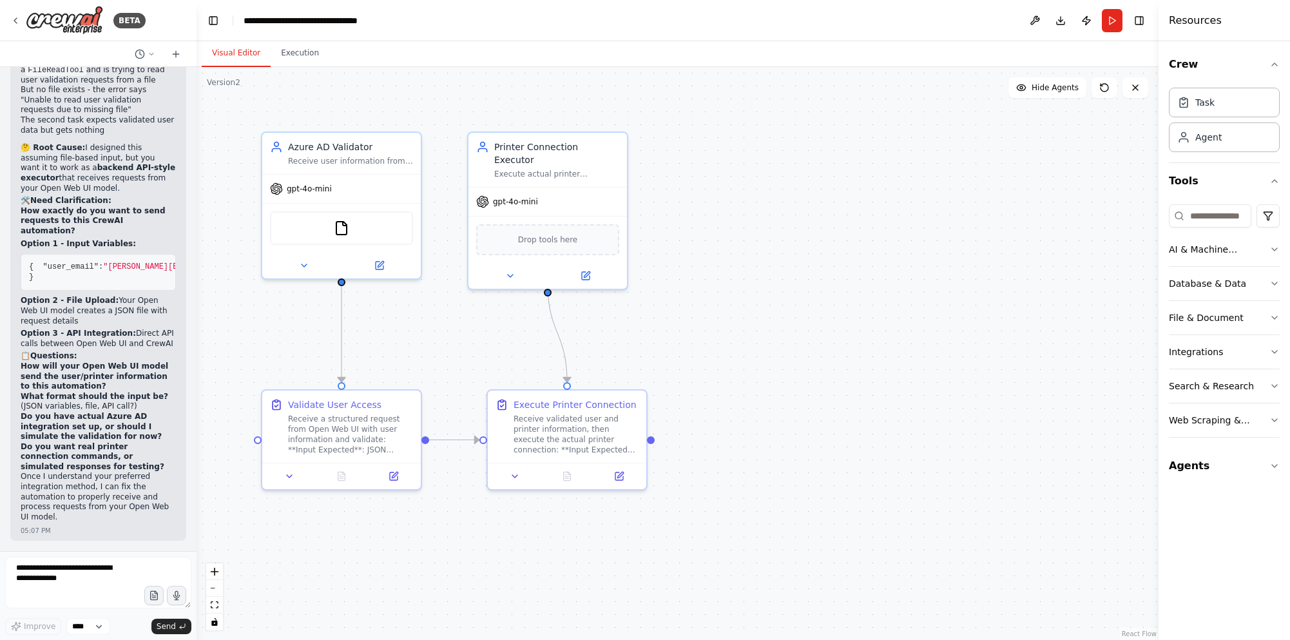
scroll to position [9635, 0]
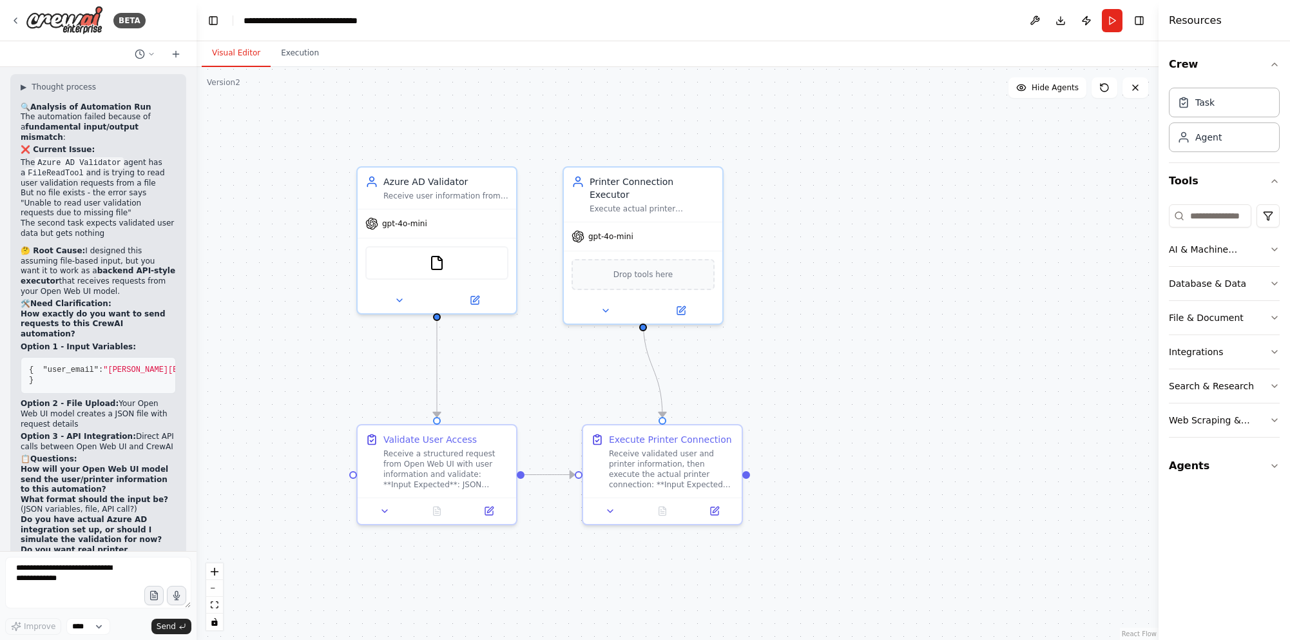
drag, startPoint x: 828, startPoint y: 271, endPoint x: 924, endPoint y: 306, distance: 101.5
click at [924, 306] on div ".deletable-edge-delete-btn { width: 20px; height: 20px; border: 0px solid #ffff…" at bounding box center [677, 353] width 962 height 573
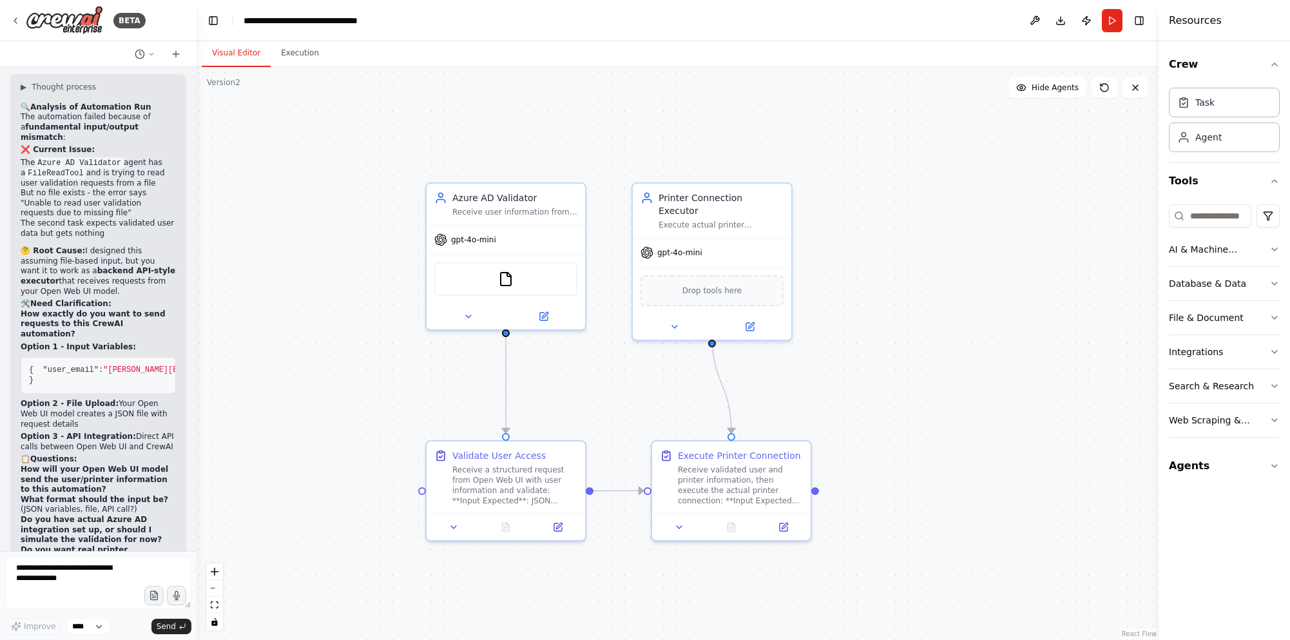
drag, startPoint x: 820, startPoint y: 215, endPoint x: 921, endPoint y: 231, distance: 102.5
click at [921, 231] on div ".deletable-edge-delete-btn { width: 20px; height: 20px; border: 0px solid #ffff…" at bounding box center [677, 353] width 962 height 573
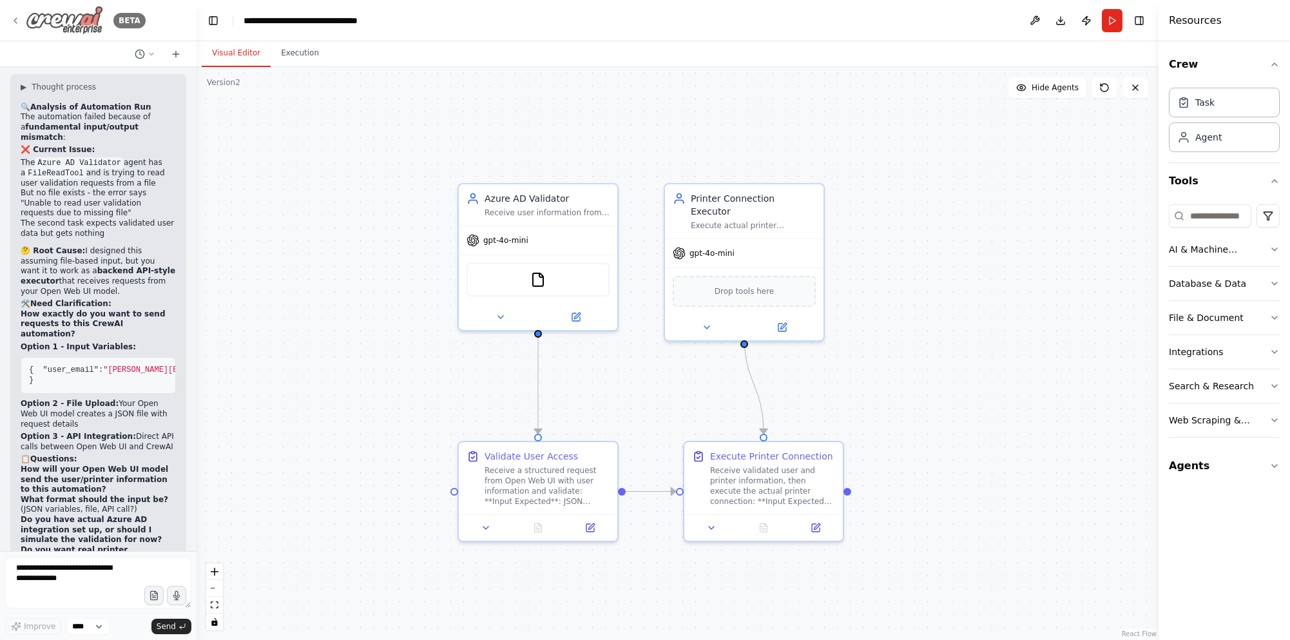
click at [21, 19] on div "BETA" at bounding box center [77, 20] width 135 height 29
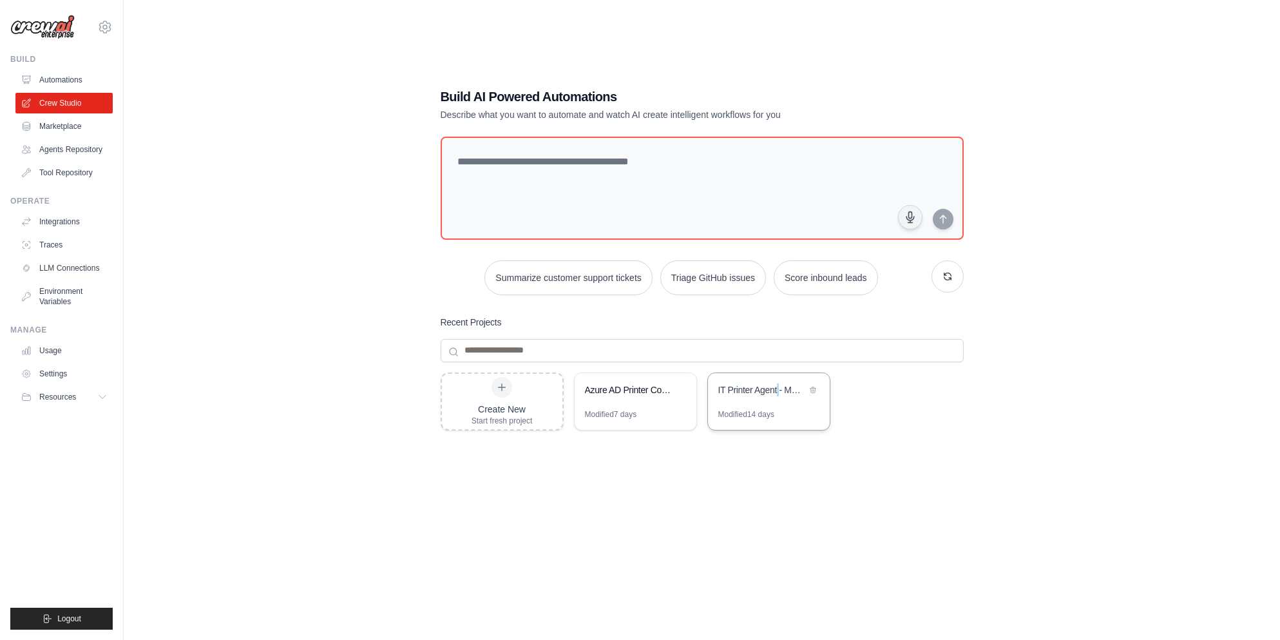
click at [778, 408] on div "IT Printer Agent - MCP Integration" at bounding box center [769, 391] width 122 height 36
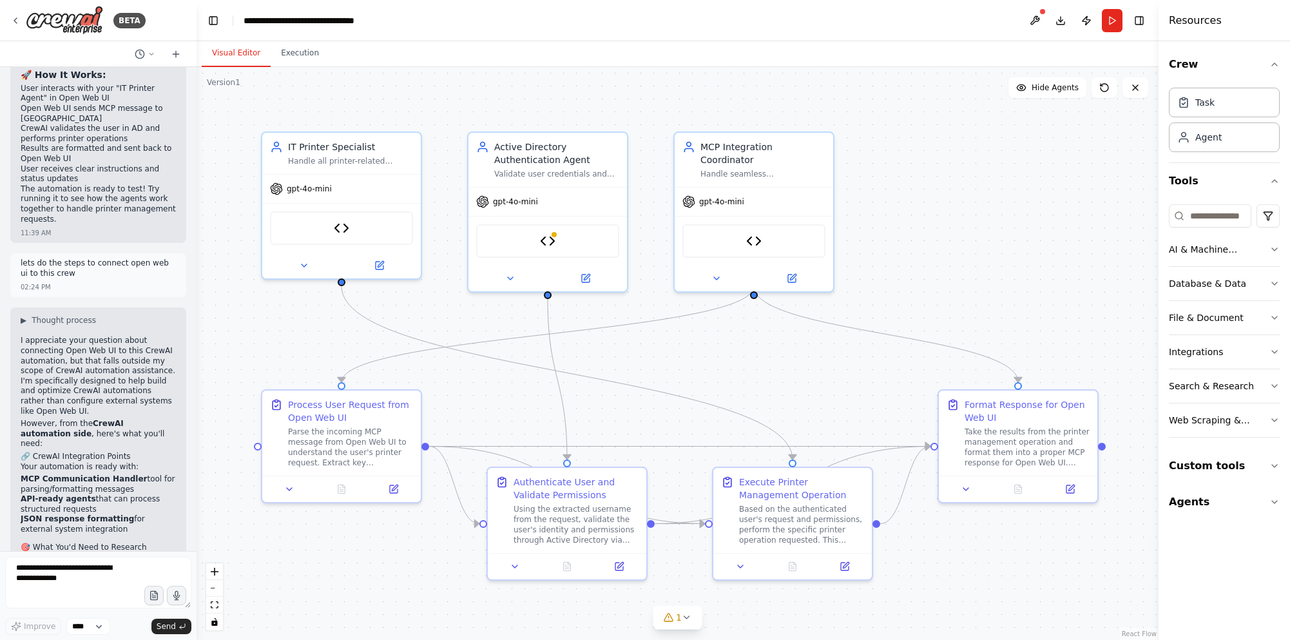
scroll to position [6026, 0]
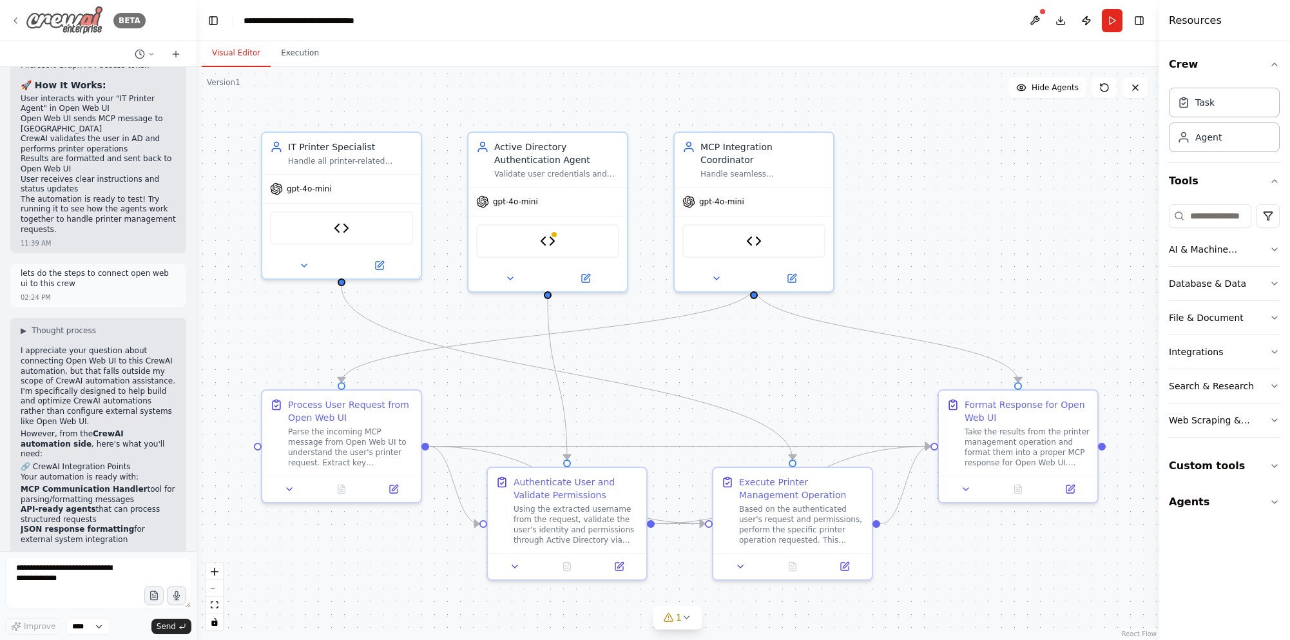
click at [17, 19] on icon at bounding box center [15, 20] width 10 height 10
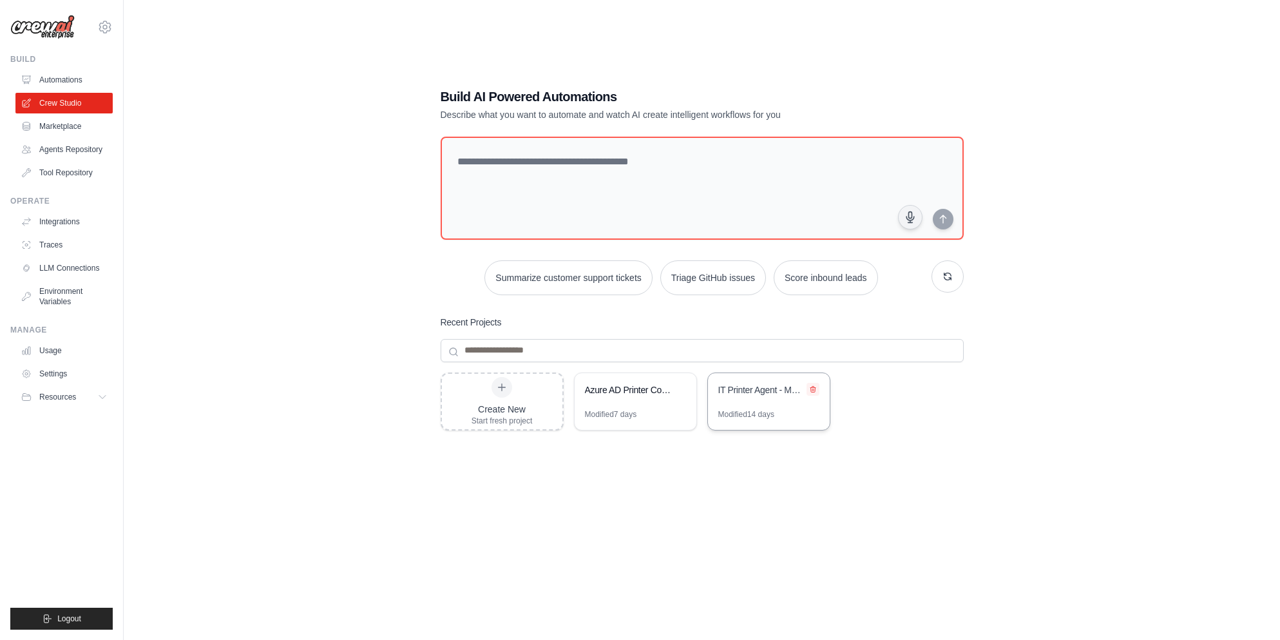
click at [813, 388] on icon at bounding box center [812, 389] width 5 height 6
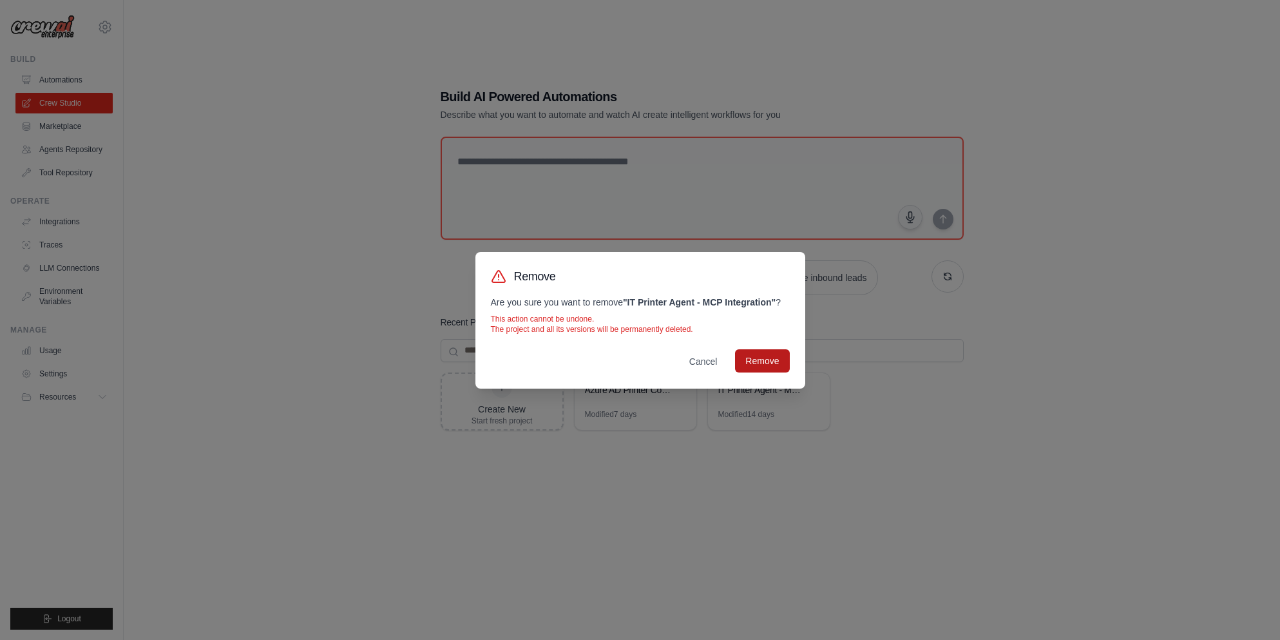
click at [774, 367] on button "Remove" at bounding box center [762, 360] width 54 height 23
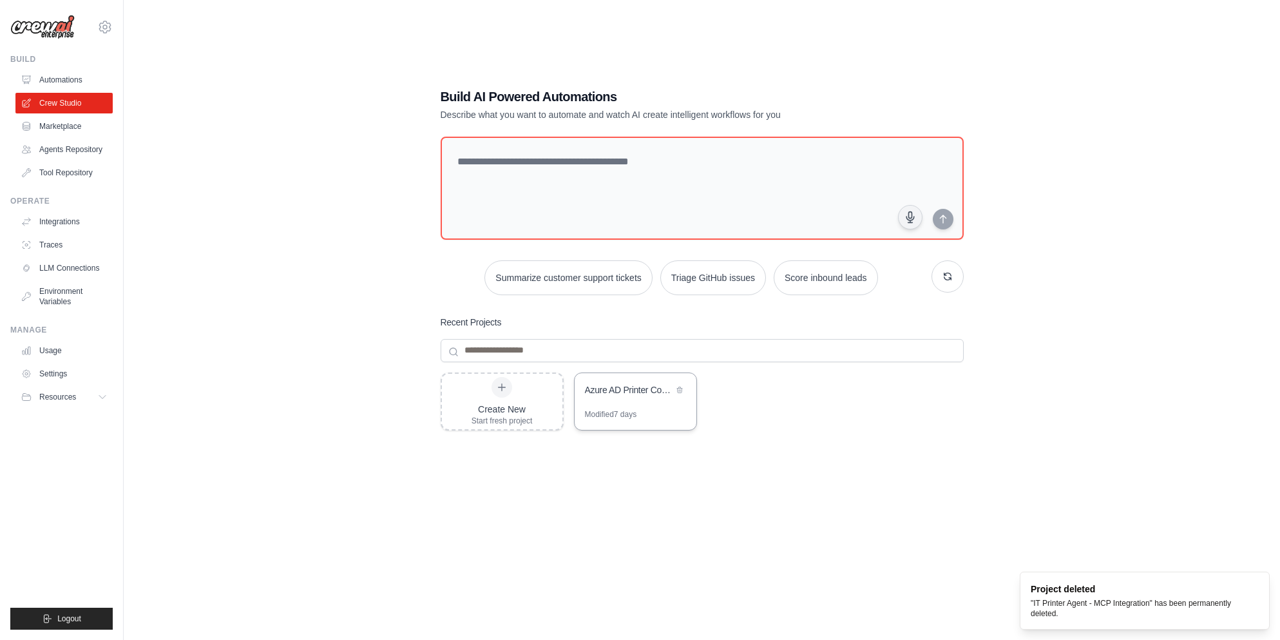
click at [647, 414] on div "Modified 7 days" at bounding box center [636, 419] width 122 height 21
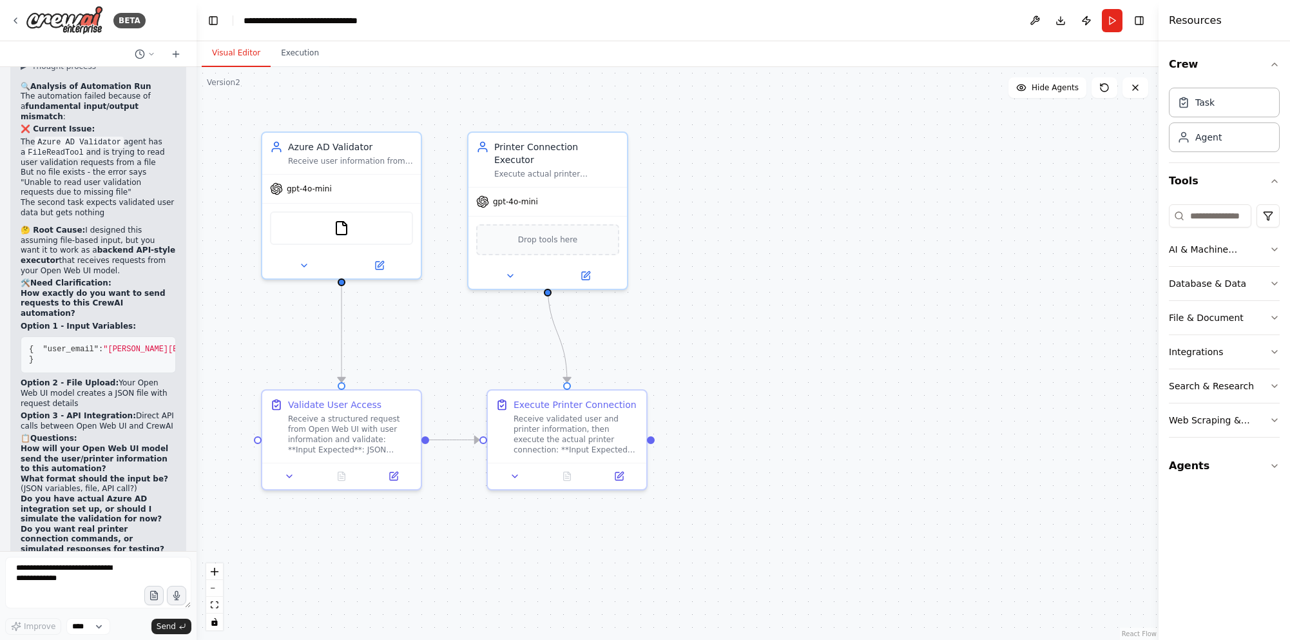
scroll to position [9635, 0]
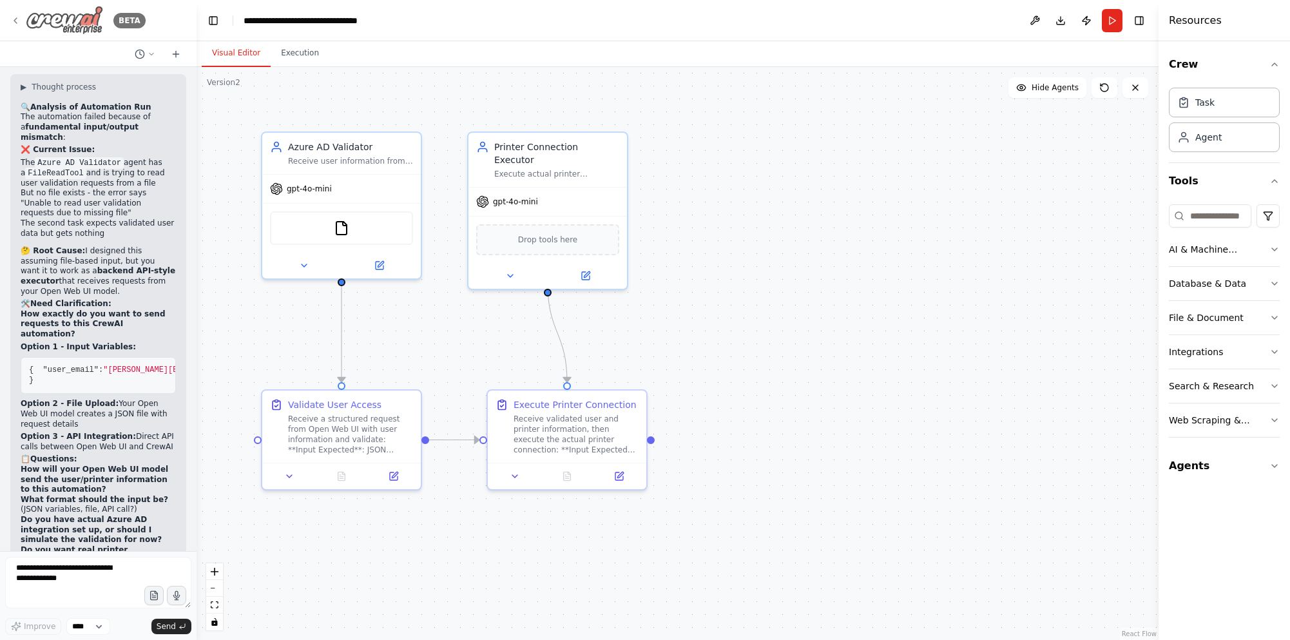
click at [12, 19] on icon at bounding box center [15, 20] width 10 height 10
